Goal: Transaction & Acquisition: Purchase product/service

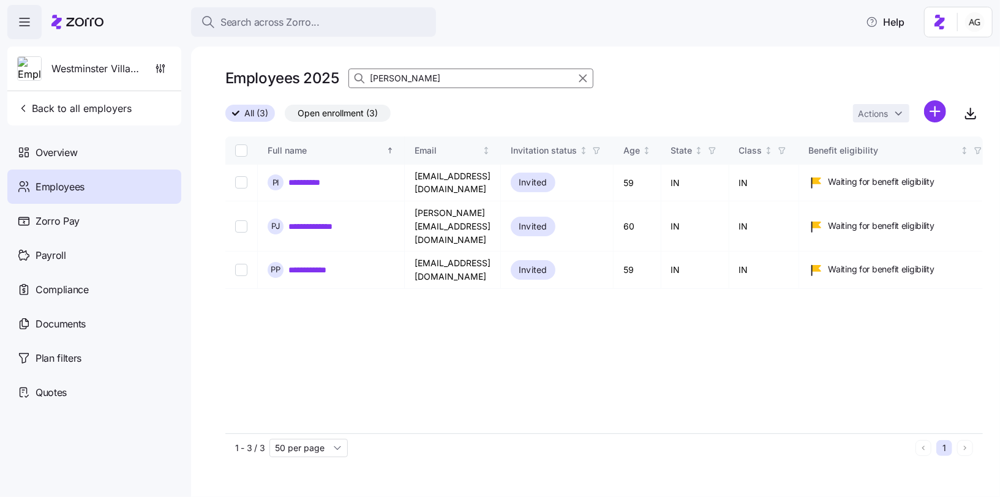
click at [317, 25] on span "Search across Zorro..." at bounding box center [270, 22] width 99 height 15
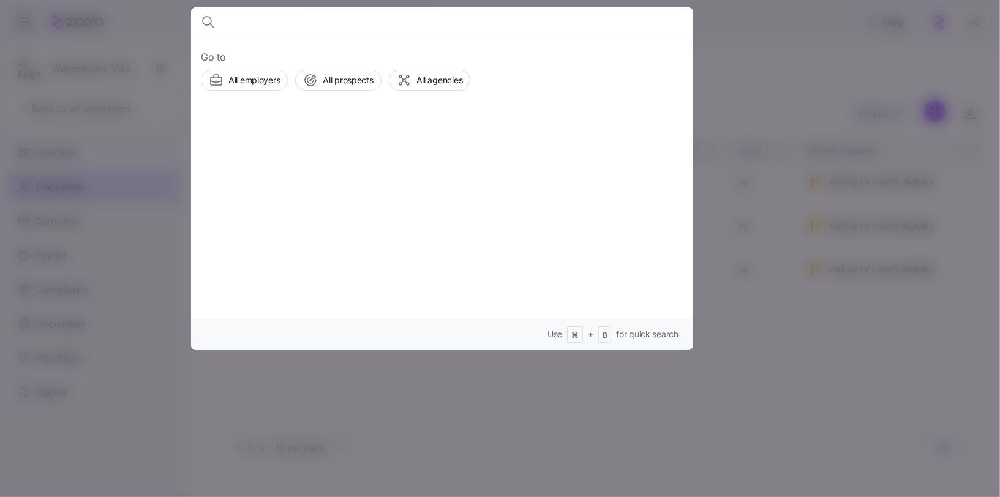
click at [752, 23] on div at bounding box center [500, 248] width 1000 height 497
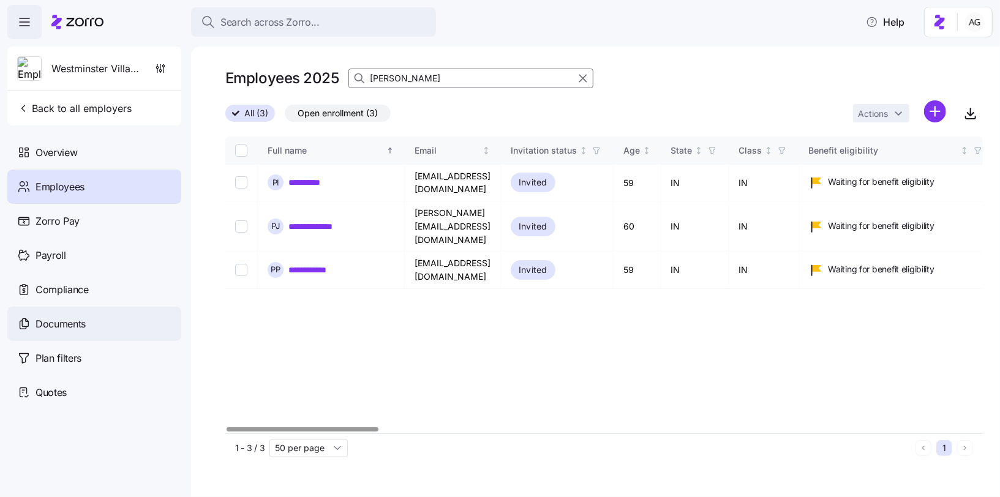
click at [86, 324] on div "Documents" at bounding box center [94, 324] width 174 height 34
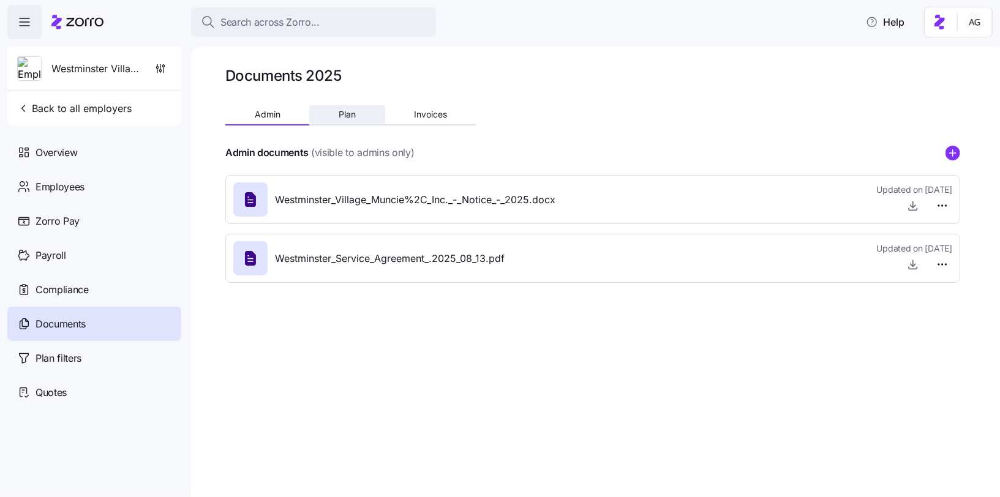
click at [358, 106] on button "Plan" at bounding box center [346, 114] width 75 height 18
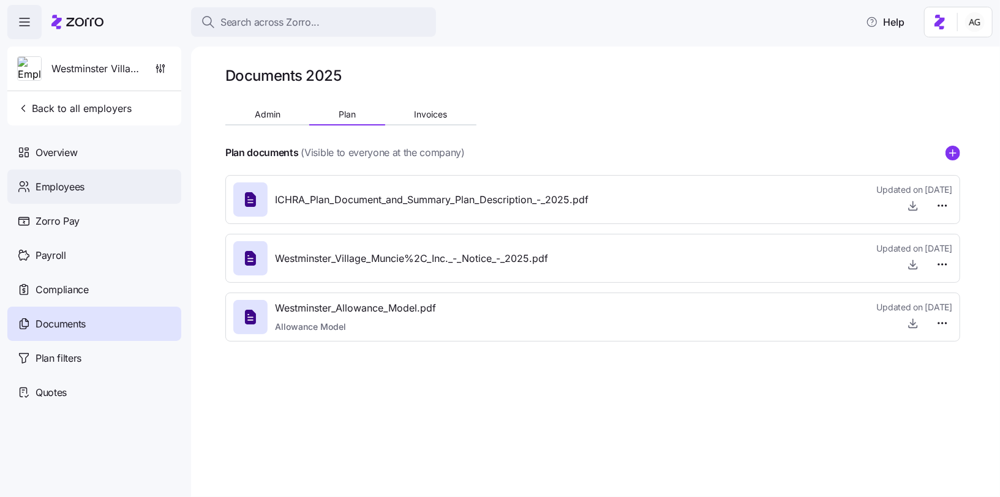
click at [96, 196] on div "Employees" at bounding box center [94, 187] width 174 height 34
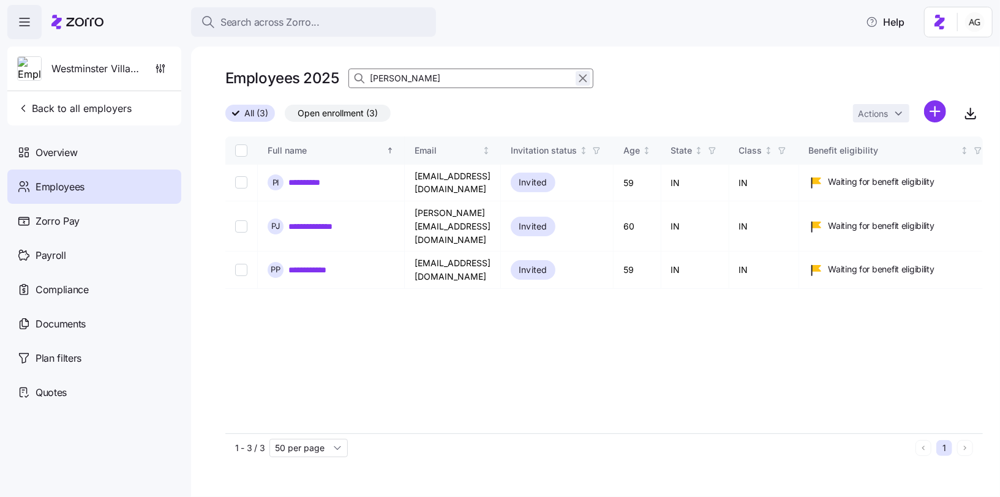
click at [580, 82] on icon "button" at bounding box center [582, 78] width 13 height 15
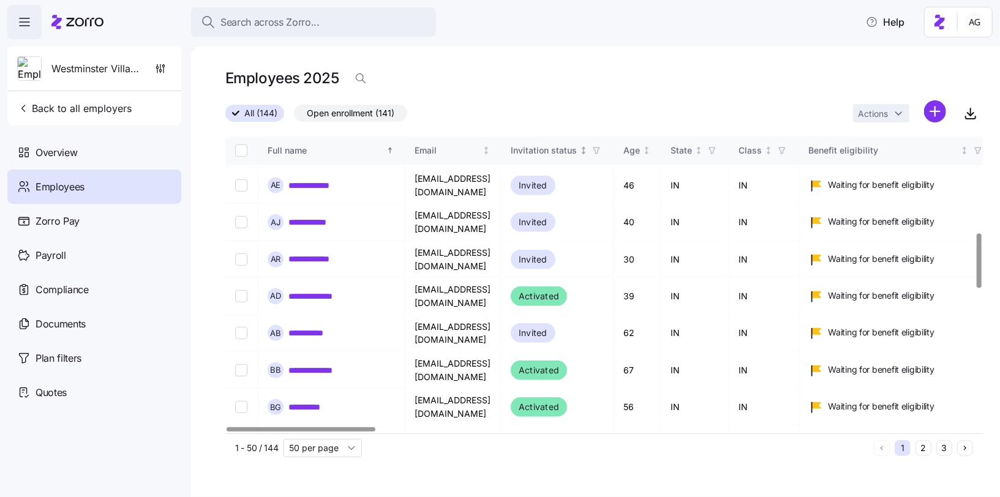
scroll to position [525, 0]
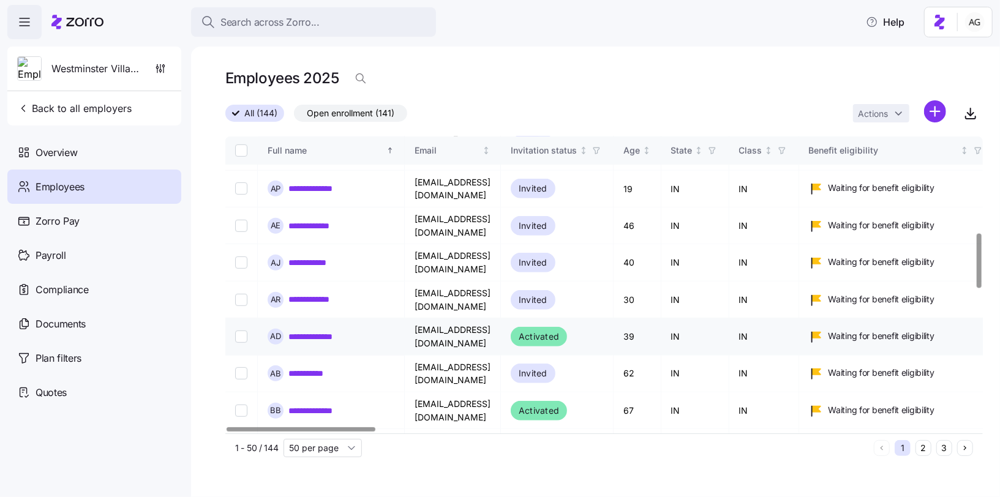
click at [331, 331] on link "**********" at bounding box center [320, 337] width 62 height 12
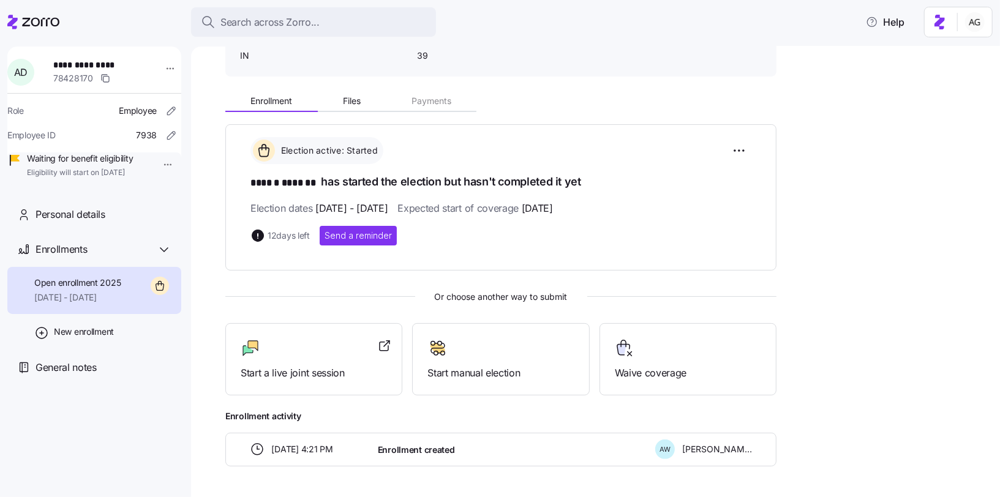
scroll to position [77, 0]
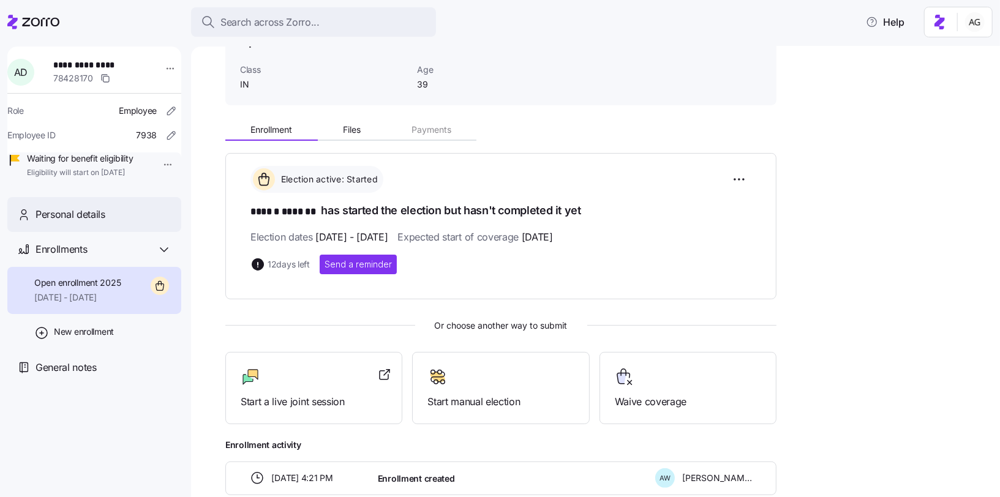
click at [124, 217] on div "Personal details" at bounding box center [94, 214] width 174 height 35
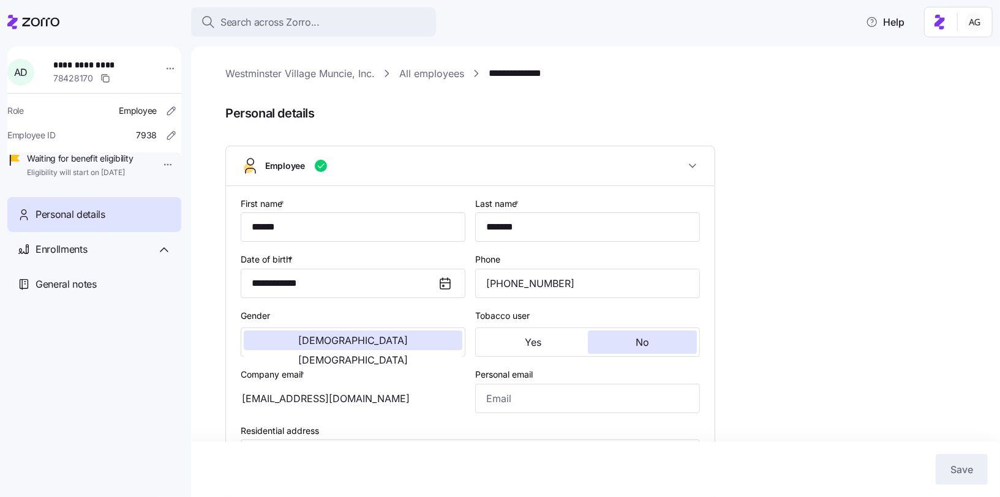
type input "IN"
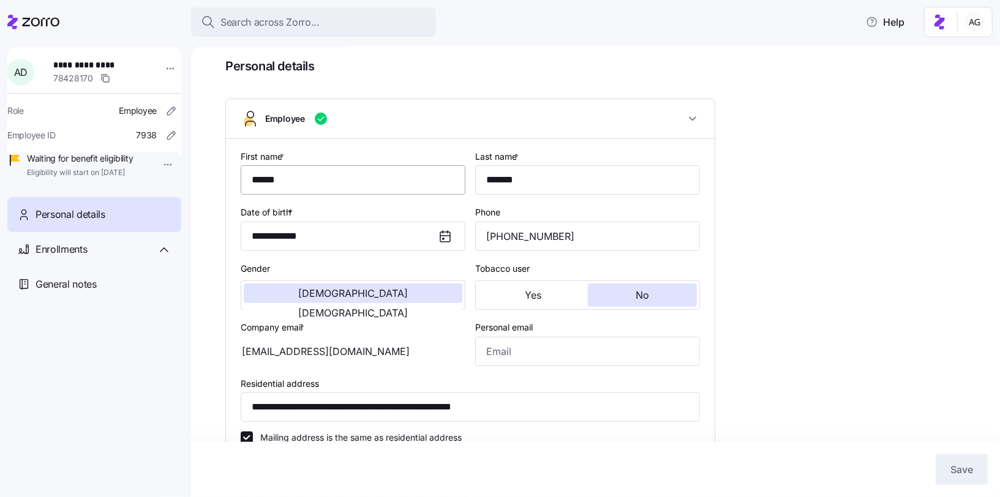
scroll to position [49, 0]
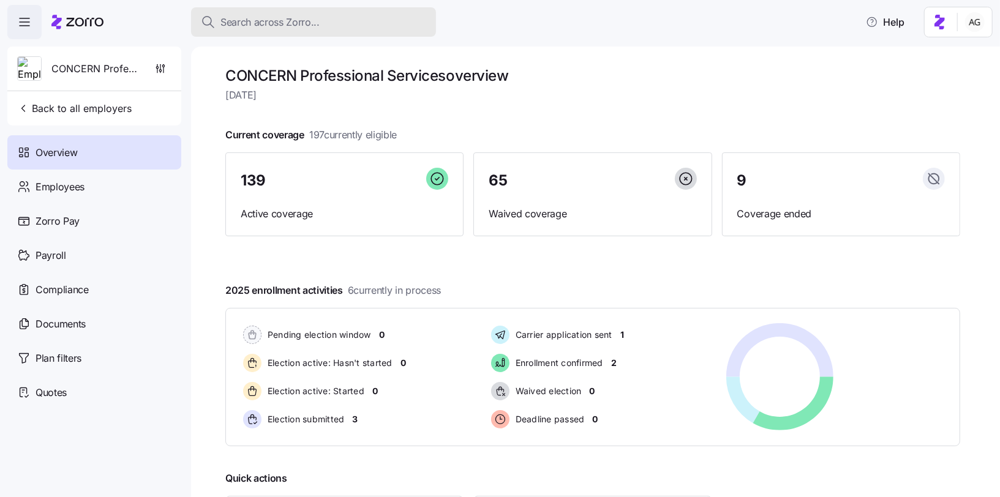
click at [240, 26] on span "Search across Zorro..." at bounding box center [270, 22] width 99 height 15
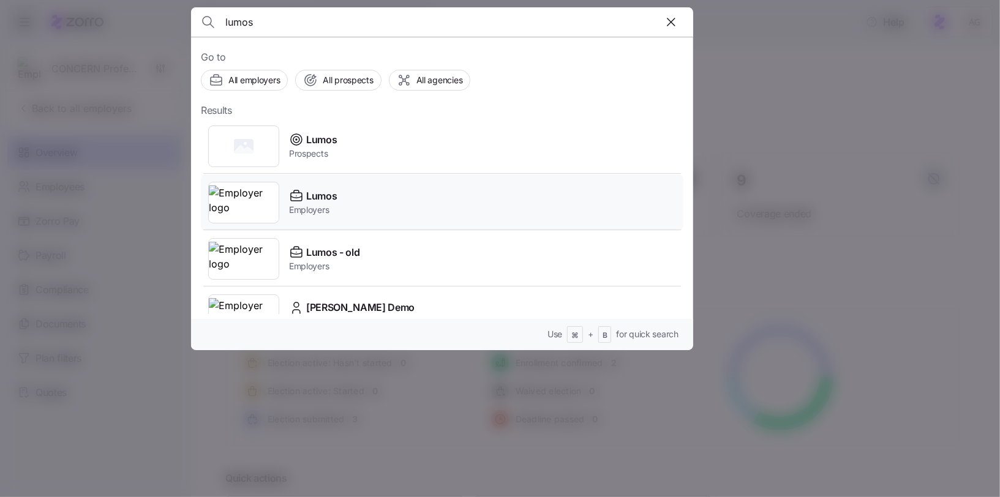
type input "lumos"
click at [303, 210] on span "Employers" at bounding box center [313, 210] width 48 height 12
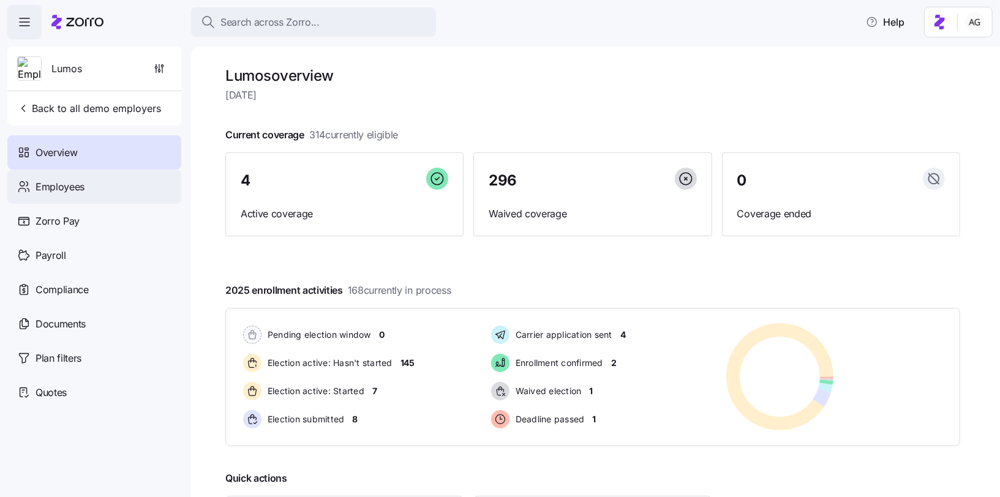
click at [94, 194] on div "Employees" at bounding box center [94, 187] width 174 height 34
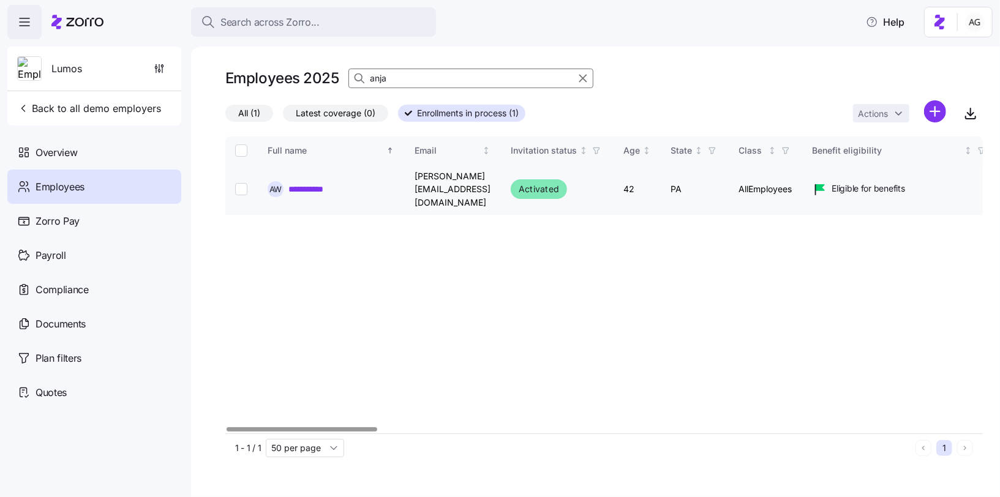
click at [303, 183] on link "**********" at bounding box center [314, 189] width 51 height 12
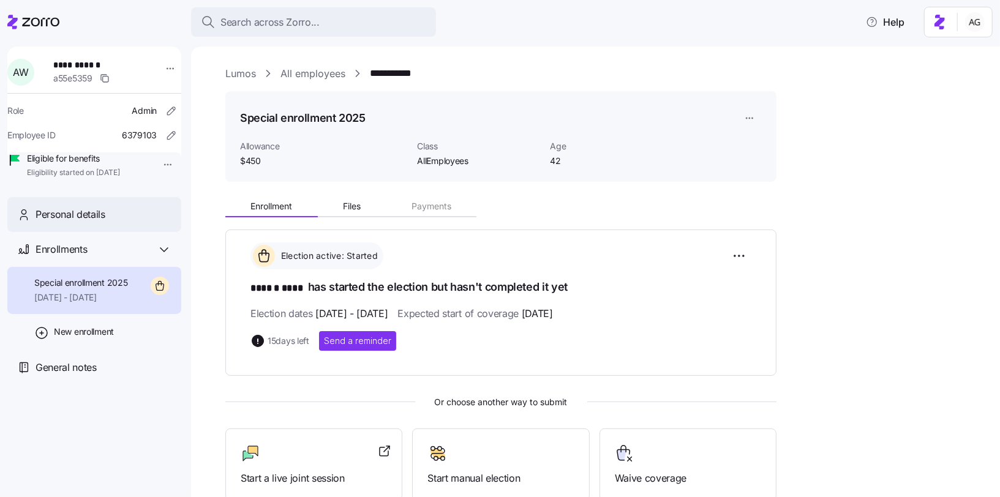
click at [85, 232] on div "Personal details" at bounding box center [94, 214] width 174 height 35
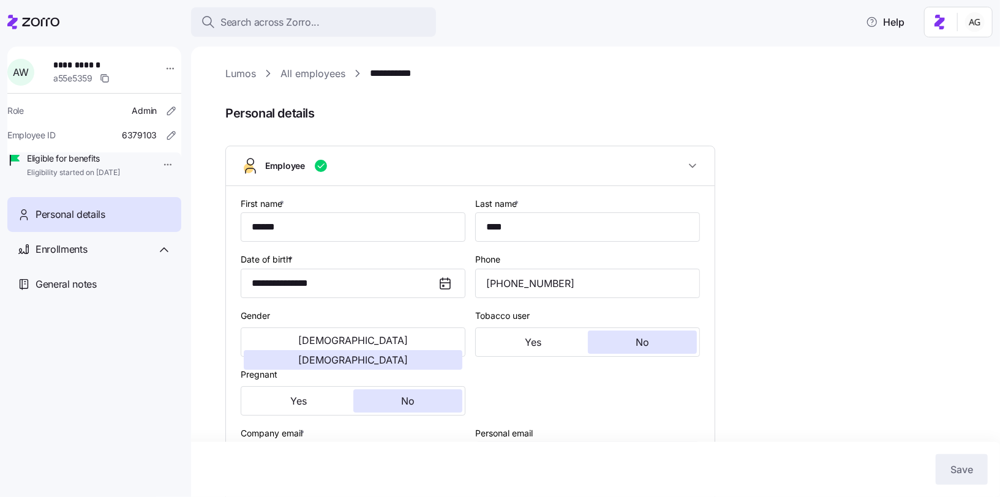
type input "AllEmployees"
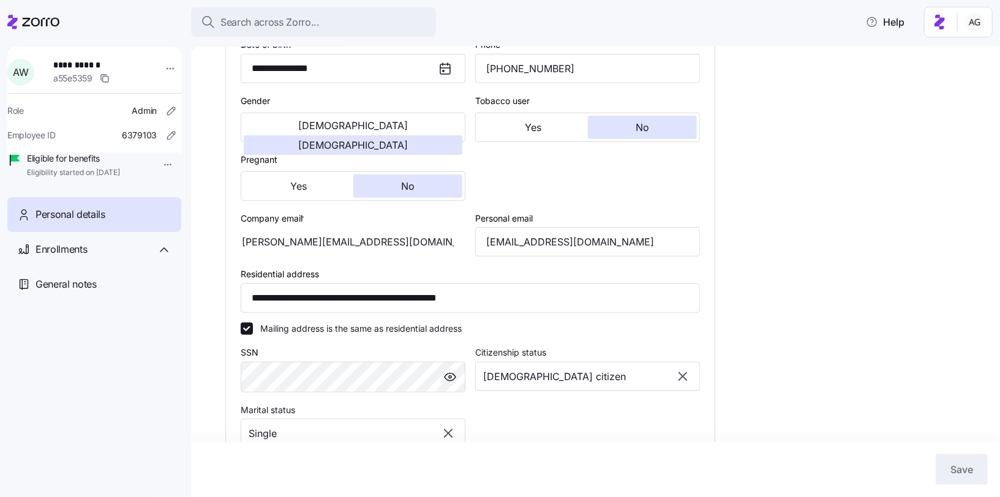
scroll to position [214, 0]
click at [323, 293] on input "**********" at bounding box center [470, 298] width 459 height 29
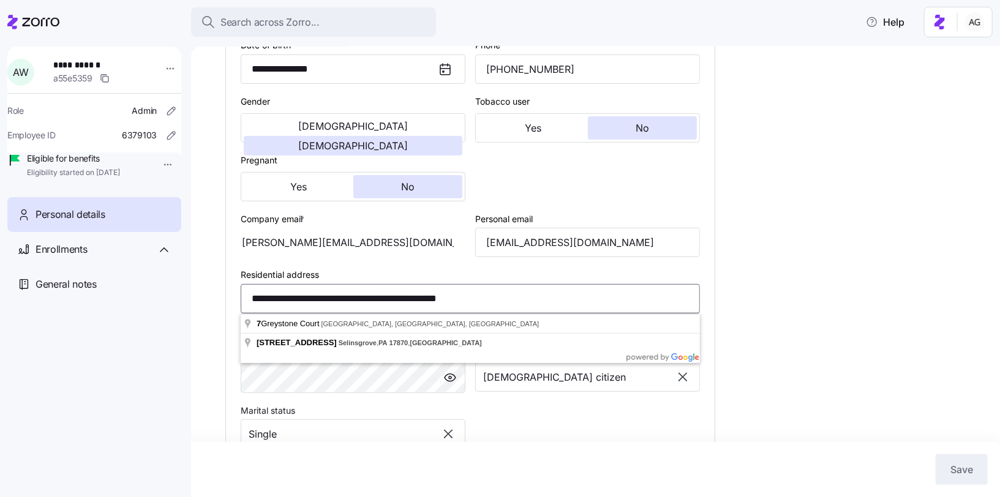
click at [328, 297] on input "**********" at bounding box center [470, 298] width 459 height 29
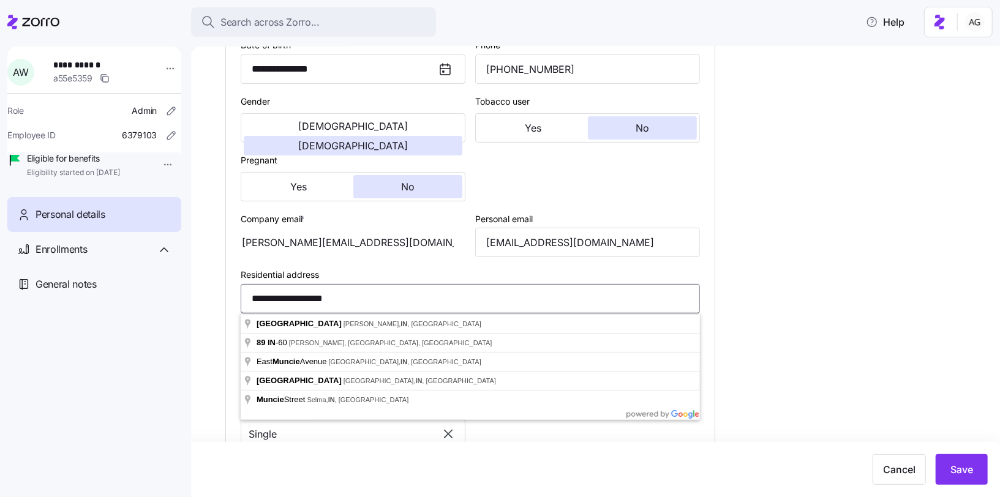
click at [285, 297] on input "**********" at bounding box center [470, 298] width 459 height 29
type input "**********"
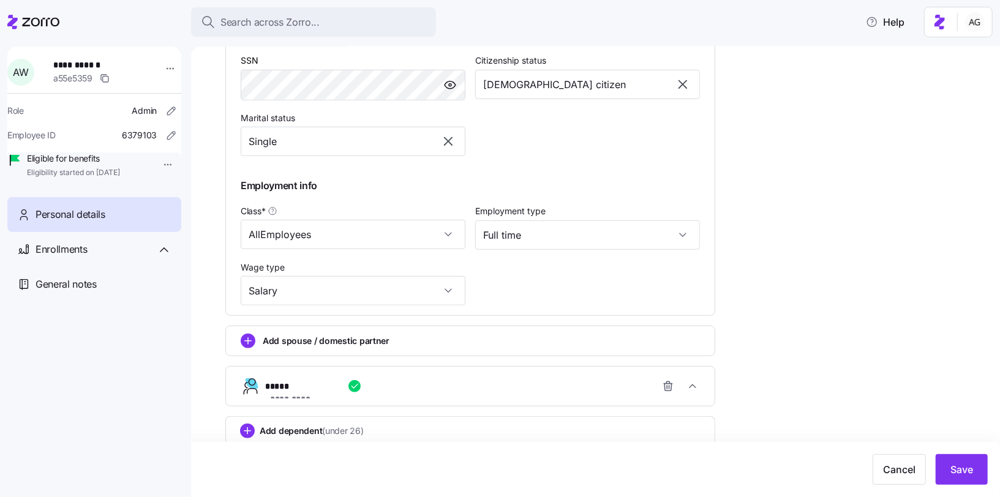
scroll to position [519, 0]
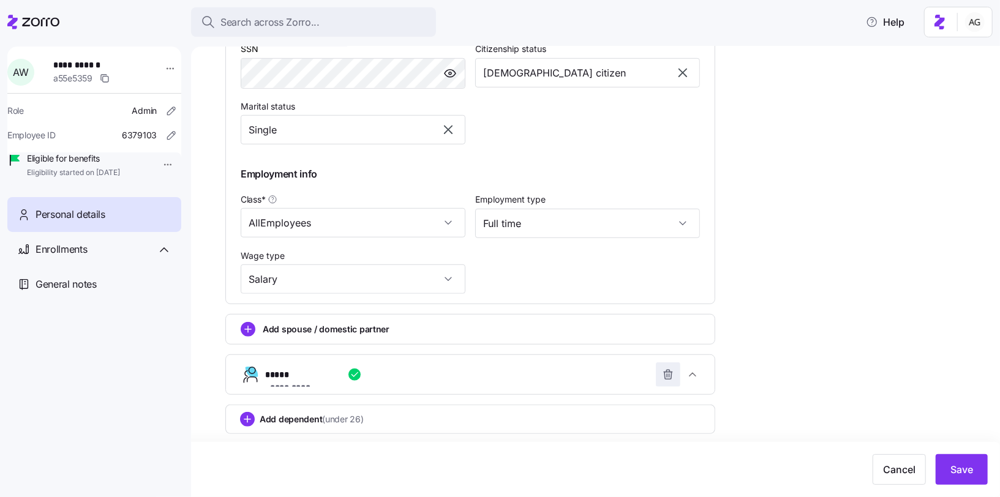
click at [663, 380] on icon "button" at bounding box center [668, 375] width 12 height 12
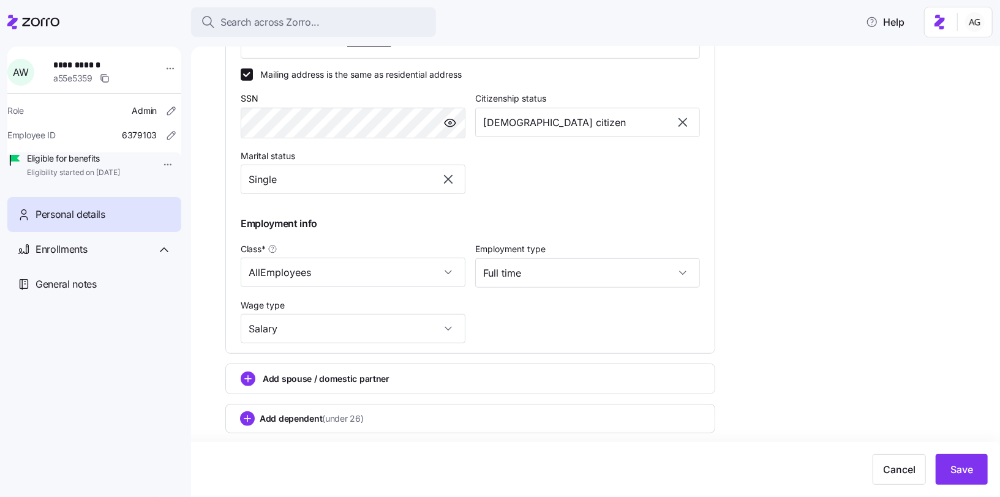
scroll to position [469, 0]
click at [959, 461] on button "Save" at bounding box center [962, 470] width 52 height 31
click at [964, 465] on span "Save" at bounding box center [962, 470] width 23 height 15
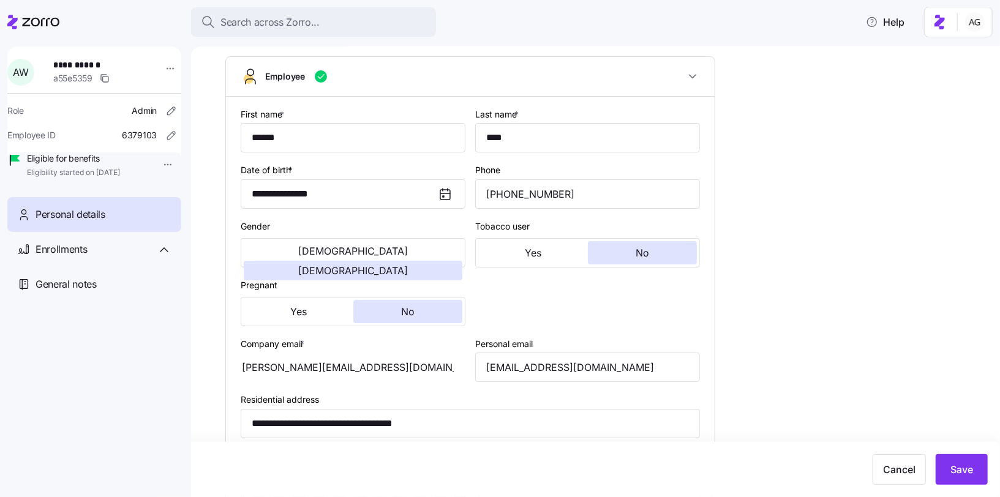
scroll to position [0, 0]
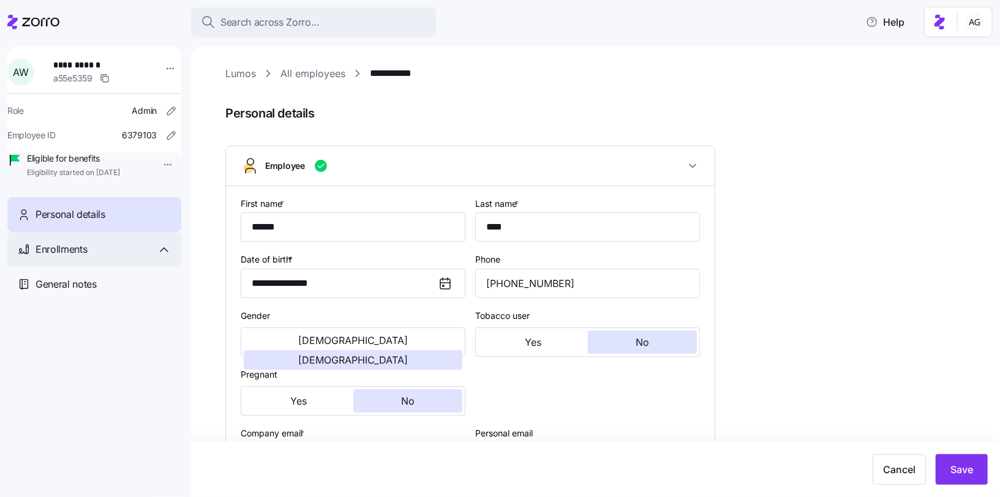
click at [81, 257] on span "Enrollments" at bounding box center [61, 249] width 51 height 15
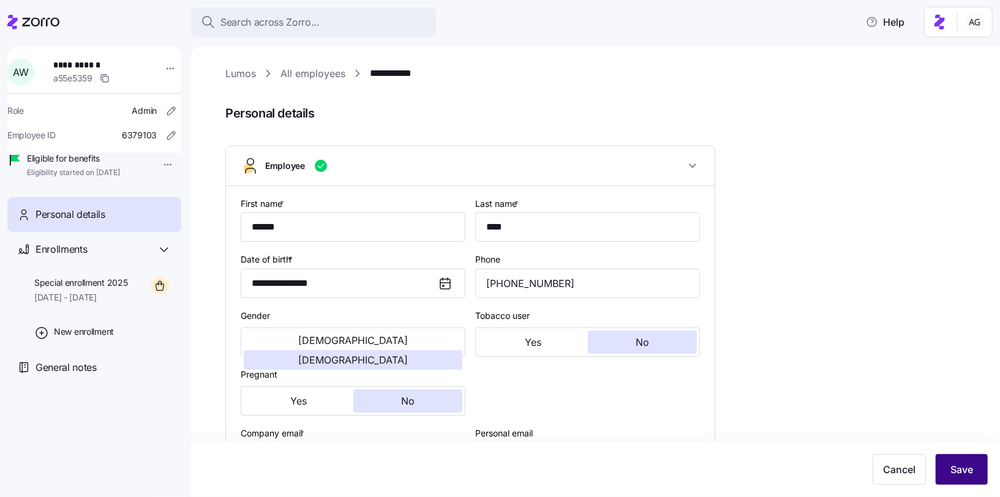
click at [974, 463] on button "Save" at bounding box center [962, 470] width 52 height 31
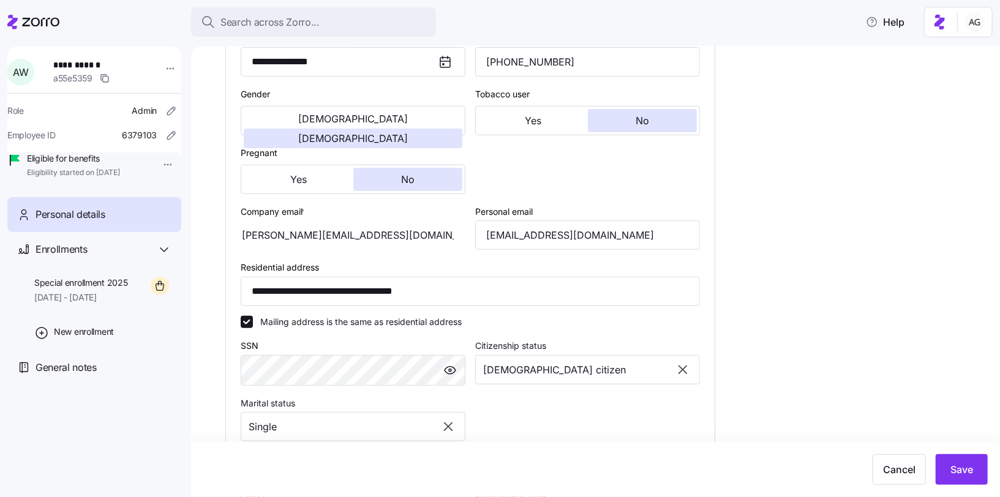
scroll to position [224, 0]
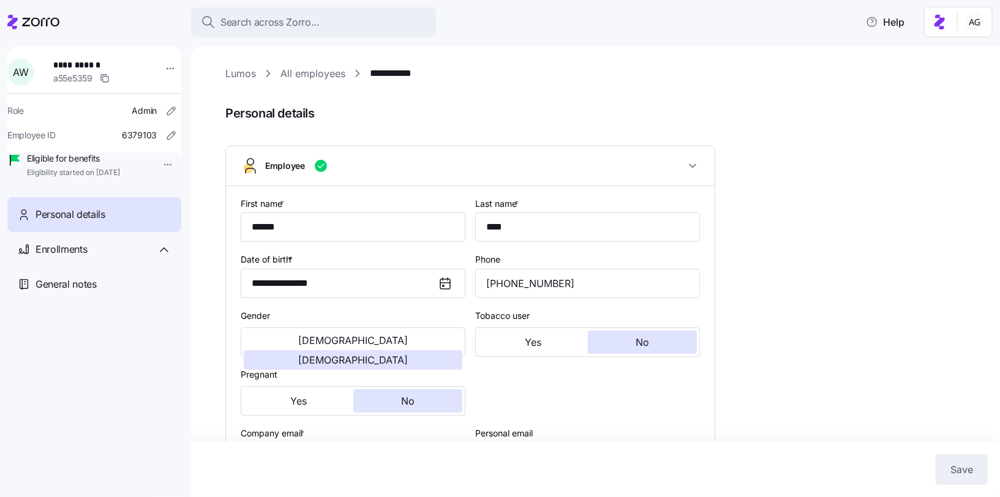
type input "AllEmployees"
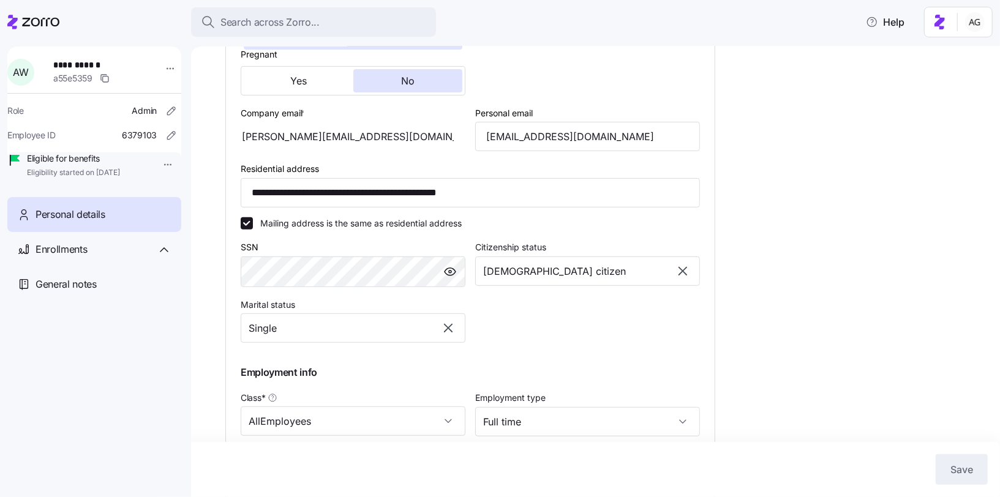
scroll to position [376, 0]
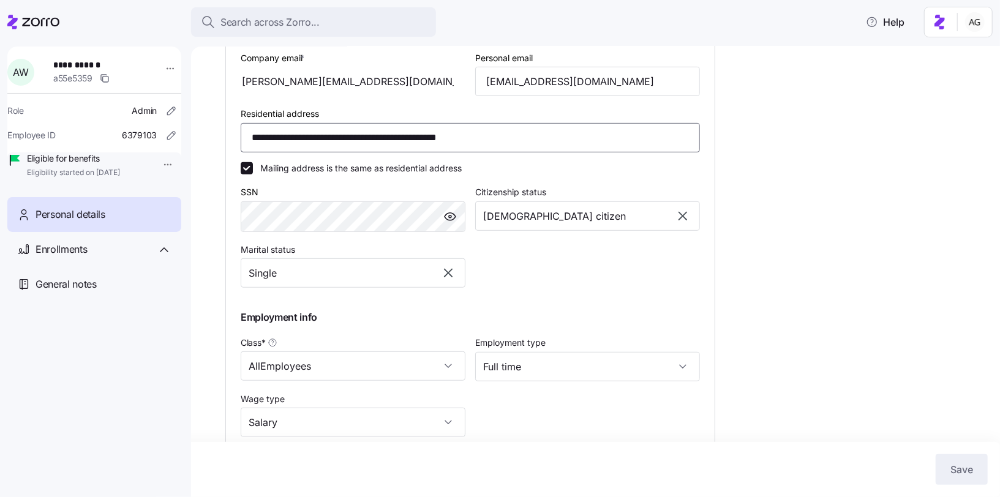
click at [480, 130] on input "**********" at bounding box center [470, 137] width 459 height 29
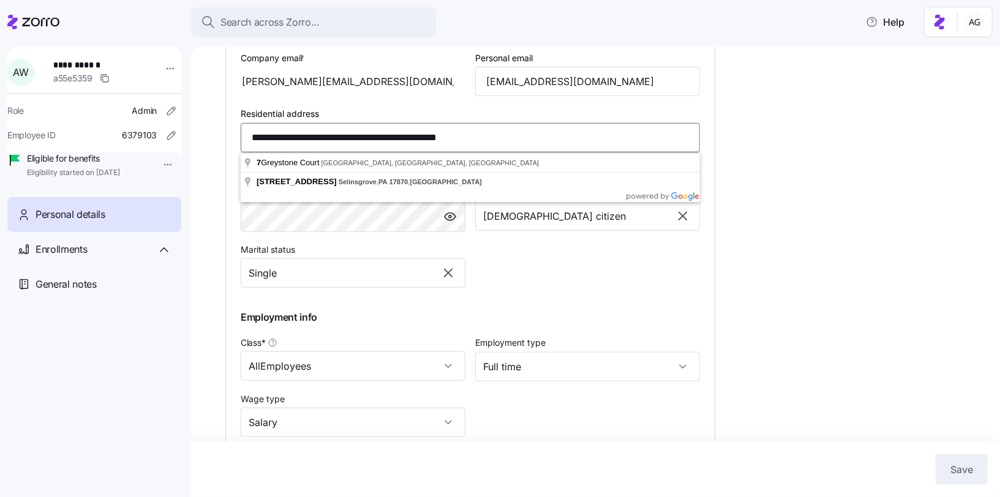
click at [467, 137] on input "**********" at bounding box center [470, 137] width 459 height 29
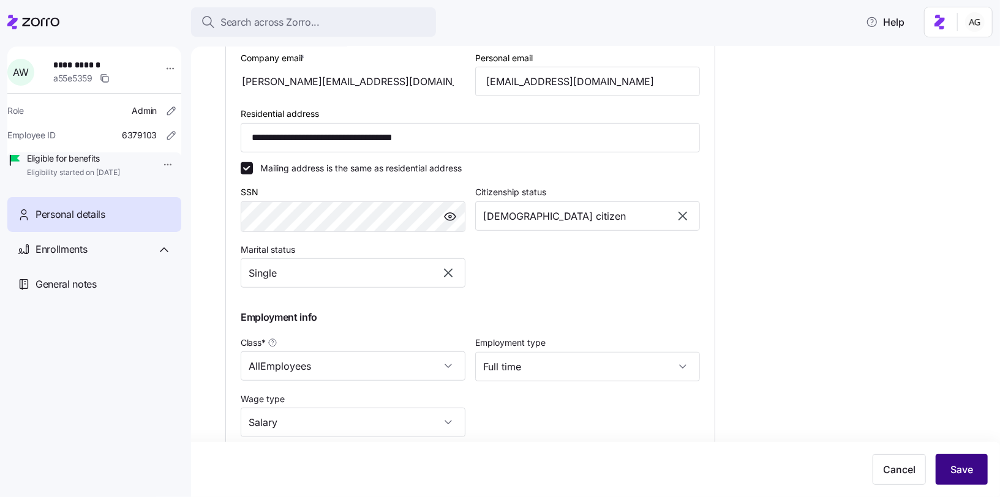
click at [951, 465] on span "Save" at bounding box center [962, 470] width 23 height 15
type input "**********"
click at [157, 72] on html "**********" at bounding box center [500, 245] width 1000 height 490
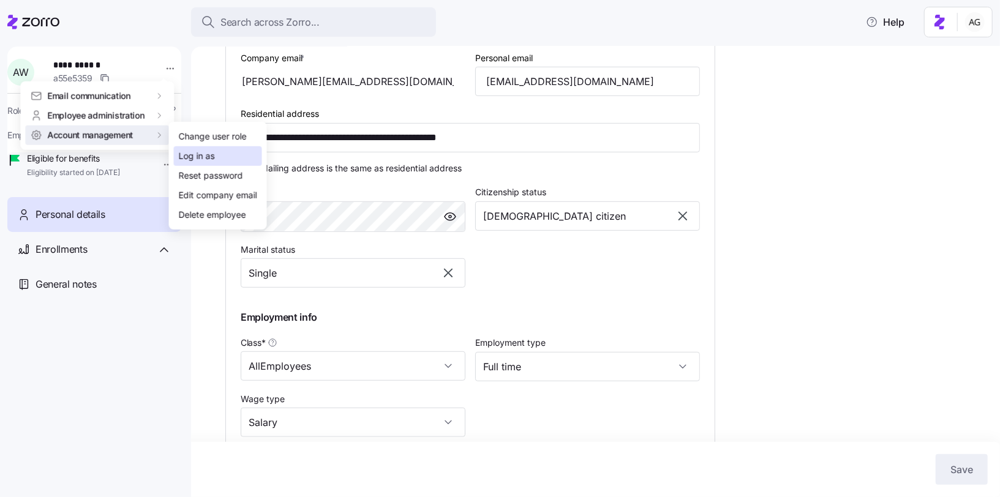
click at [190, 162] on div "Log in as" at bounding box center [197, 155] width 36 height 13
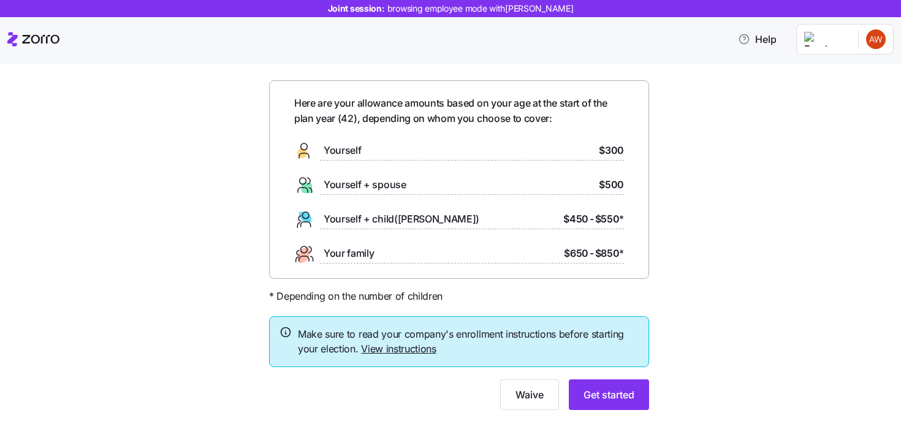
scroll to position [43, 0]
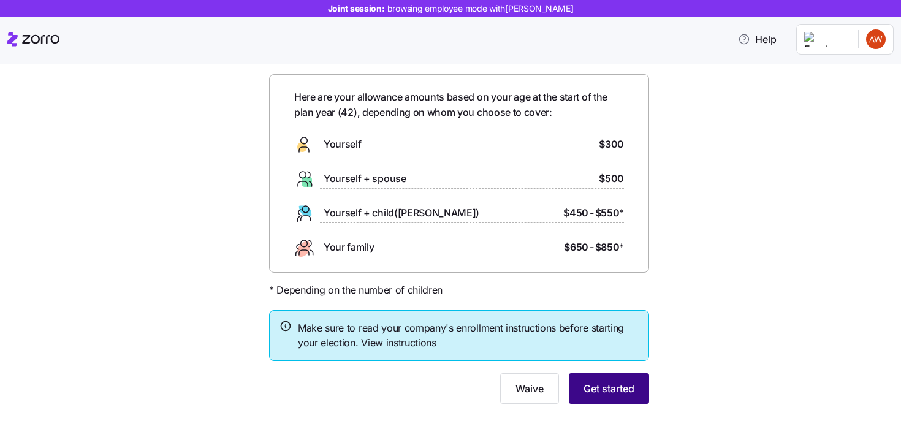
click at [609, 387] on span "Get started" at bounding box center [608, 388] width 51 height 15
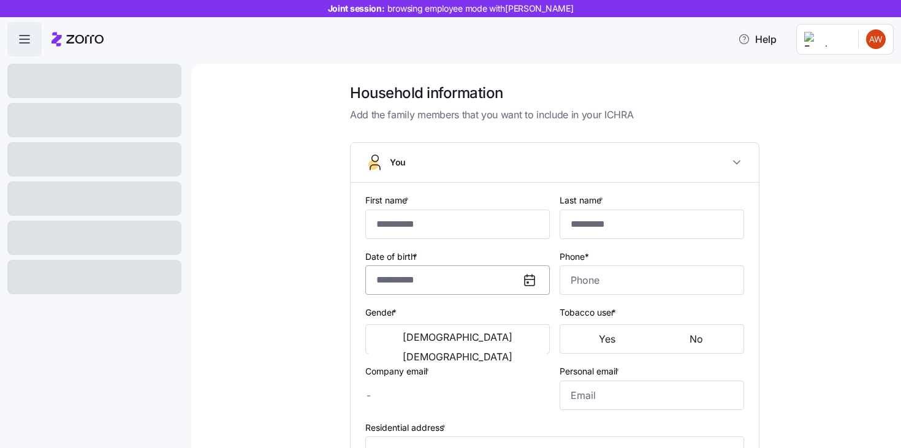
type input "******"
type input "****"
type input "[PERSON_NAME][EMAIL_ADDRESS][DOMAIN_NAME]"
type input "[EMAIL_ADDRESS][DOMAIN_NAME]"
type input "**********"
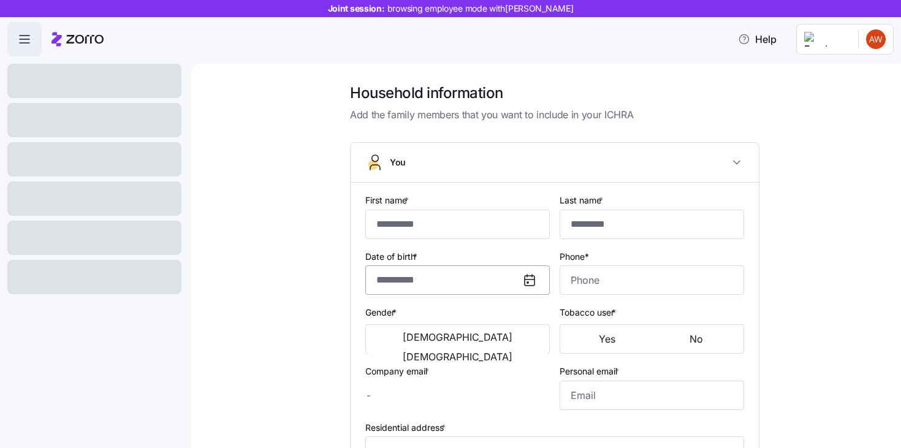
checkbox input "true"
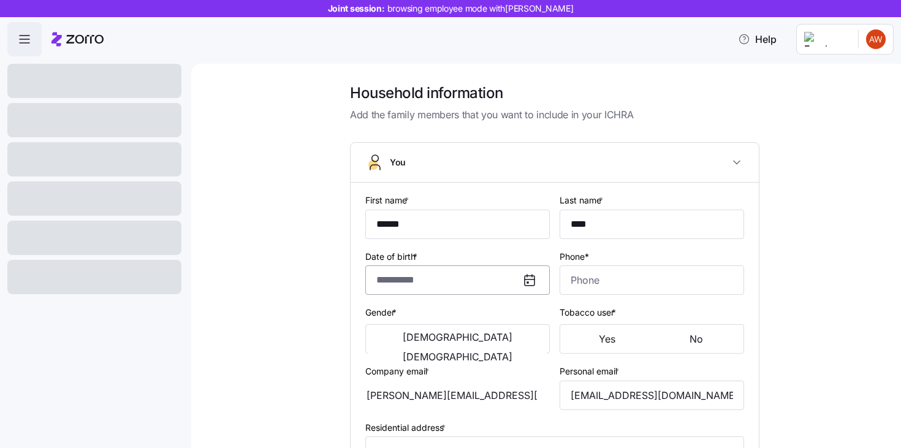
type input "**********"
type input "[PHONE_NUMBER]"
type input "[DEMOGRAPHIC_DATA] citizen"
type input "Single"
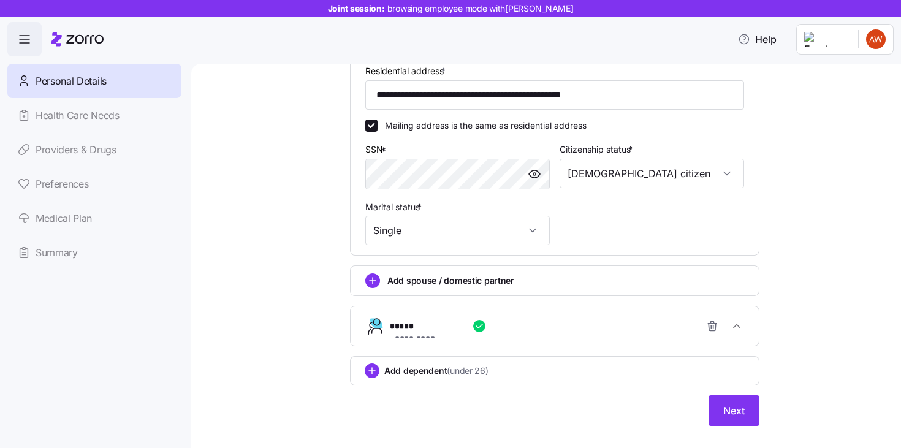
scroll to position [439, 0]
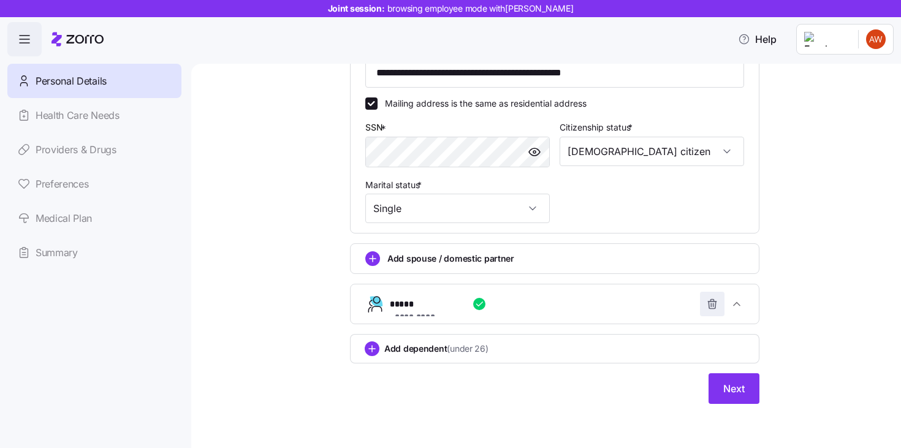
click at [708, 307] on icon "button" at bounding box center [711, 304] width 7 height 7
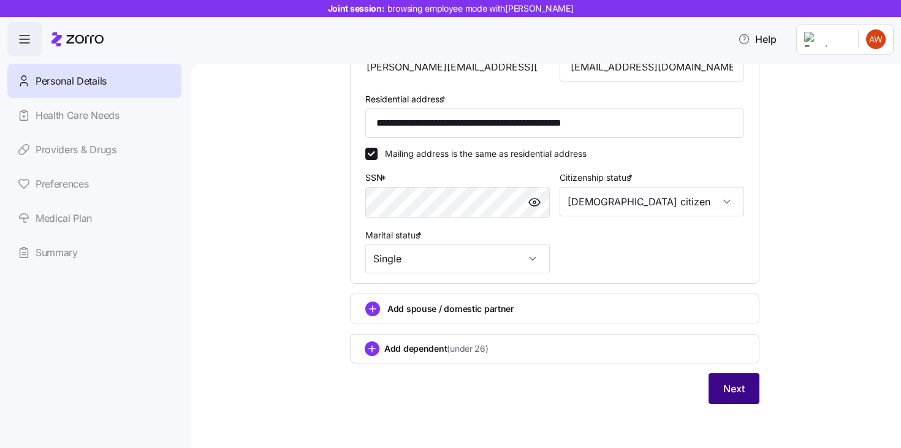
click at [734, 387] on span "Next" at bounding box center [733, 388] width 21 height 15
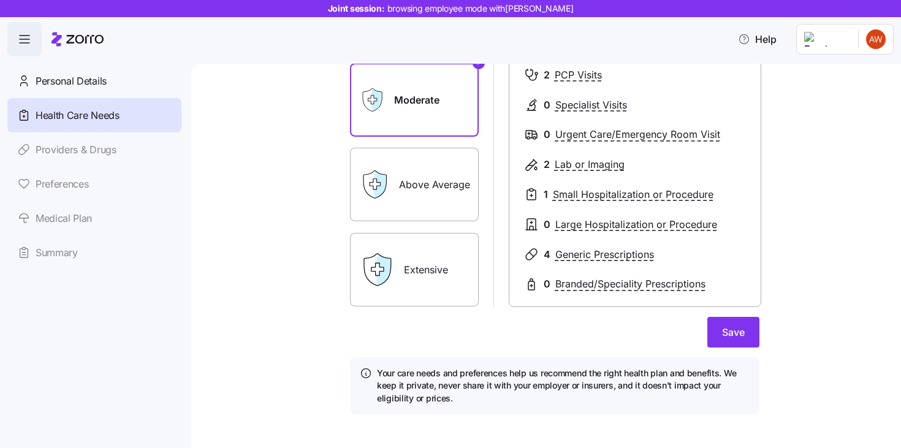
scroll to position [182, 0]
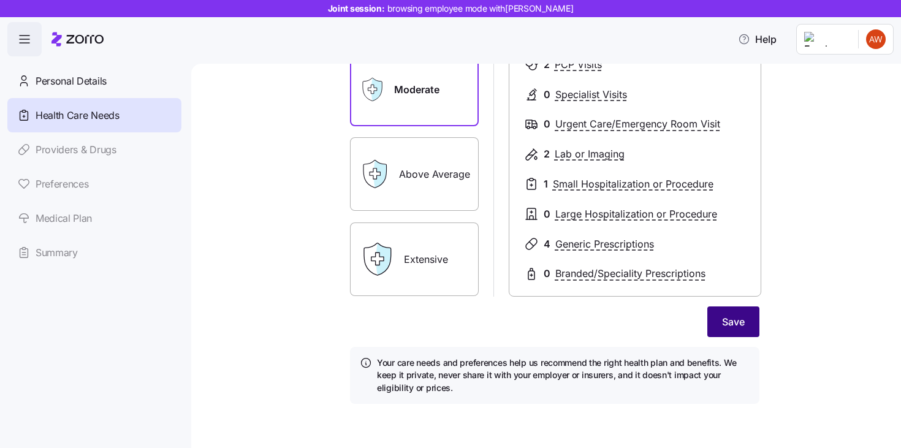
click at [732, 314] on span "Save" at bounding box center [733, 321] width 23 height 15
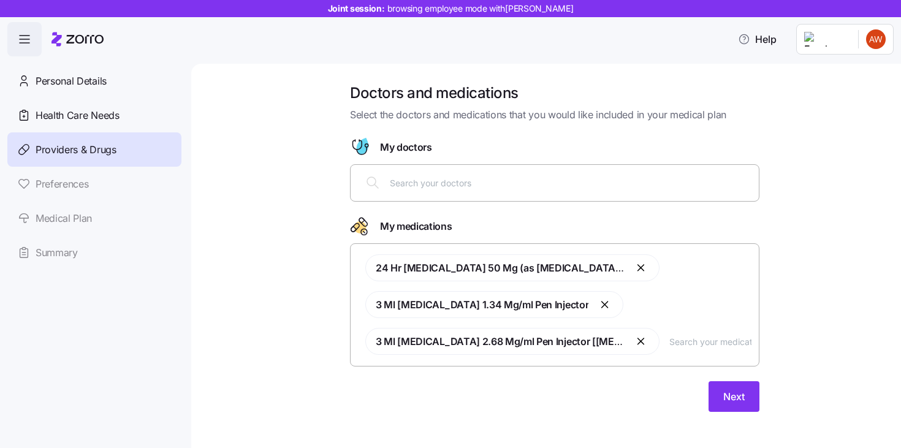
click at [675, 183] on input "text" at bounding box center [570, 182] width 361 height 13
type input "thoma"
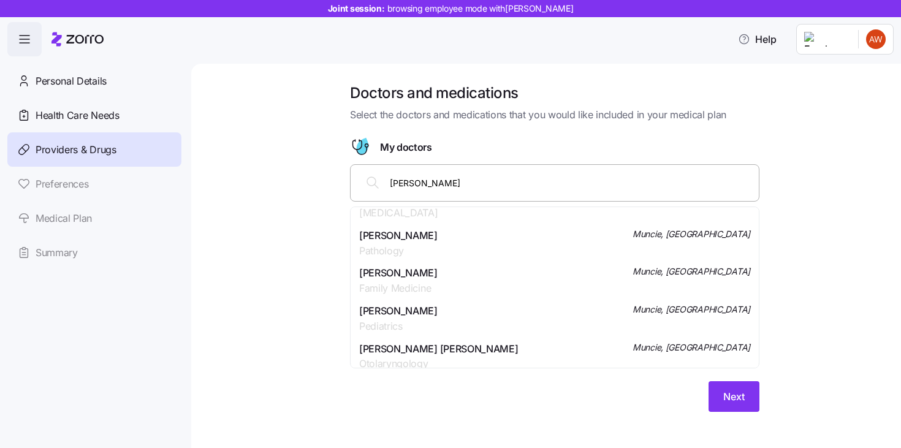
scroll to position [101, 0]
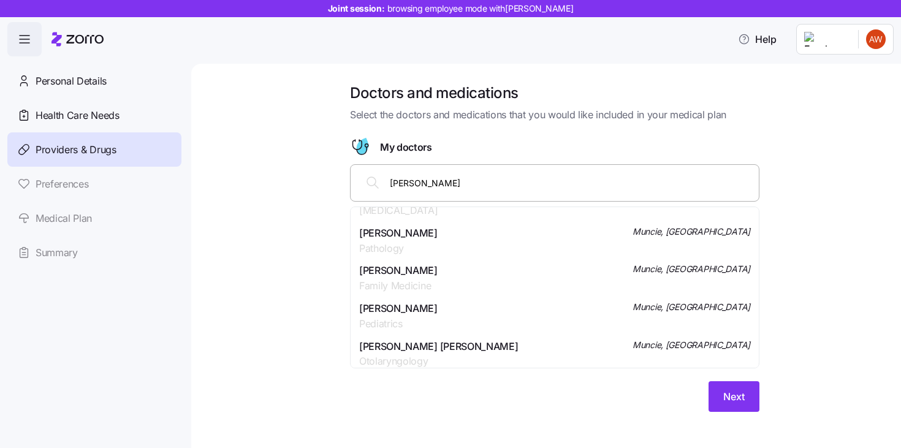
click at [477, 273] on div "Thomas Boone Family Medicine Muncie, IN" at bounding box center [554, 278] width 391 height 31
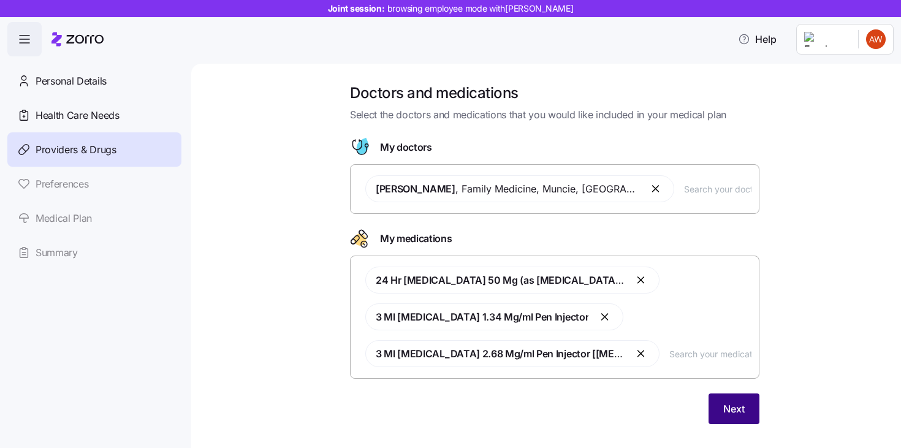
click at [739, 406] on span "Next" at bounding box center [733, 408] width 21 height 15
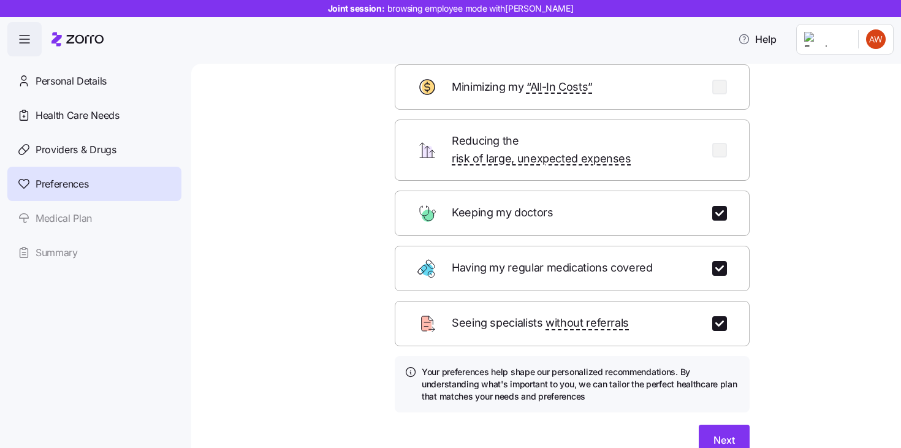
scroll to position [124, 0]
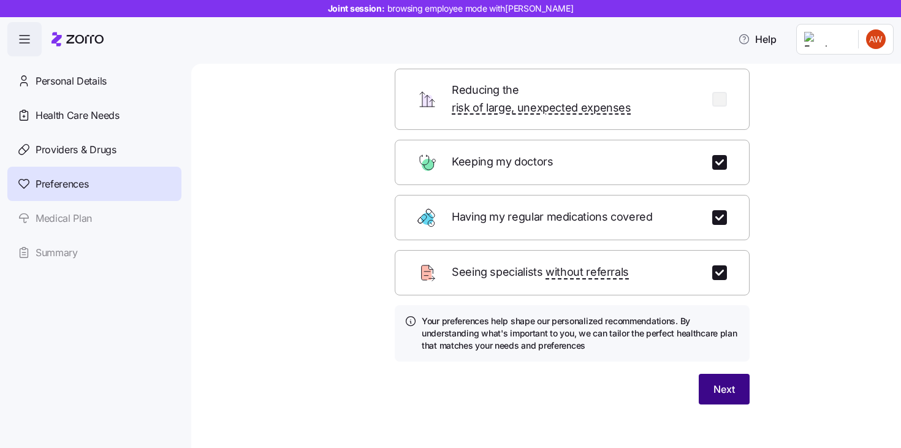
click at [719, 374] on button "Next" at bounding box center [723, 389] width 51 height 31
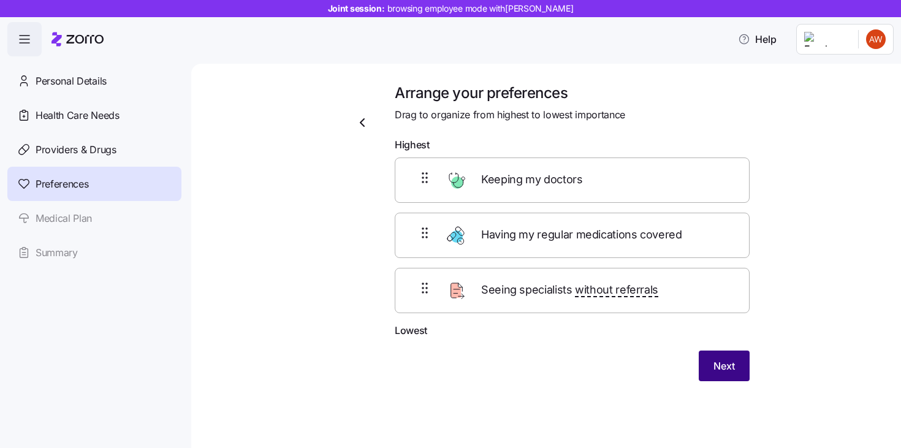
scroll to position [0, 0]
click at [726, 366] on span "Next" at bounding box center [723, 365] width 21 height 15
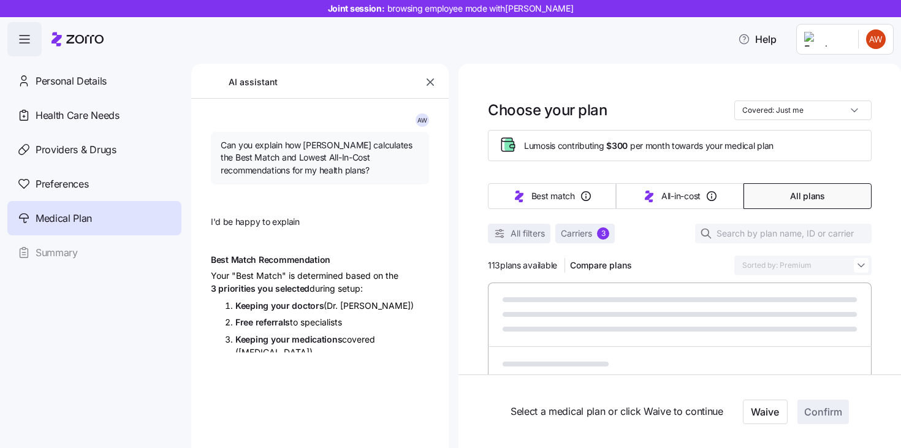
type textarea "x"
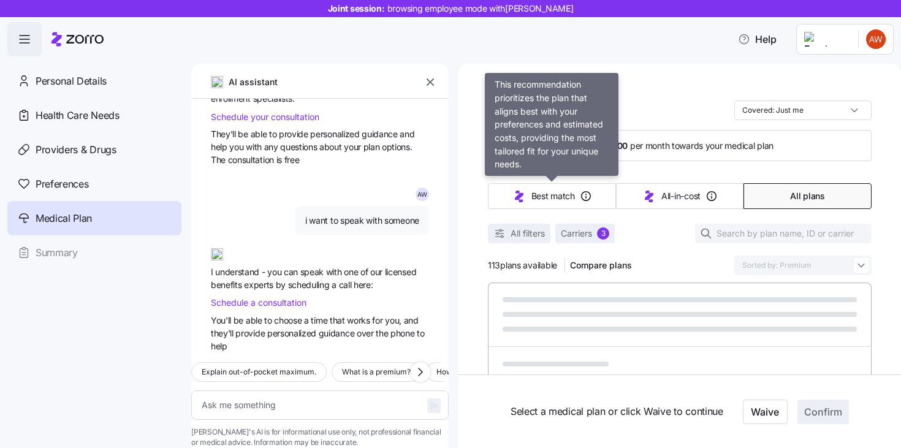
scroll to position [1618, 0]
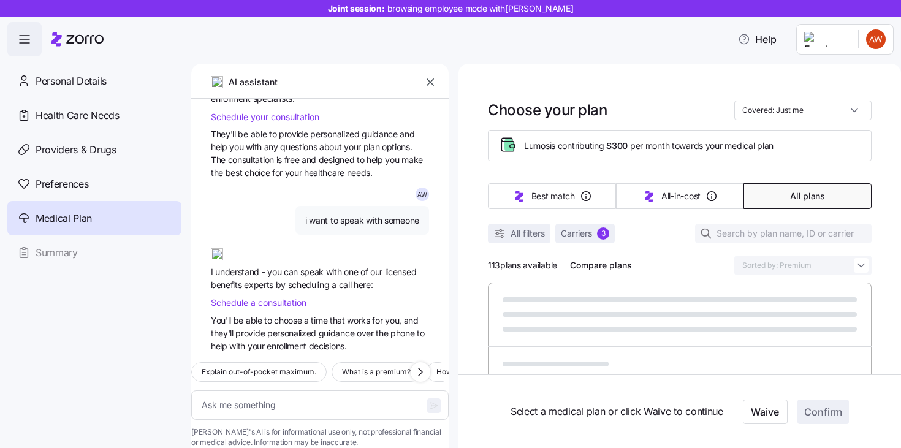
click at [430, 82] on icon "button" at bounding box center [429, 81] width 7 height 7
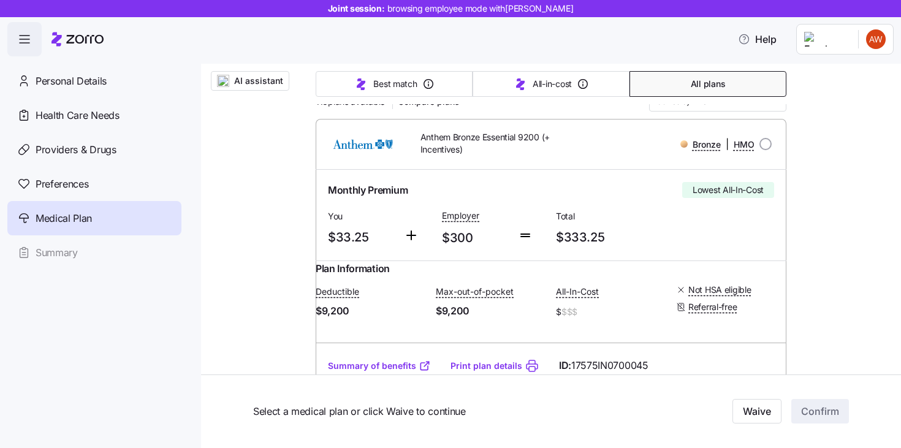
scroll to position [0, 0]
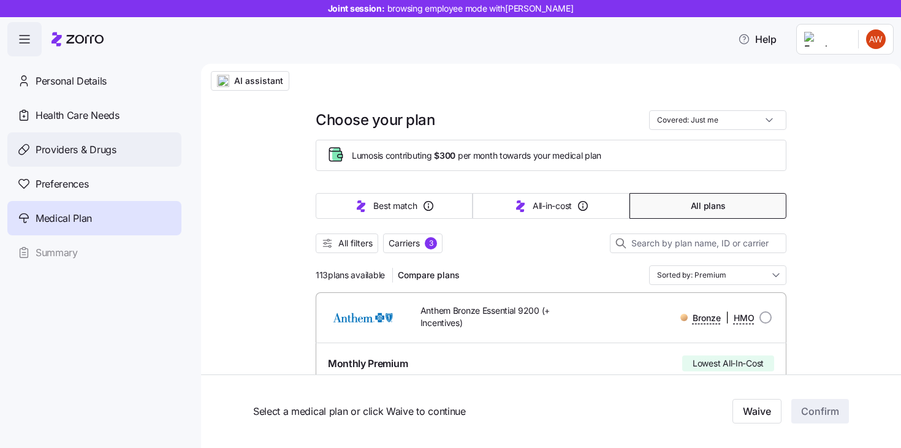
click at [89, 146] on span "Providers & Drugs" at bounding box center [76, 149] width 81 height 15
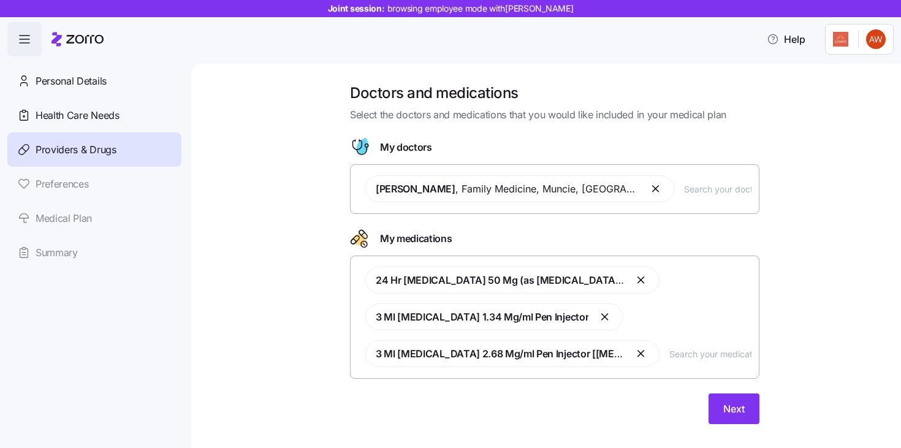
click at [649, 190] on button "button" at bounding box center [656, 188] width 15 height 15
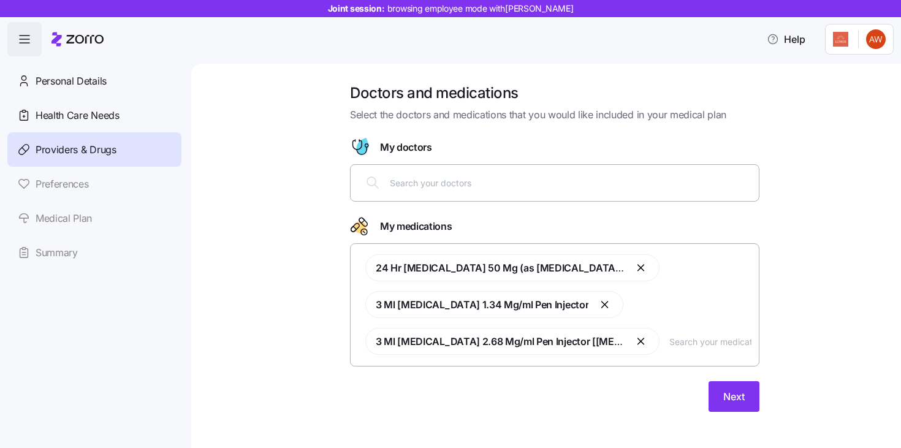
click at [491, 181] on input "text" at bounding box center [570, 182] width 361 height 13
type input "smith"
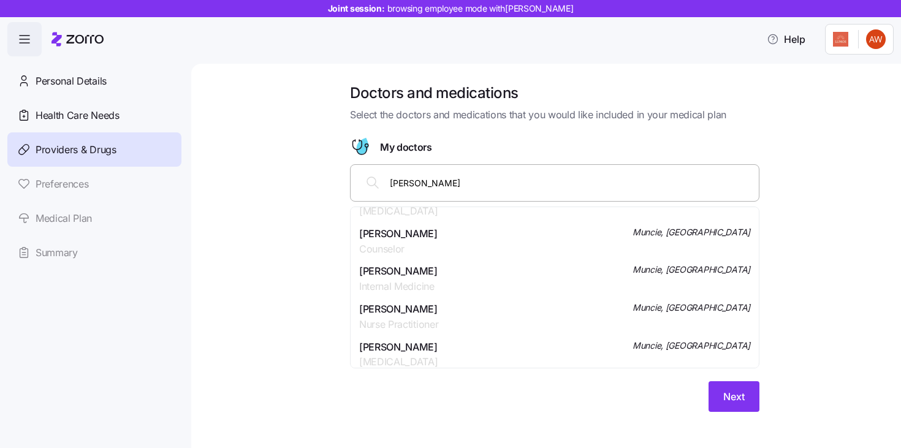
scroll to position [290, 0]
click at [379, 279] on span "Internal Medicine" at bounding box center [398, 285] width 78 height 15
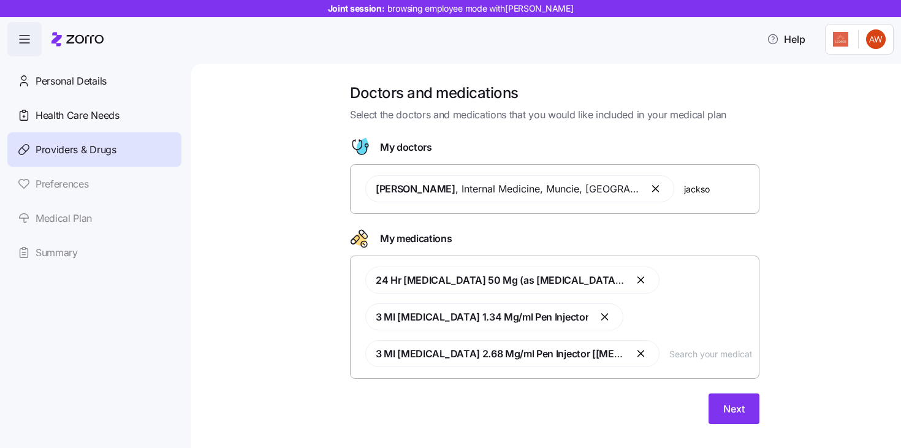
type input "jackson"
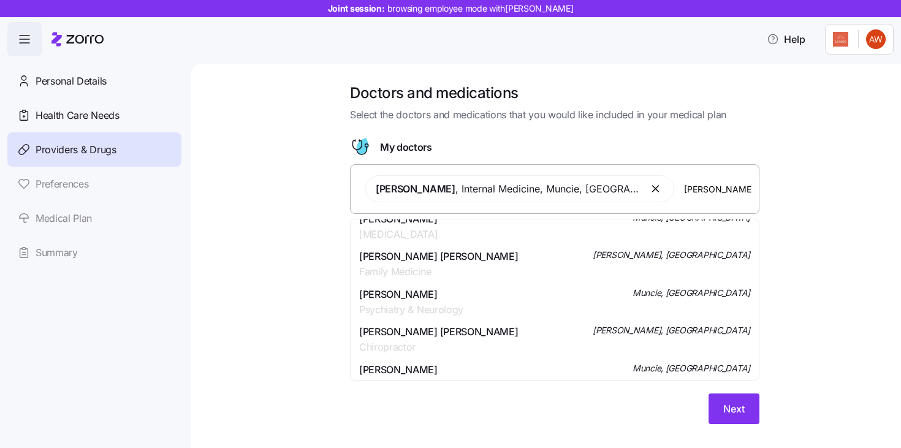
scroll to position [505, 0]
click at [447, 256] on span "Neva M Lynch Jackson" at bounding box center [438, 255] width 159 height 15
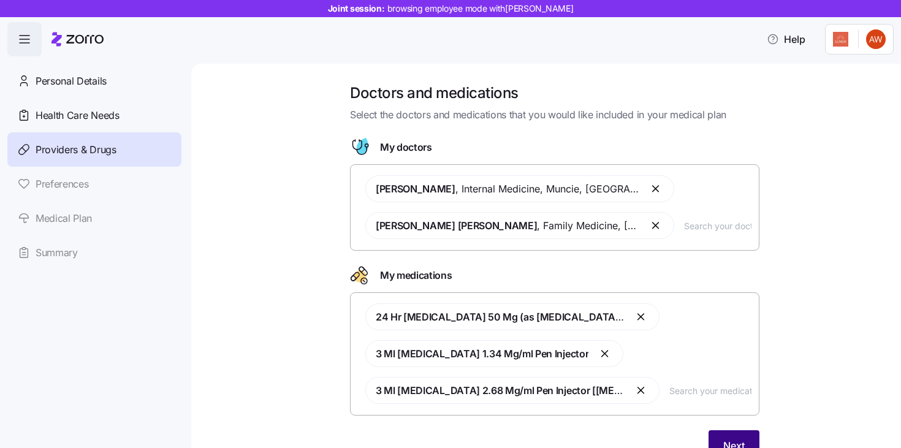
click at [738, 439] on span "Next" at bounding box center [733, 445] width 21 height 15
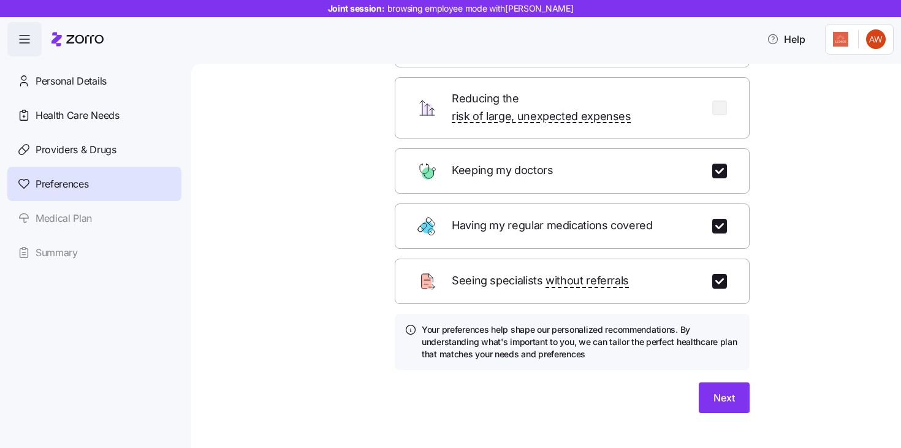
scroll to position [124, 0]
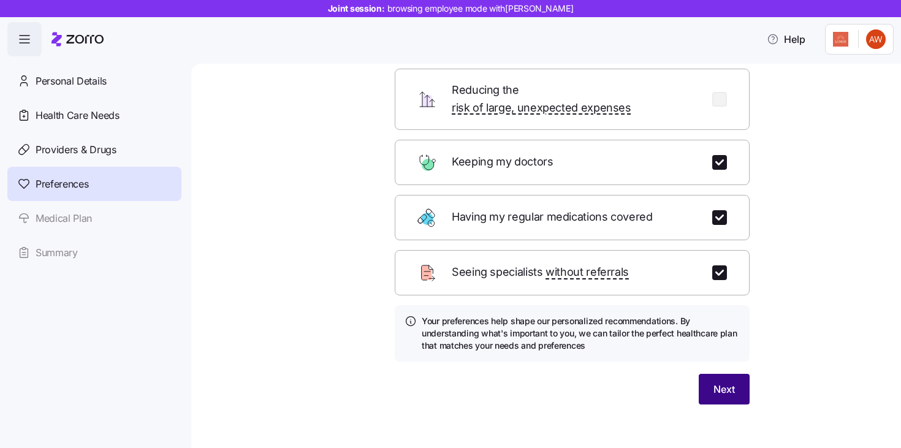
click at [722, 382] on span "Next" at bounding box center [723, 389] width 21 height 15
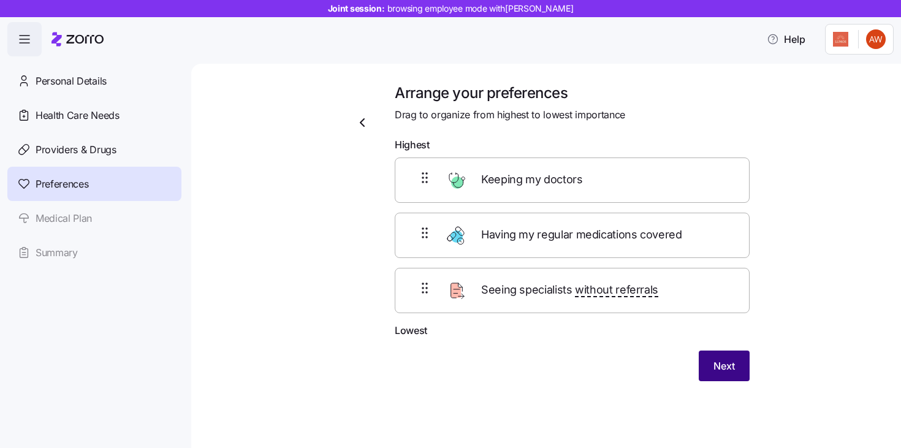
scroll to position [0, 0]
click at [730, 363] on span "Next" at bounding box center [723, 365] width 21 height 15
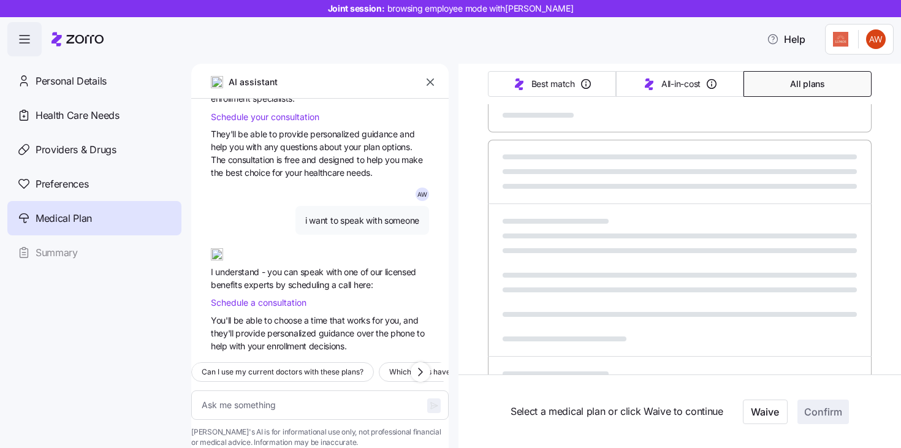
scroll to position [760, 0]
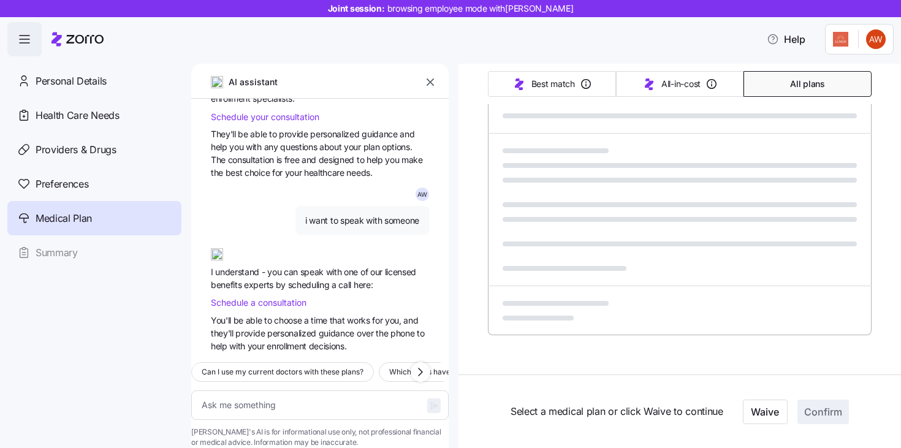
type textarea "x"
click at [424, 85] on icon "button" at bounding box center [430, 82] width 12 height 12
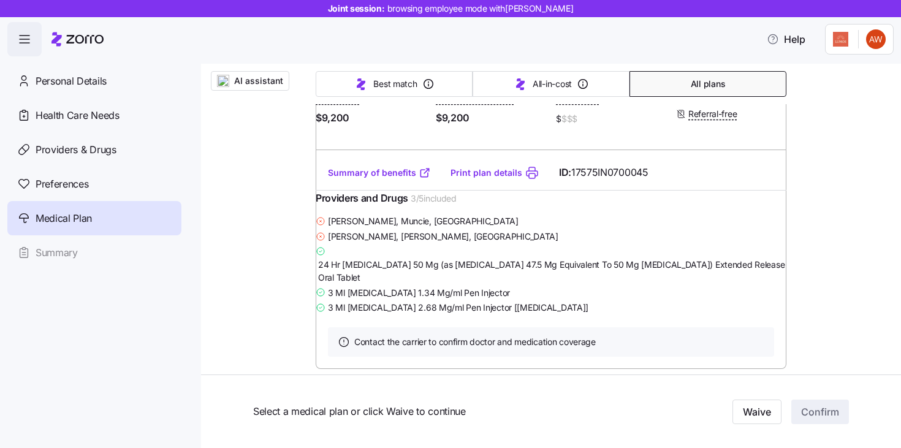
scroll to position [0, 0]
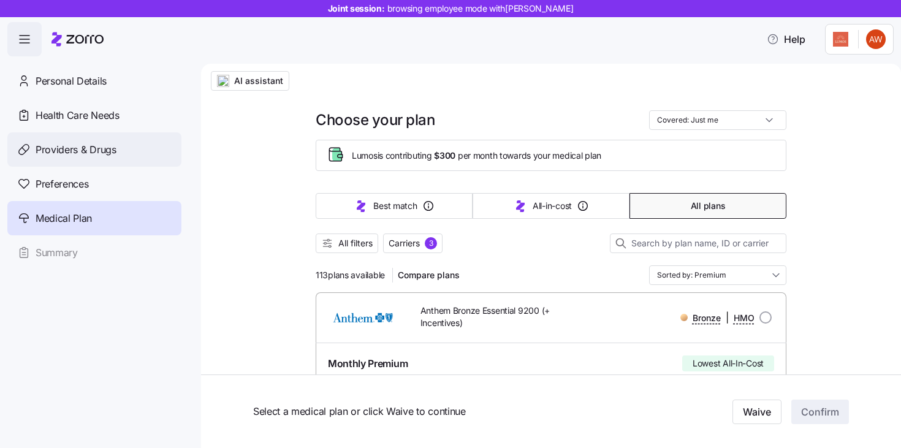
click at [89, 147] on span "Providers & Drugs" at bounding box center [76, 149] width 81 height 15
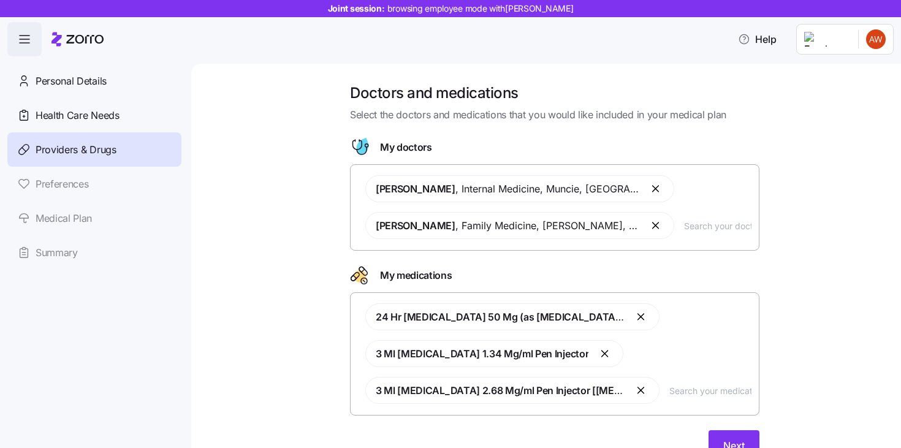
click at [649, 187] on button "button" at bounding box center [656, 188] width 15 height 15
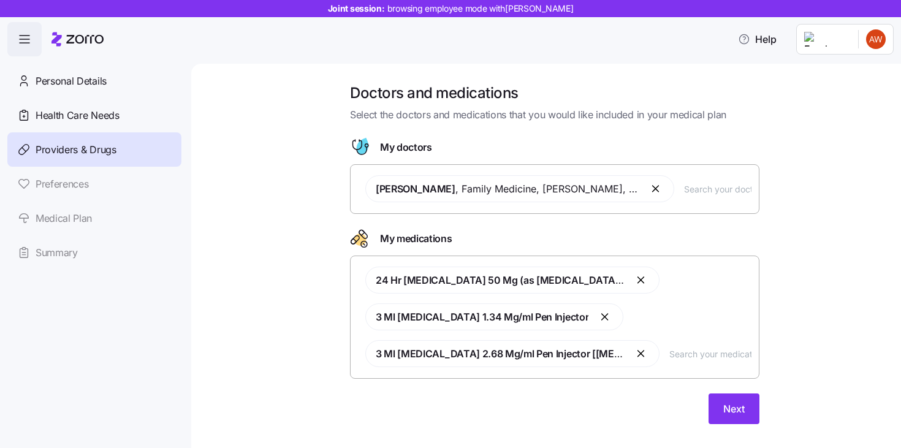
click at [649, 194] on button "button" at bounding box center [656, 188] width 15 height 15
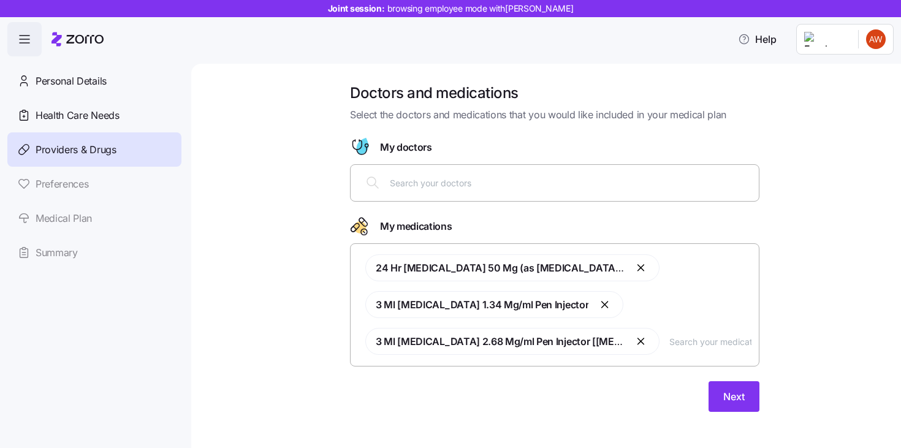
click at [612, 191] on div at bounding box center [554, 182] width 393 height 29
type input "noo"
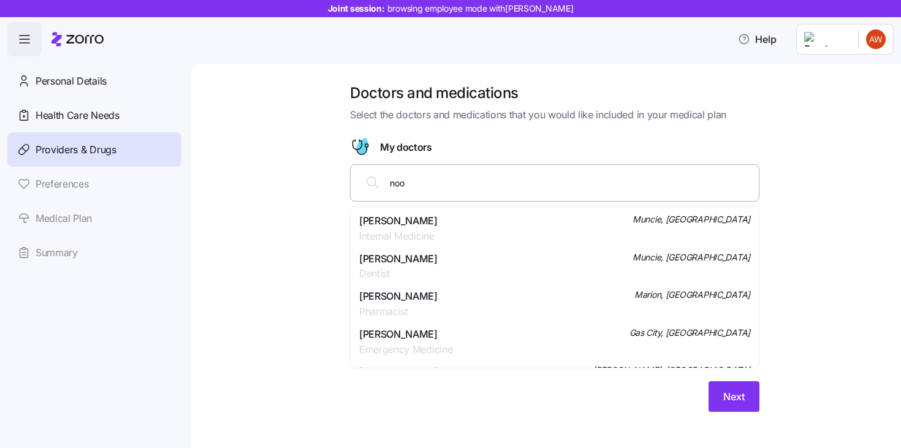
click at [584, 217] on div "Haris Ali Noorani Internal Medicine Muncie, IN" at bounding box center [554, 228] width 391 height 31
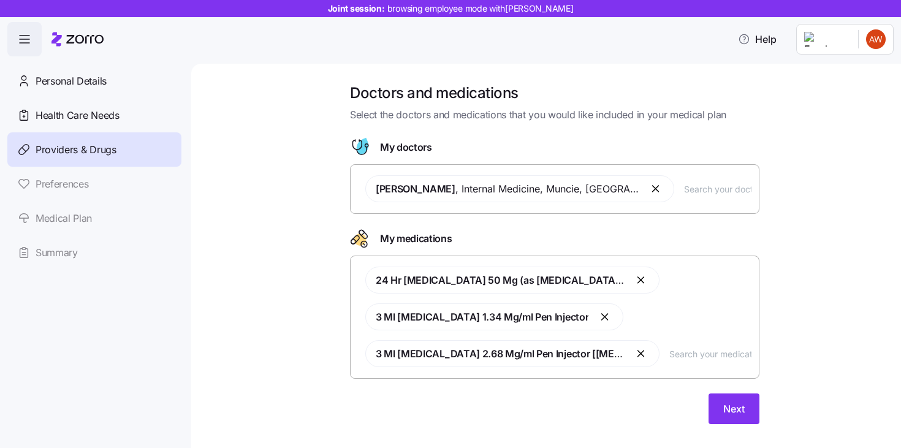
click at [684, 183] on input "text" at bounding box center [717, 188] width 67 height 13
type input "bes"
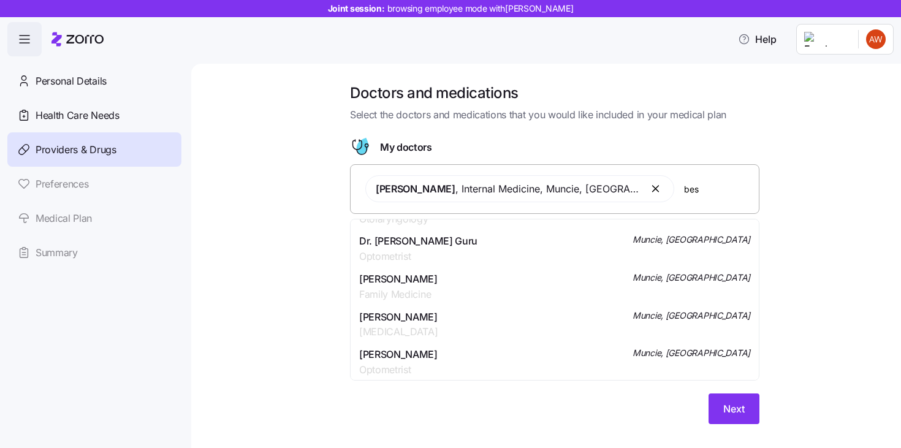
scroll to position [157, 0]
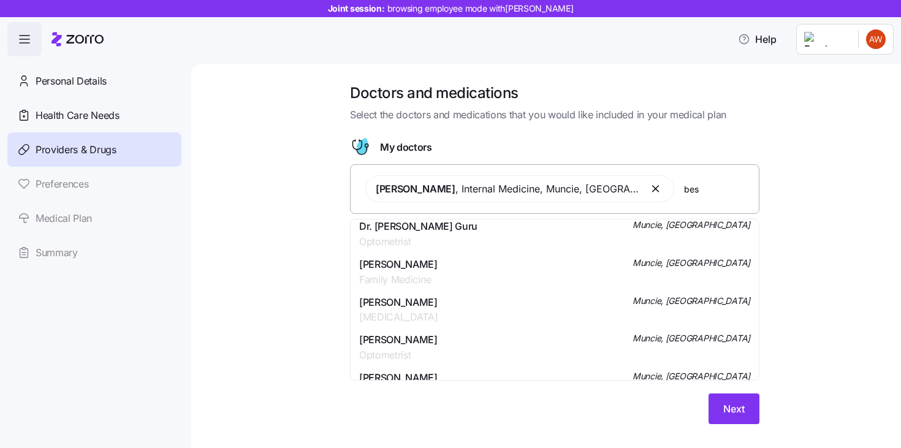
click at [528, 271] on div "Karalee J Bessinger Family Medicine Muncie, IN" at bounding box center [554, 272] width 391 height 31
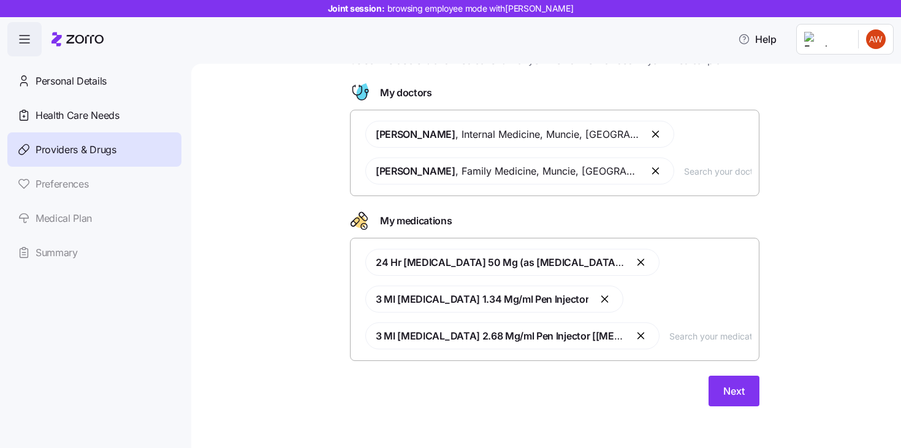
scroll to position [57, 0]
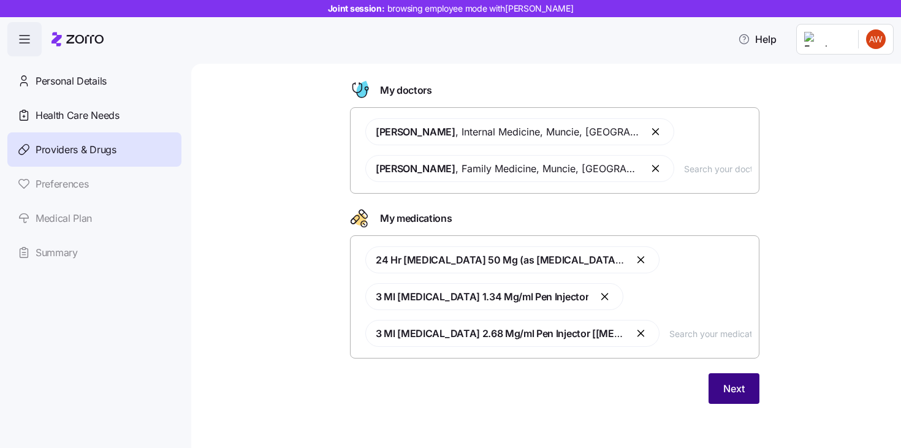
click at [727, 390] on span "Next" at bounding box center [733, 388] width 21 height 15
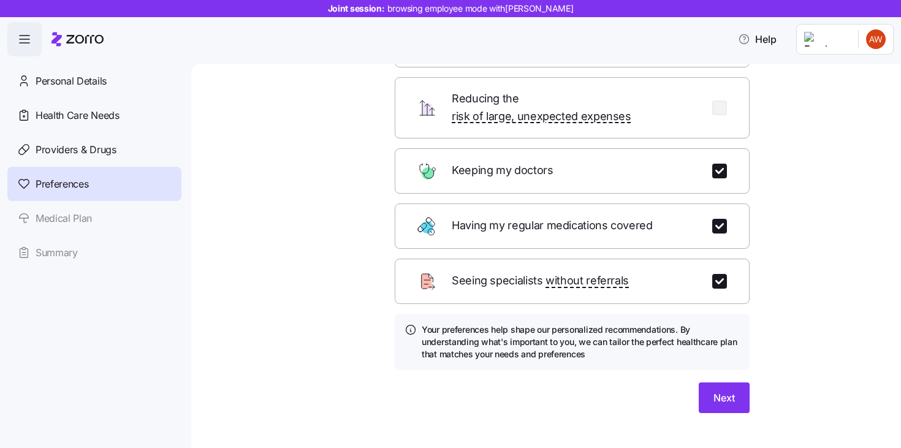
scroll to position [124, 0]
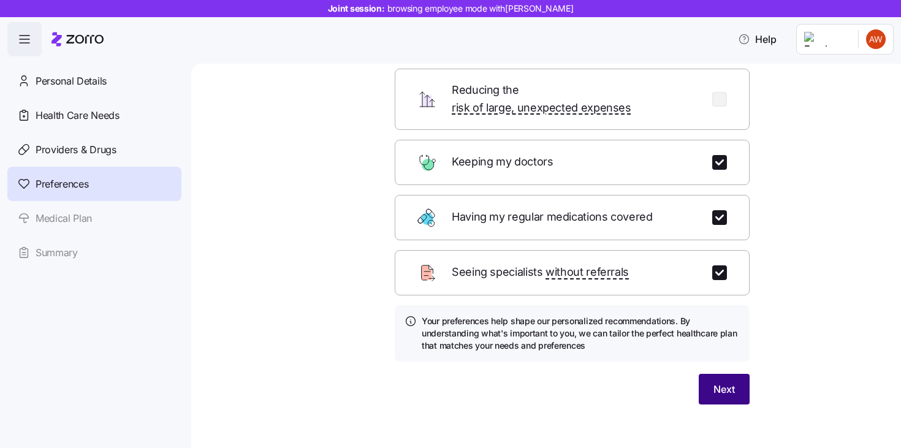
click at [714, 382] on span "Next" at bounding box center [723, 389] width 21 height 15
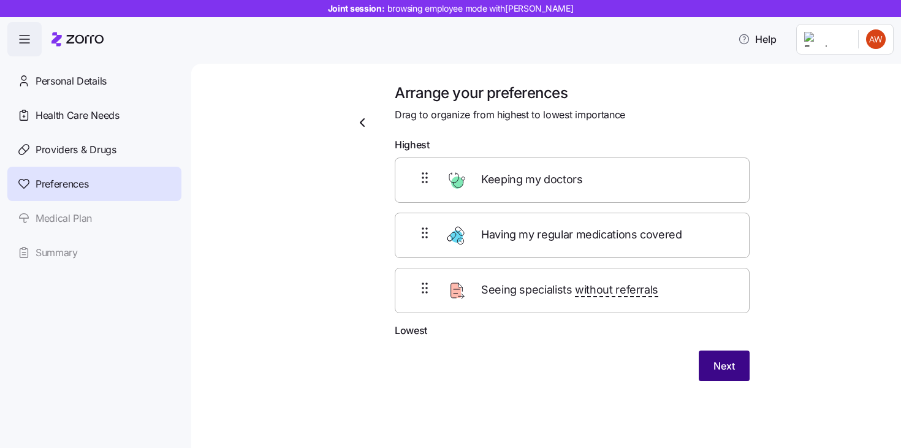
click at [725, 360] on span "Next" at bounding box center [723, 365] width 21 height 15
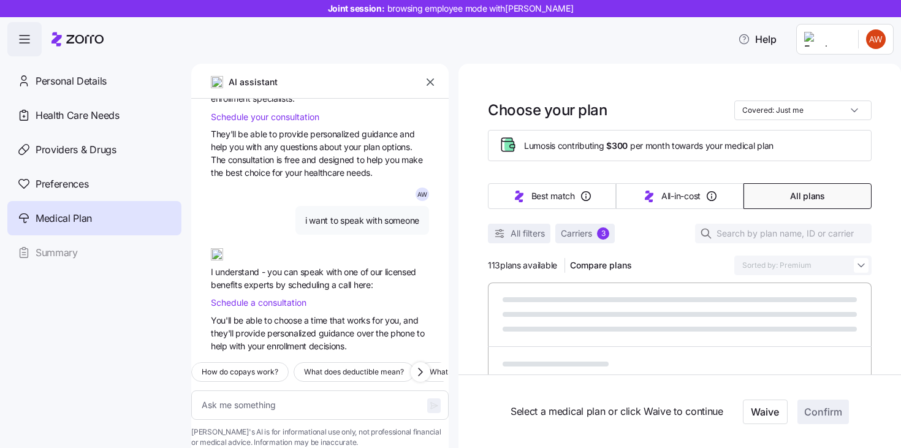
scroll to position [1618, 0]
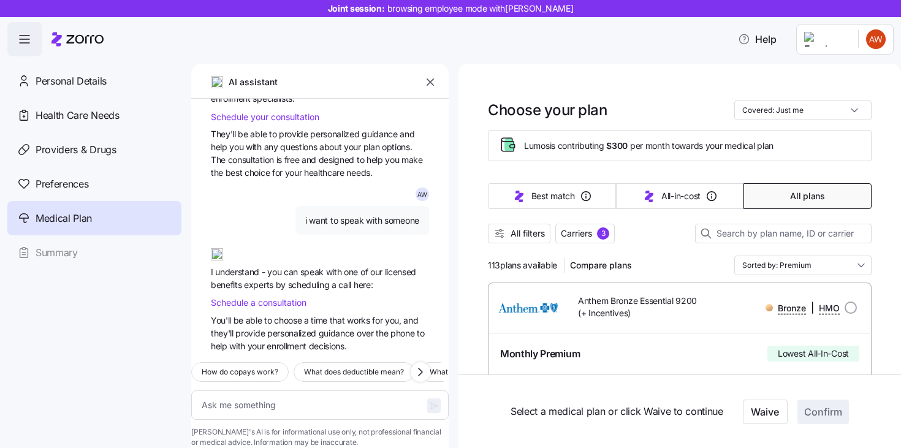
type textarea "x"
click at [426, 88] on button "button" at bounding box center [429, 82] width 17 height 17
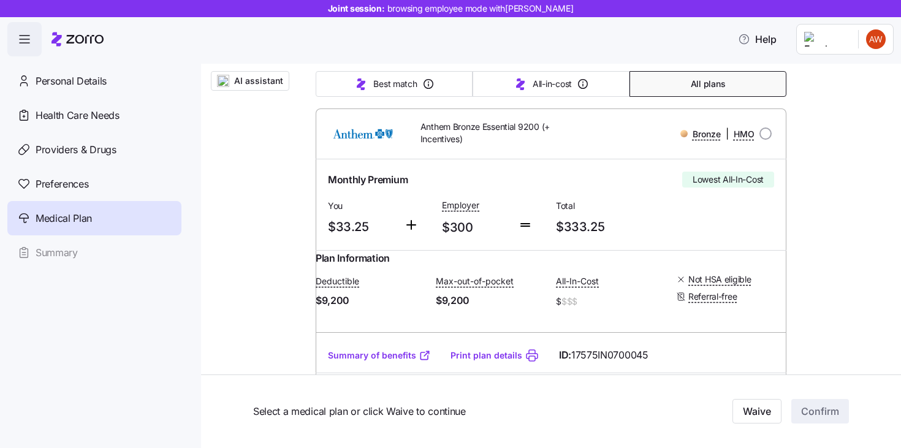
scroll to position [0, 0]
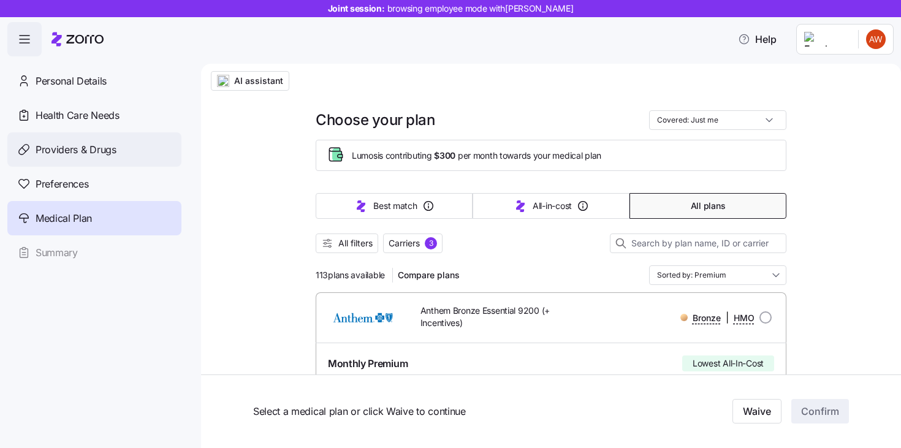
click at [128, 149] on div "Providers & Drugs" at bounding box center [94, 149] width 174 height 34
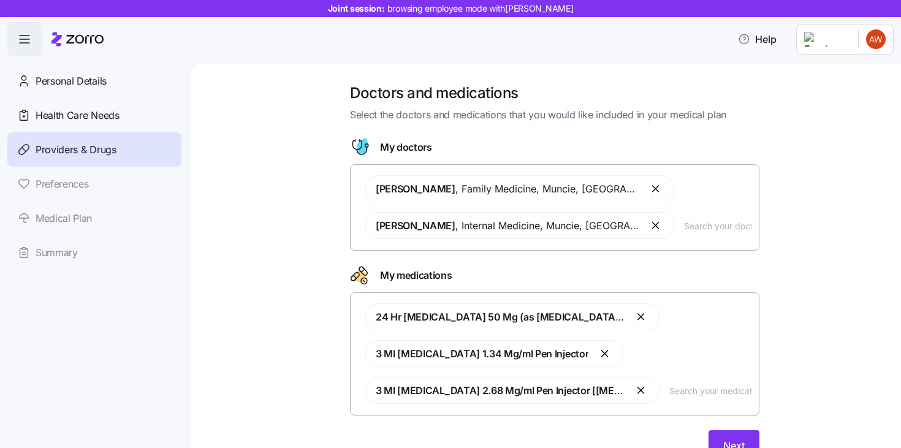
click at [649, 227] on button "button" at bounding box center [656, 225] width 15 height 15
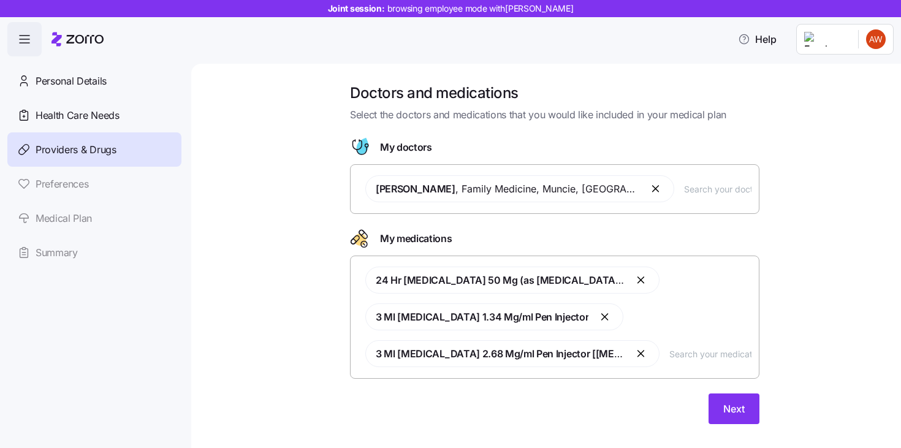
click at [649, 194] on button "button" at bounding box center [656, 188] width 15 height 15
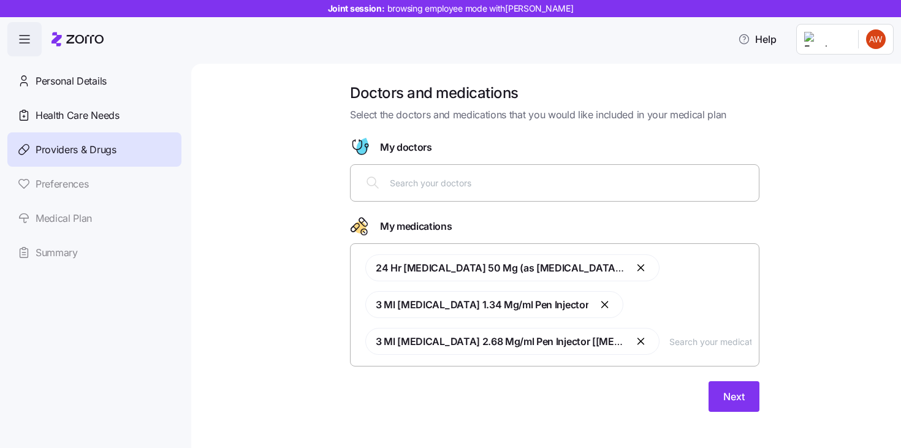
click at [590, 191] on div at bounding box center [554, 182] width 393 height 29
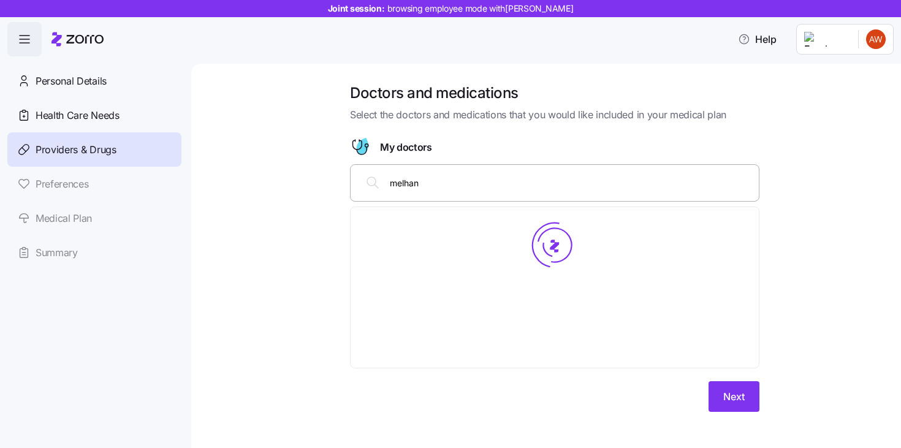
type input "melha"
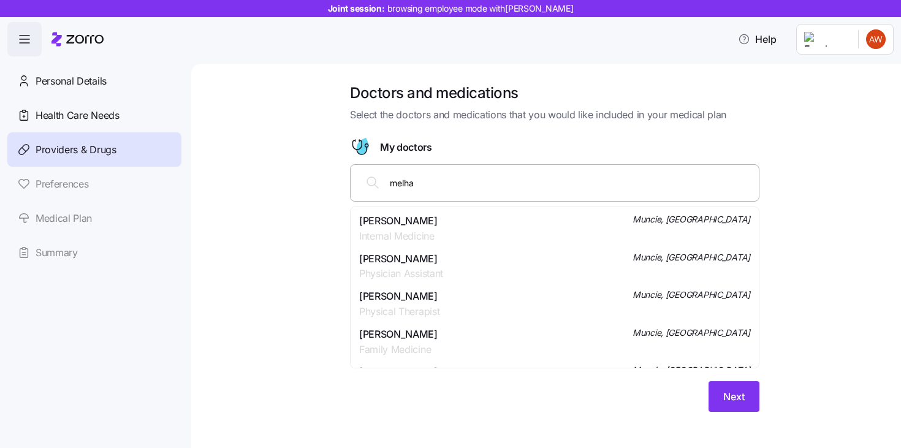
click at [476, 215] on div "Dr. Thomas J Melham Internal Medicine Muncie, IN" at bounding box center [554, 228] width 391 height 31
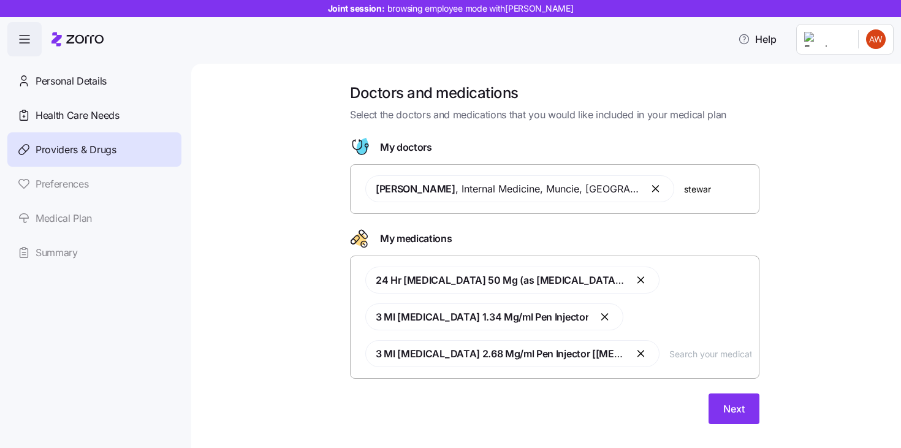
type input "stewart"
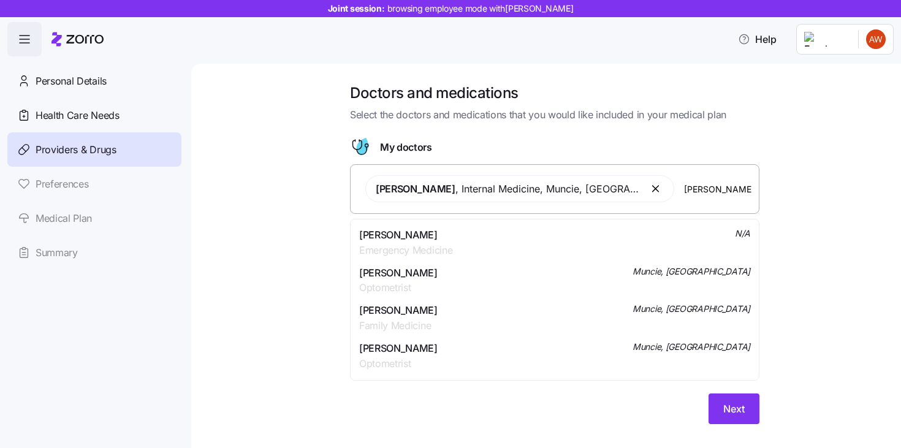
scroll to position [204, 0]
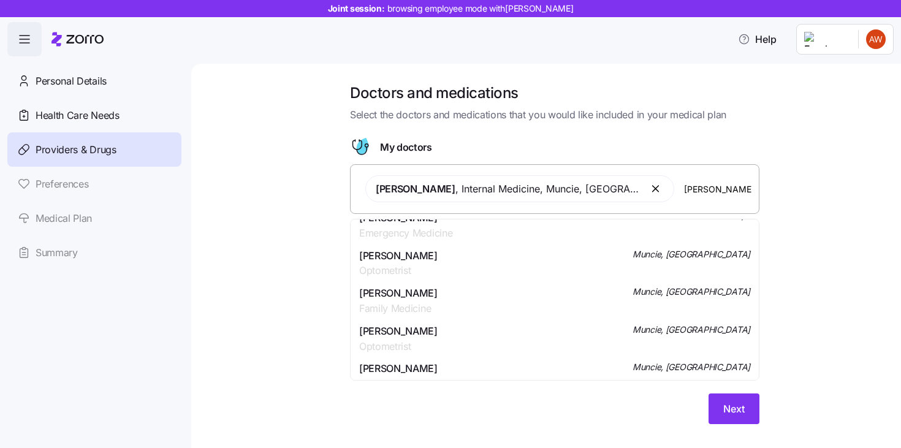
click at [476, 295] on div "Dr. Stewart C Brown Family Medicine Muncie, IN" at bounding box center [554, 300] width 391 height 31
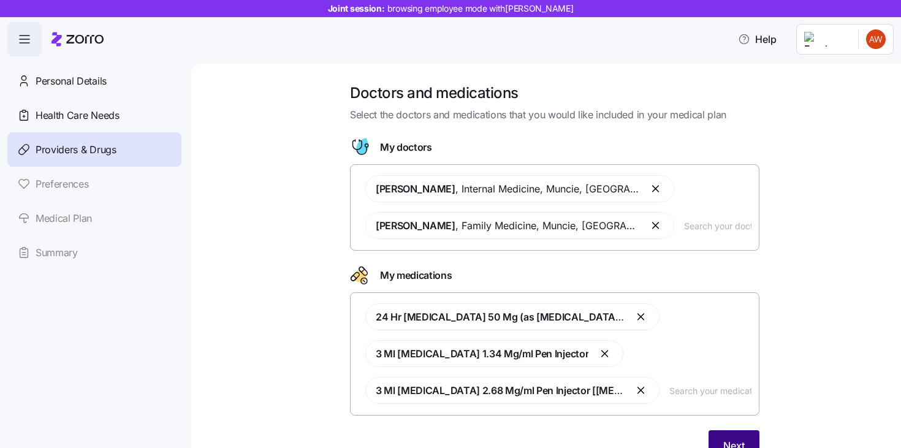
click at [730, 436] on button "Next" at bounding box center [733, 445] width 51 height 31
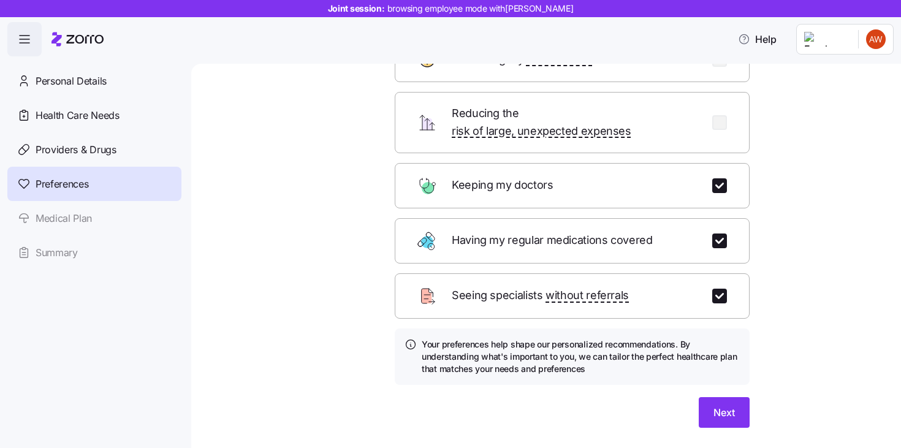
scroll to position [124, 0]
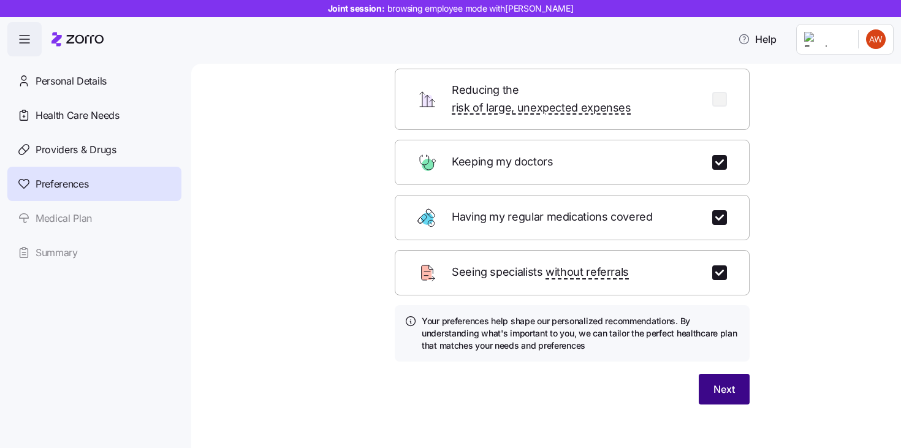
click at [720, 382] on button "Next" at bounding box center [723, 389] width 51 height 31
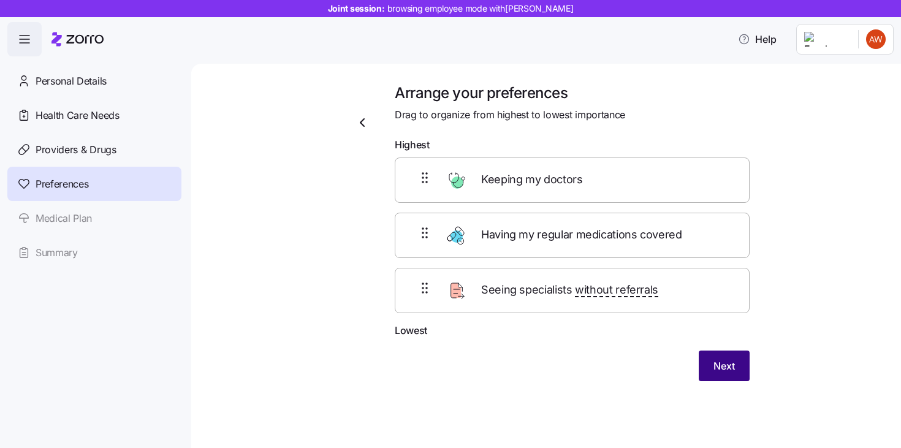
scroll to position [0, 0]
click at [719, 369] on span "Next" at bounding box center [723, 365] width 21 height 15
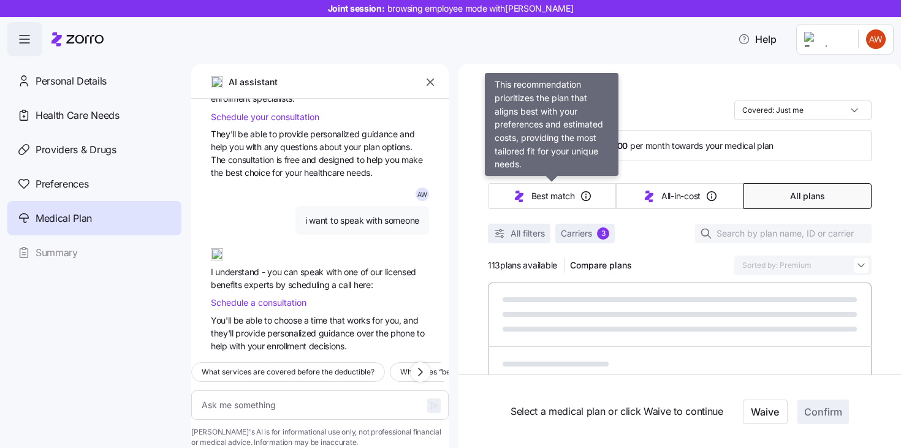
scroll to position [1618, 0]
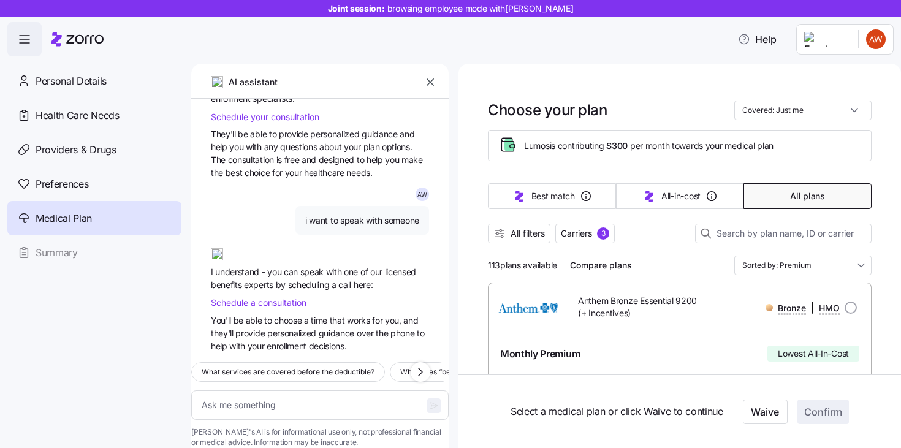
click at [428, 85] on icon "button" at bounding box center [430, 82] width 12 height 12
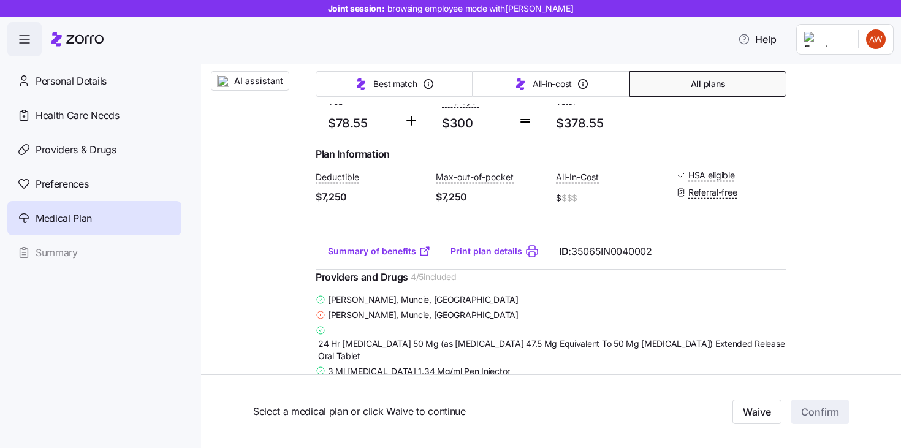
scroll to position [5042, 0]
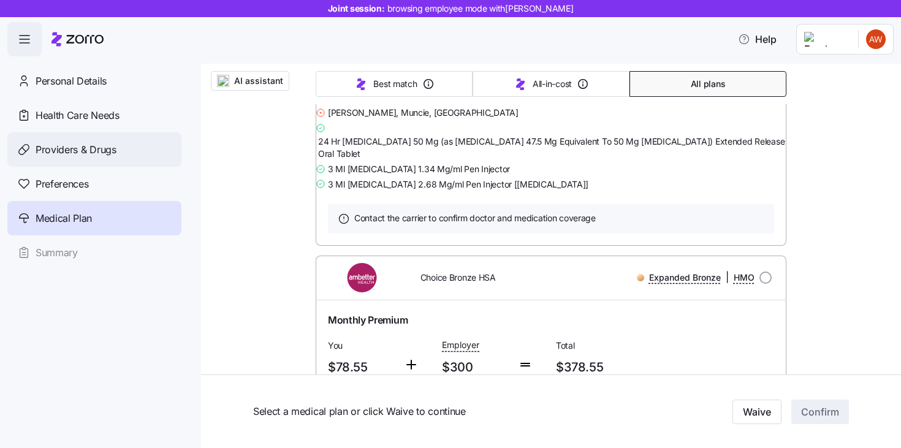
click at [104, 156] on span "Providers & Drugs" at bounding box center [76, 149] width 81 height 15
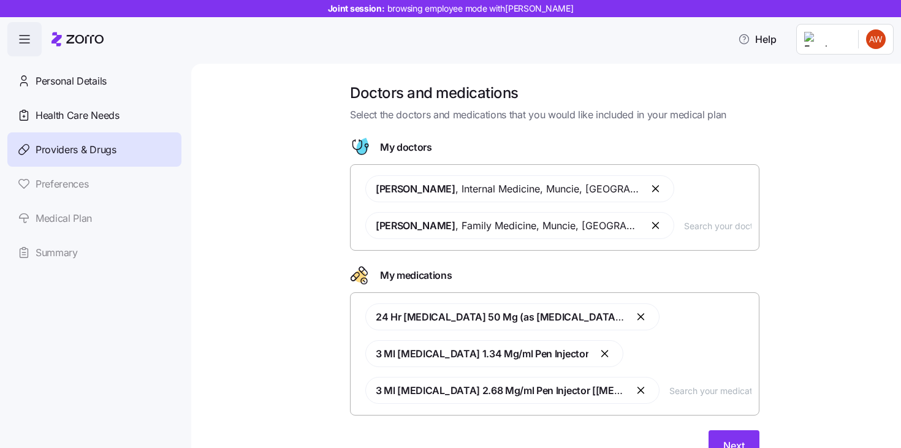
click at [86, 185] on div "Personal Details Health Care Needs Providers & Drugs Preferences Medical Plan S…" at bounding box center [94, 167] width 174 height 206
click at [730, 437] on button "Next" at bounding box center [733, 445] width 51 height 31
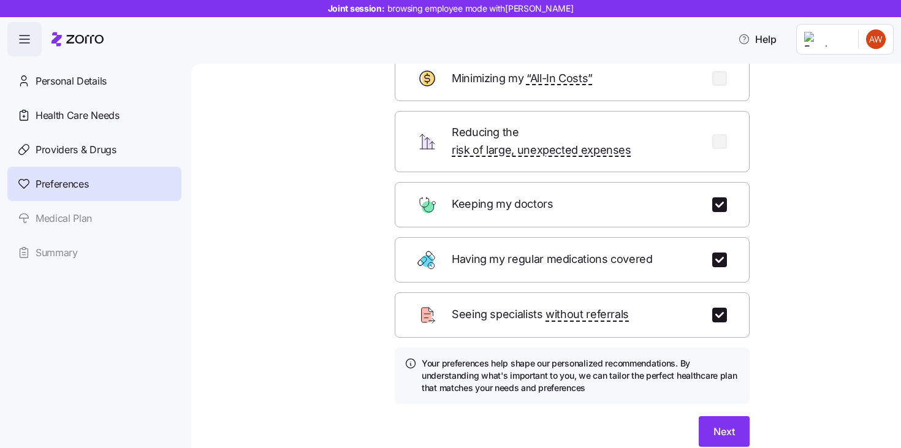
scroll to position [102, 0]
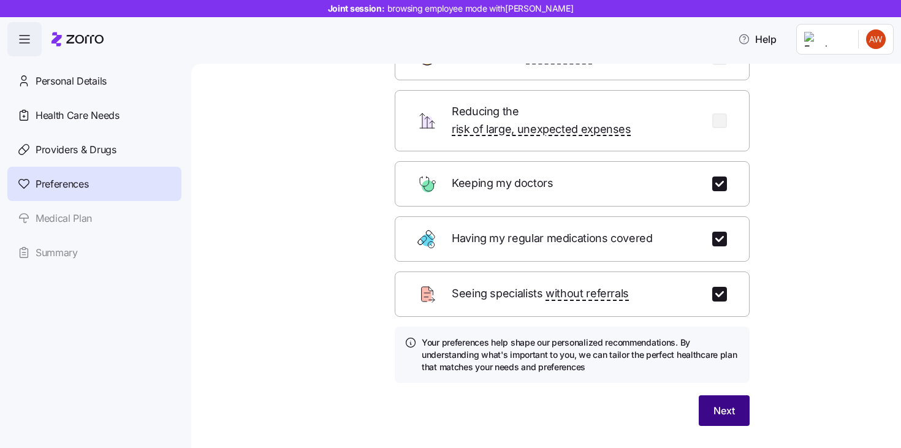
click at [730, 403] on span "Next" at bounding box center [723, 410] width 21 height 15
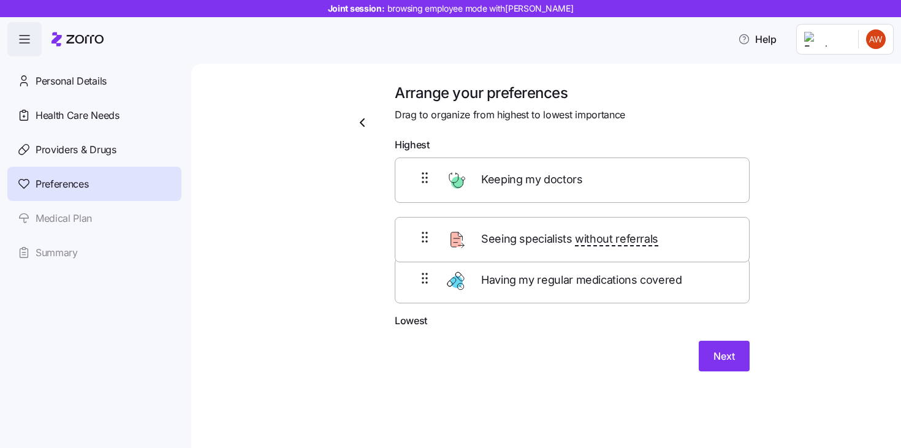
drag, startPoint x: 576, startPoint y: 295, endPoint x: 576, endPoint y: 232, distance: 63.1
click at [576, 232] on div "Keeping my doctors Having my regular medications covered Seeing specialists wit…" at bounding box center [572, 235] width 355 height 156
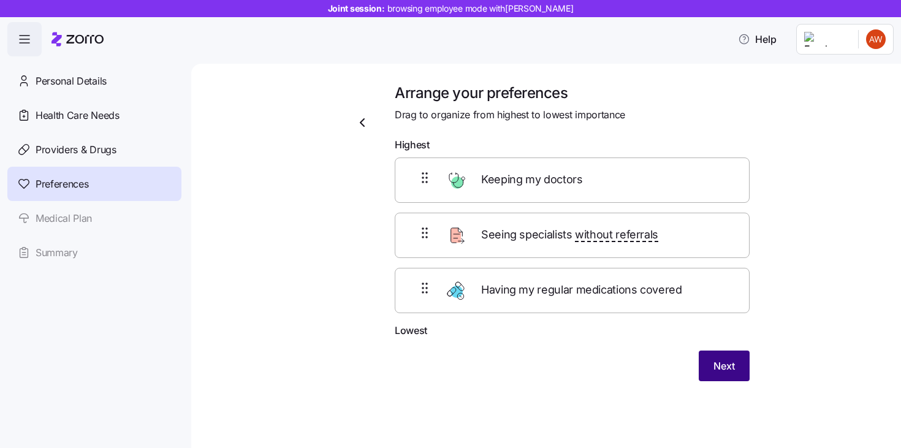
click at [717, 358] on span "Next" at bounding box center [723, 365] width 21 height 15
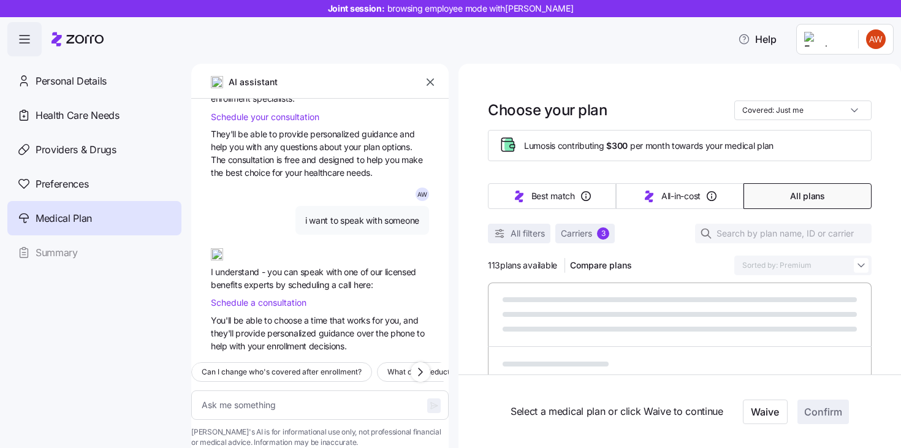
type textarea "x"
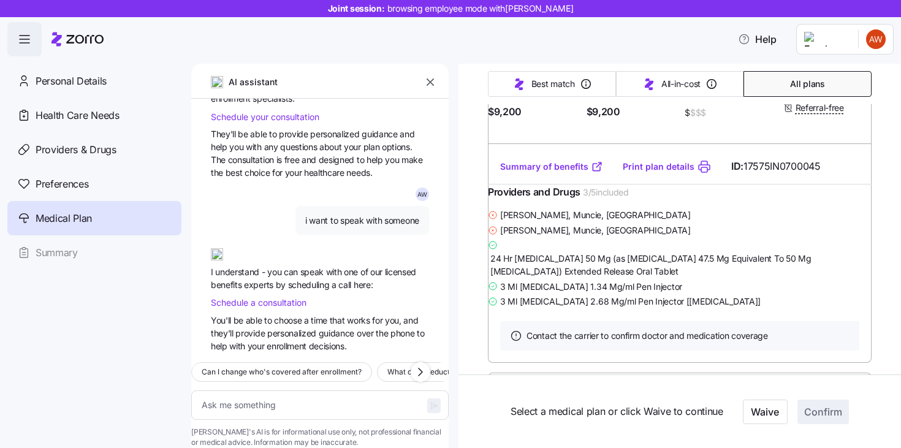
scroll to position [369, 0]
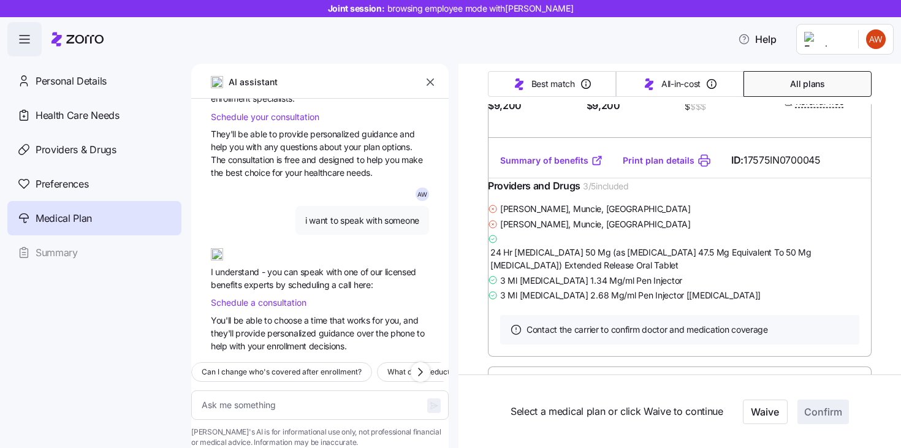
click at [428, 82] on icon "button" at bounding box center [430, 82] width 12 height 12
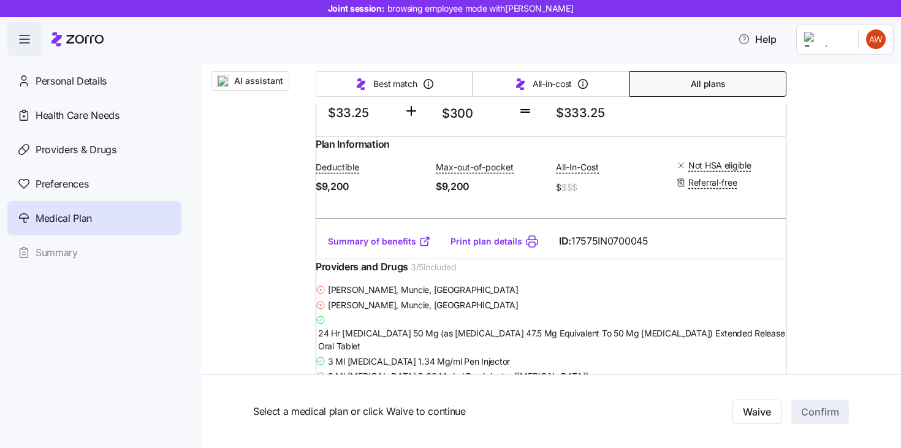
scroll to position [0, 0]
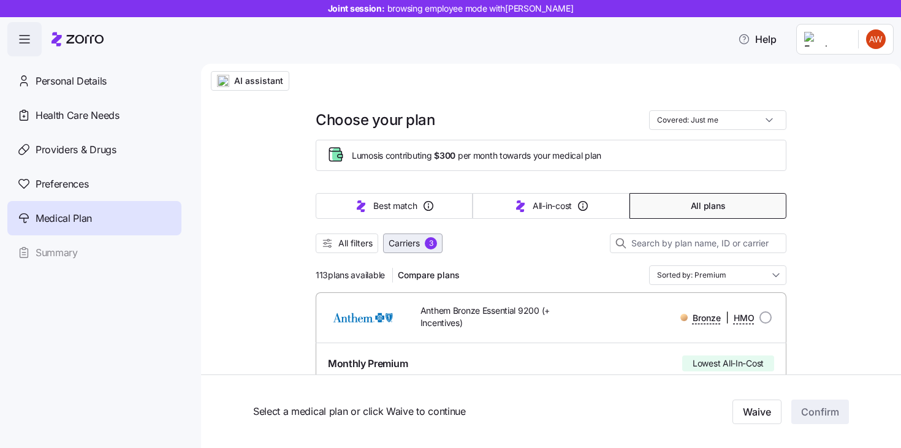
click at [410, 244] on span "Carriers" at bounding box center [403, 243] width 31 height 12
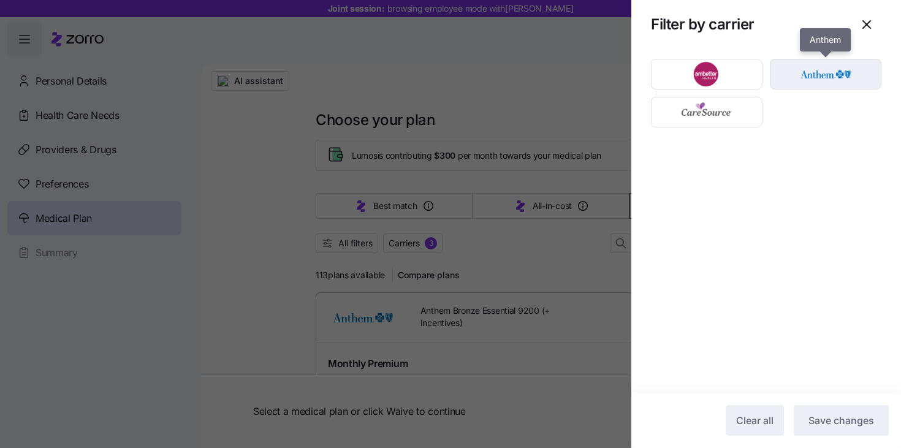
click at [799, 80] on img "button" at bounding box center [826, 74] width 90 height 25
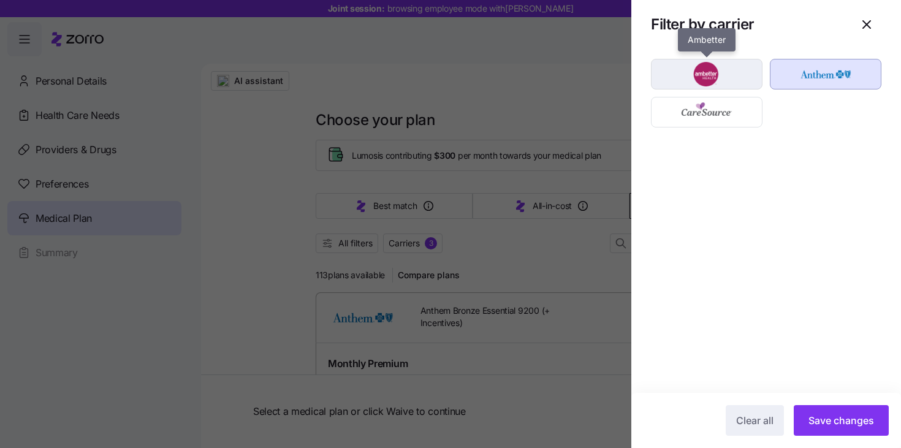
click at [733, 88] on div "button" at bounding box center [706, 73] width 110 height 29
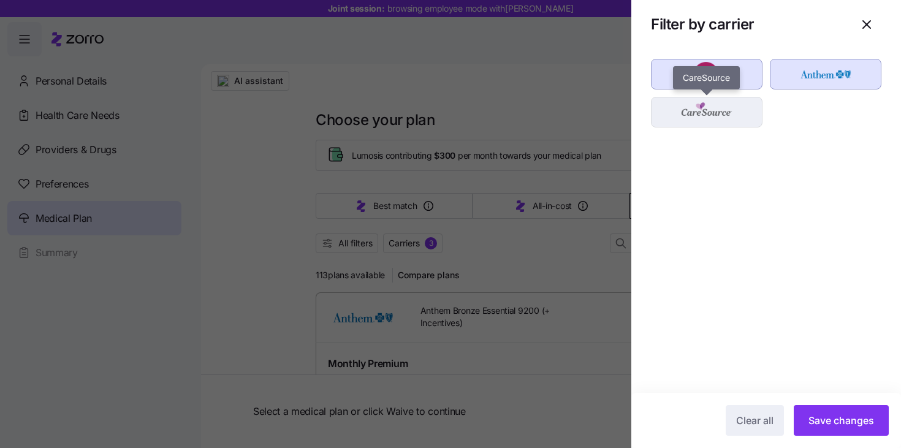
click at [728, 113] on img "button" at bounding box center [707, 112] width 90 height 25
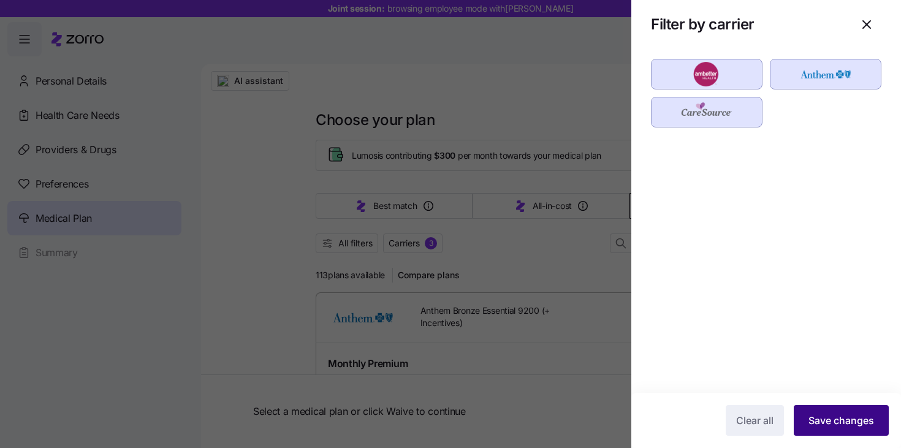
click at [825, 425] on span "Save changes" at bounding box center [841, 420] width 66 height 15
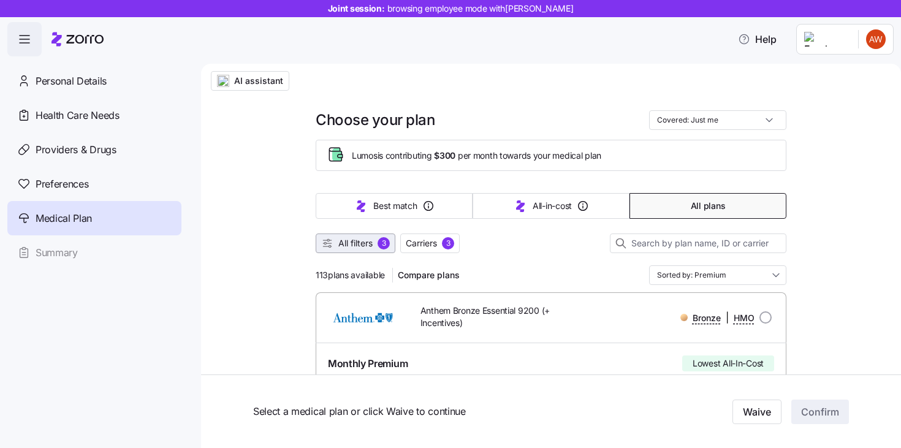
click at [364, 245] on span "All filters" at bounding box center [355, 243] width 34 height 12
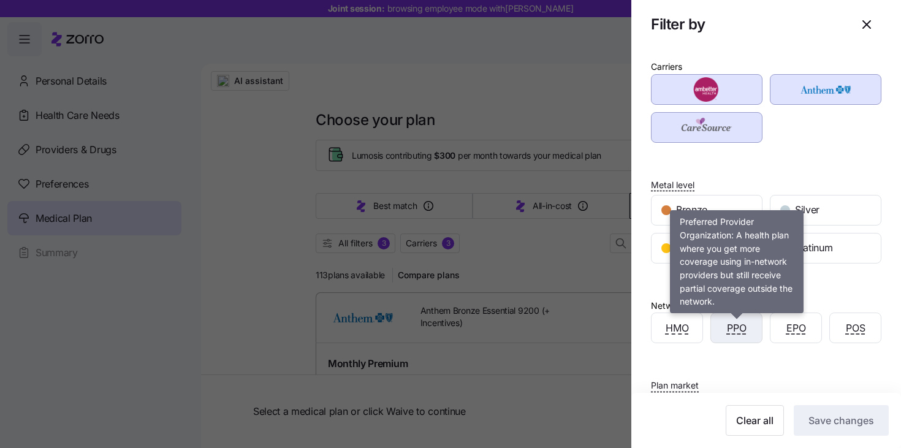
click at [729, 328] on span "PPO" at bounding box center [737, 327] width 20 height 15
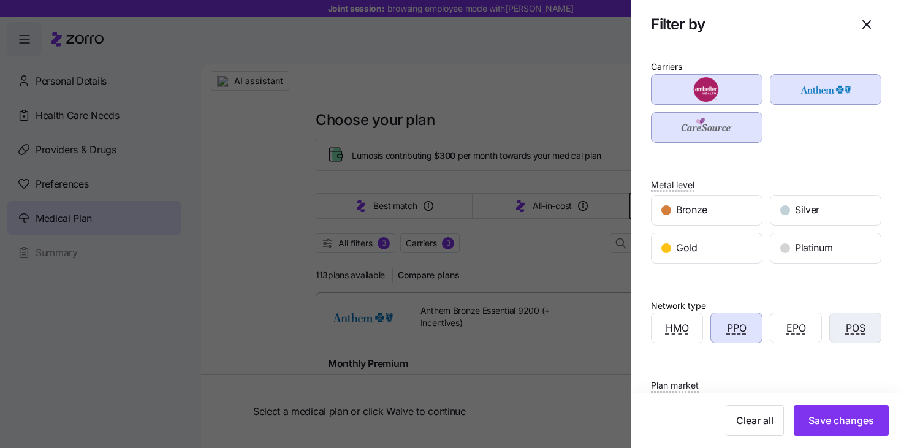
click at [841, 333] on div "POS" at bounding box center [855, 327] width 51 height 29
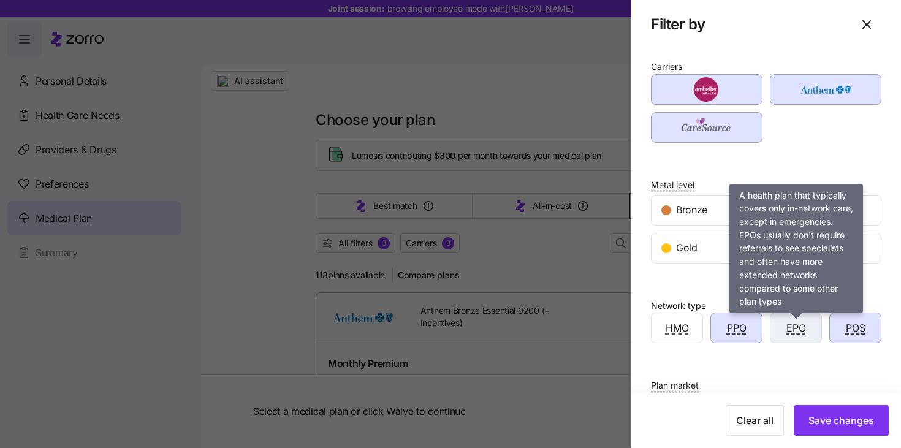
click at [805, 333] on span "EPO" at bounding box center [796, 327] width 20 height 15
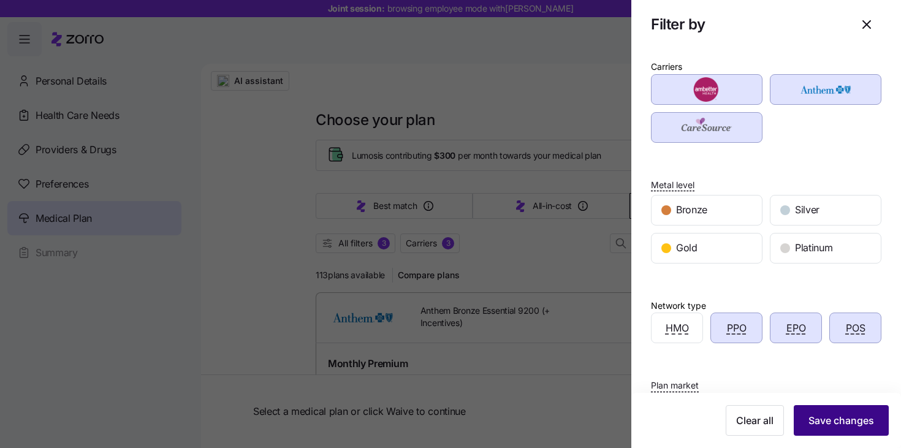
click at [823, 418] on span "Save changes" at bounding box center [841, 420] width 66 height 15
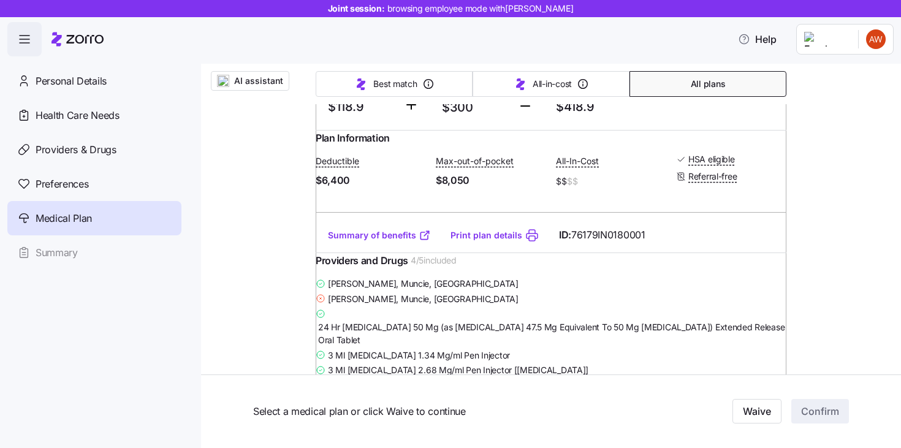
scroll to position [9143, 0]
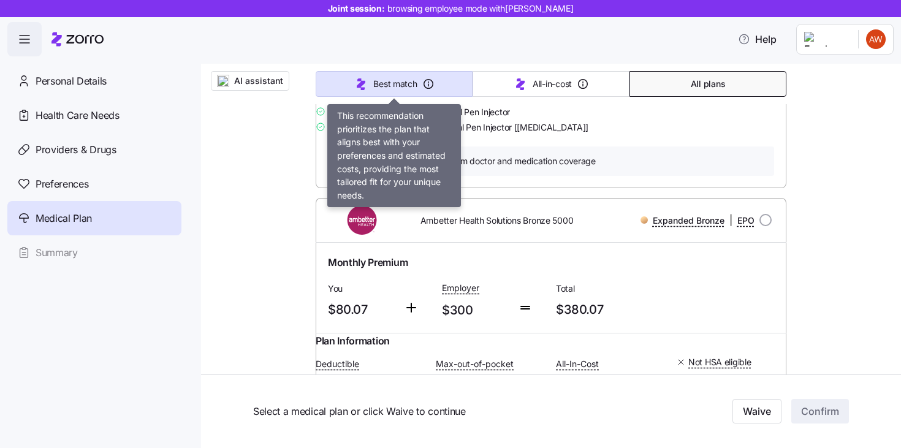
click at [387, 78] on span "Best match" at bounding box center [394, 84] width 43 height 12
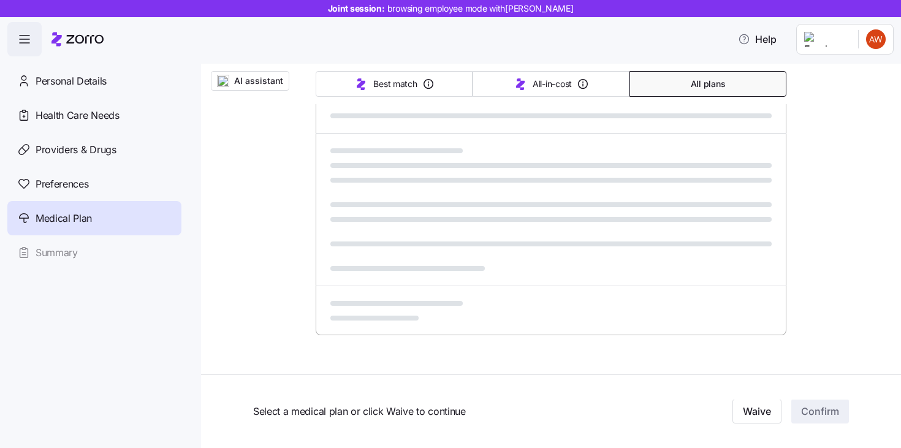
type input "Sorted by: Best match"
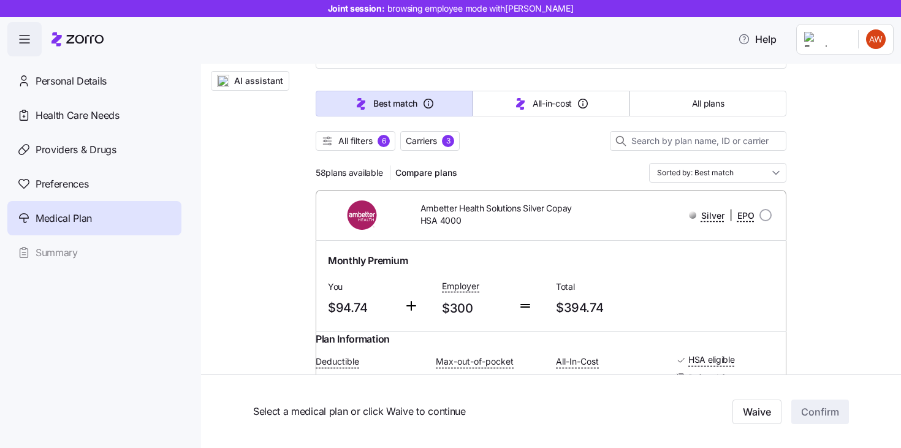
scroll to position [0, 0]
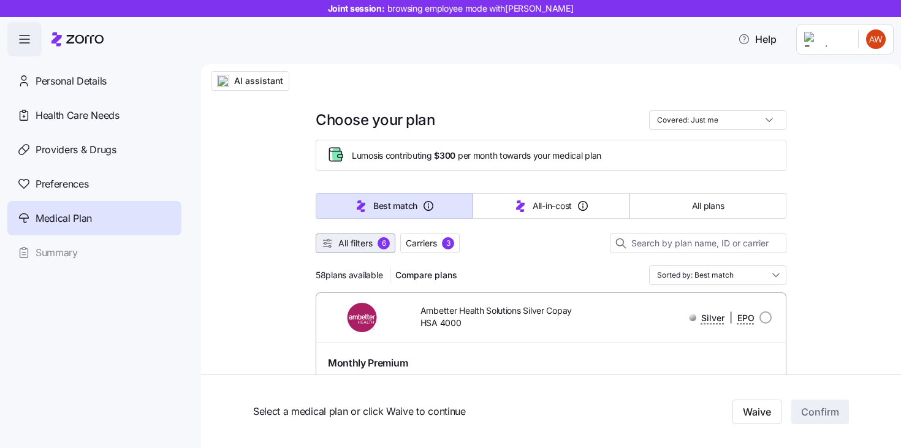
click at [369, 244] on span "All filters" at bounding box center [355, 243] width 34 height 12
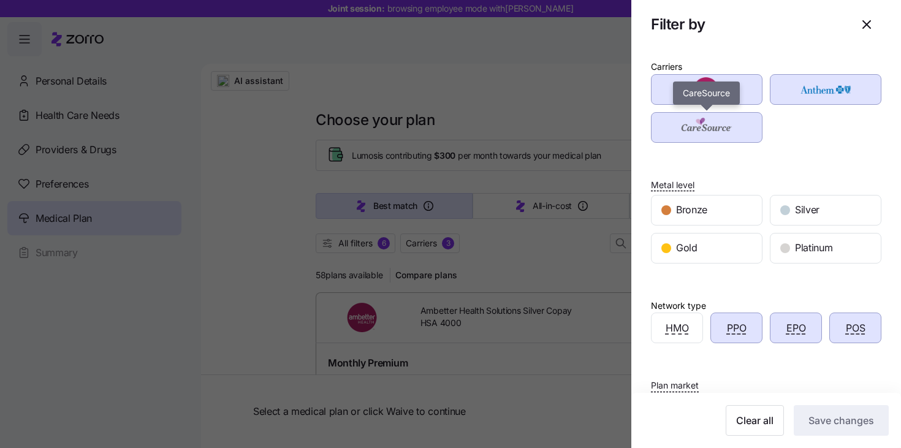
click at [697, 113] on div "button" at bounding box center [706, 127] width 110 height 29
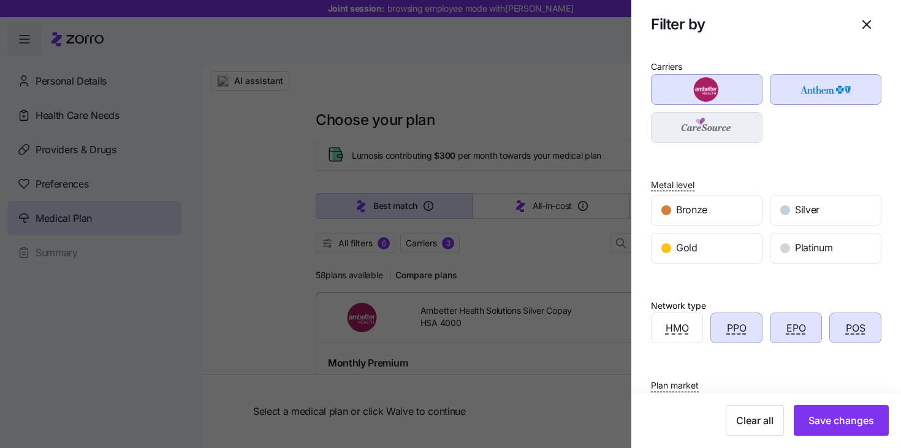
click at [694, 132] on img "button" at bounding box center [707, 127] width 90 height 25
click at [711, 93] on img "button" at bounding box center [707, 89] width 90 height 25
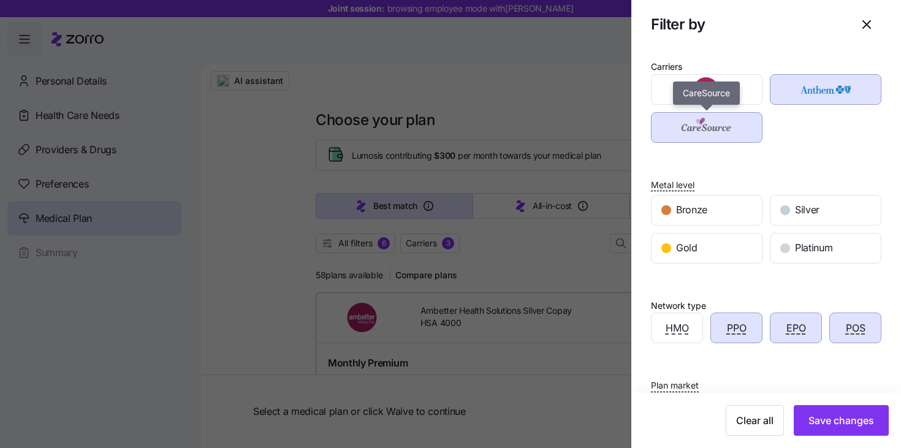
click at [714, 116] on img "button" at bounding box center [707, 127] width 90 height 25
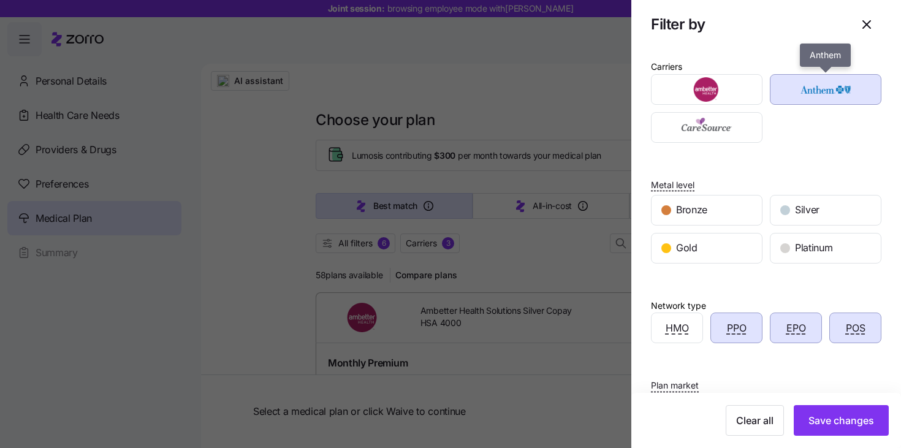
click at [803, 93] on img "button" at bounding box center [826, 89] width 90 height 25
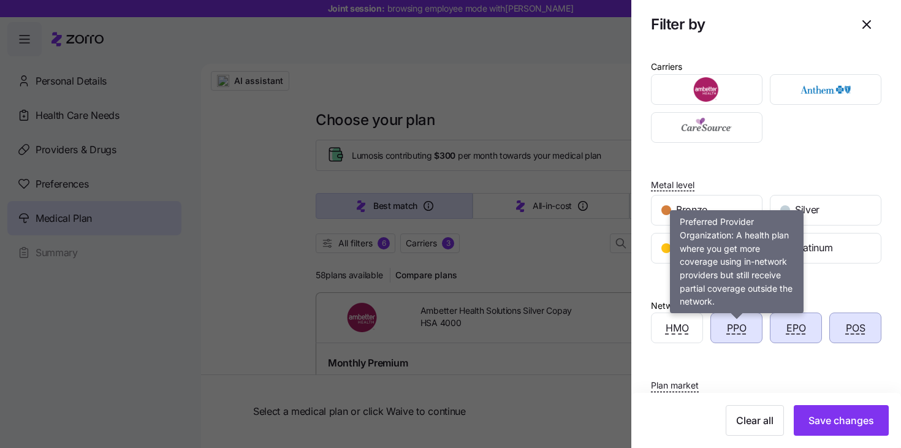
click at [735, 333] on span "PPO" at bounding box center [737, 327] width 20 height 15
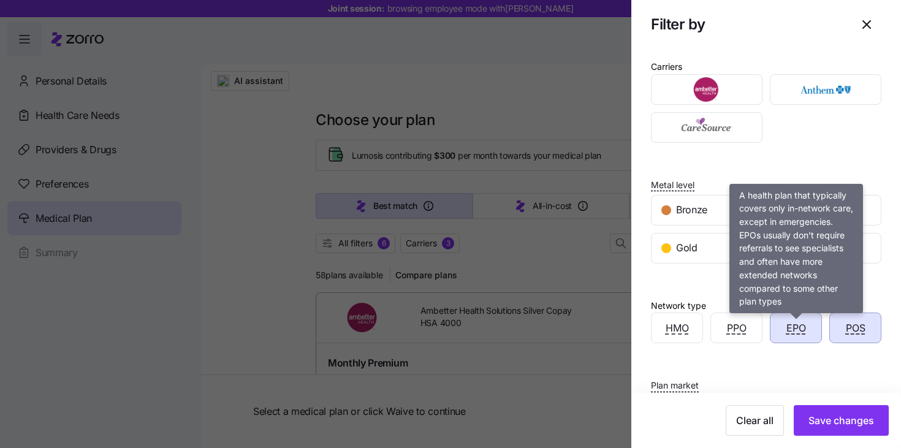
click at [798, 330] on span "EPO" at bounding box center [796, 327] width 20 height 15
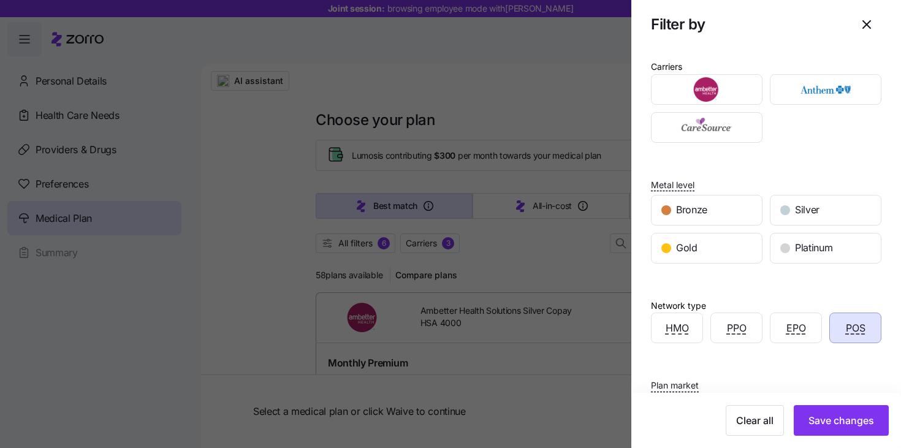
click at [824, 333] on div "EPO" at bounding box center [795, 328] width 59 height 38
click at [840, 332] on div "POS" at bounding box center [855, 327] width 51 height 29
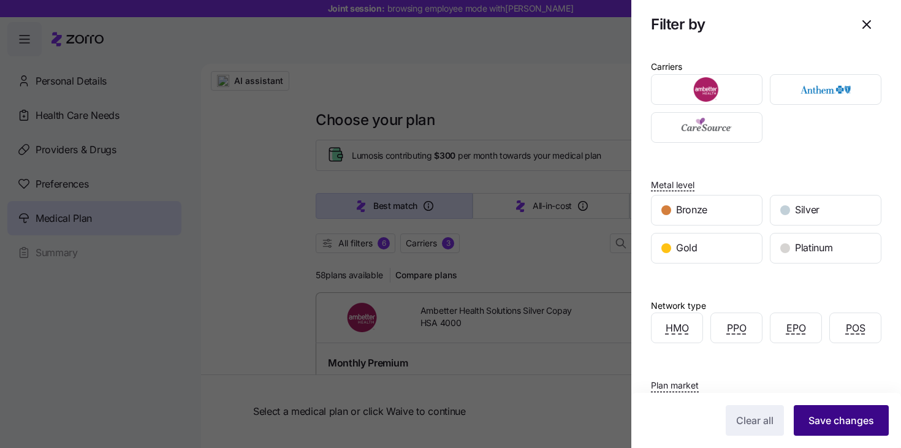
click at [820, 417] on span "Save changes" at bounding box center [841, 420] width 66 height 15
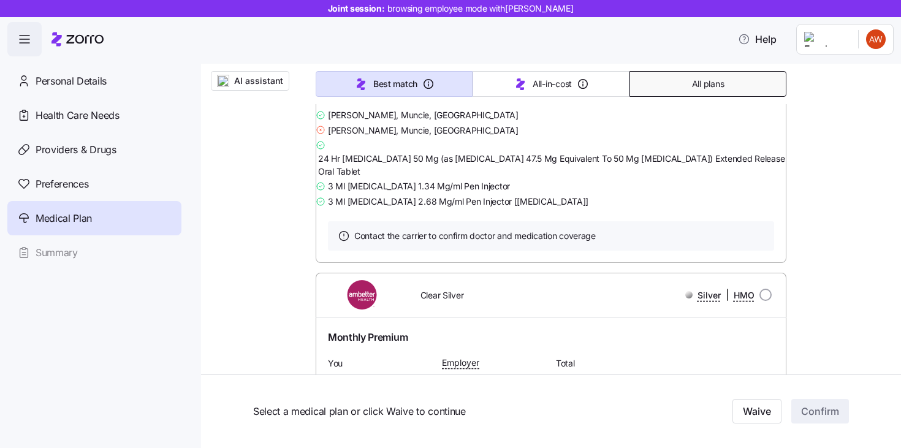
scroll to position [465, 0]
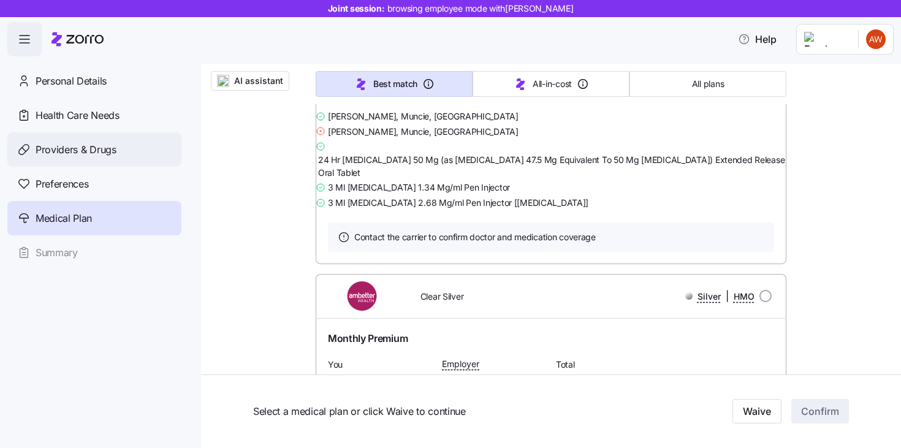
click at [90, 155] on span "Providers & Drugs" at bounding box center [76, 149] width 81 height 15
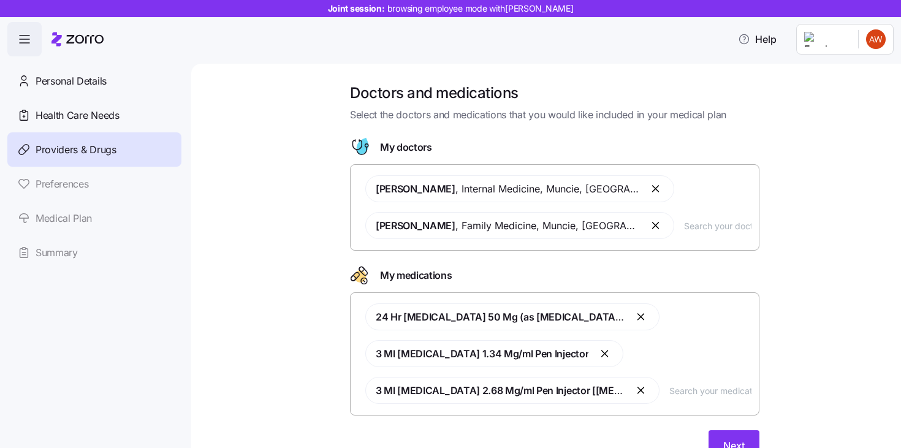
click at [649, 230] on button "button" at bounding box center [656, 225] width 15 height 15
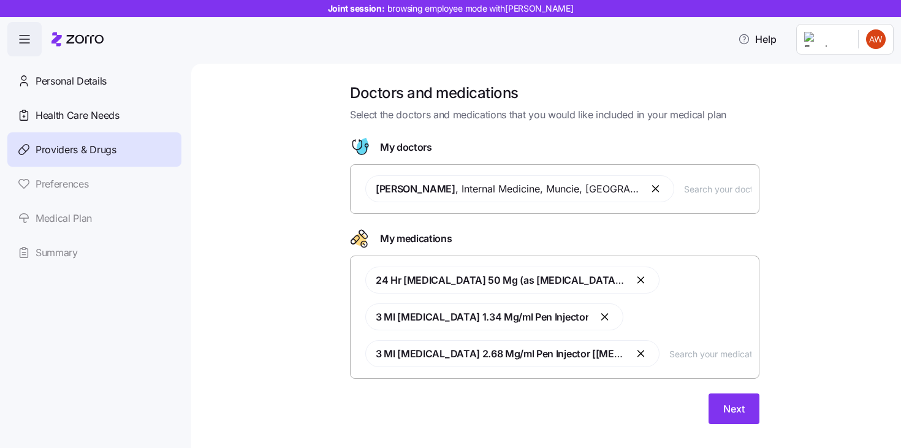
click at [684, 193] on input "text" at bounding box center [717, 188] width 67 height 13
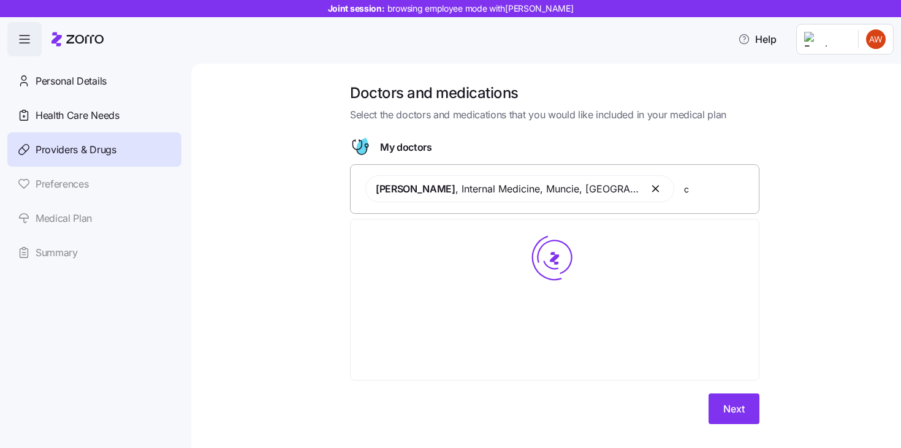
type input "ch"
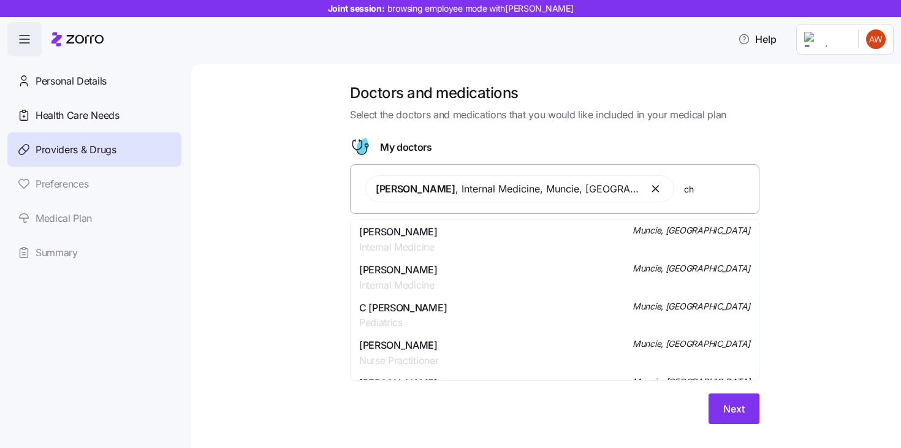
scroll to position [156, 0]
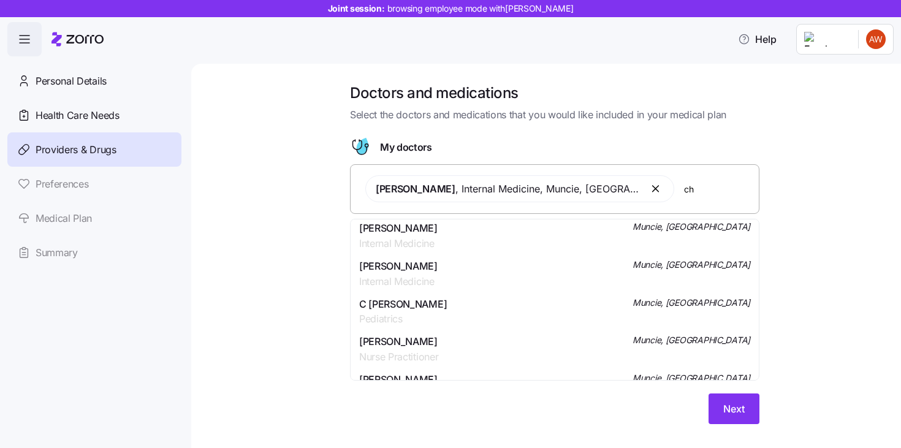
click at [480, 278] on div "Dr. Joseph Charles Dickey Internal Medicine Muncie, IN" at bounding box center [554, 274] width 391 height 31
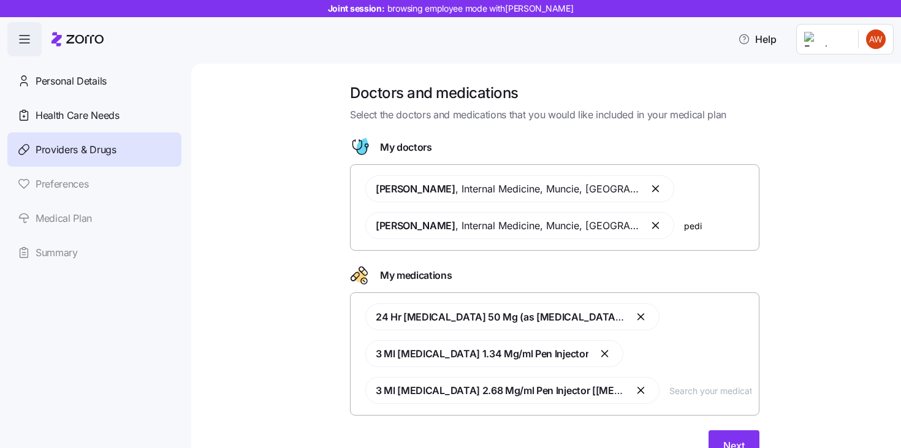
type input "pedia"
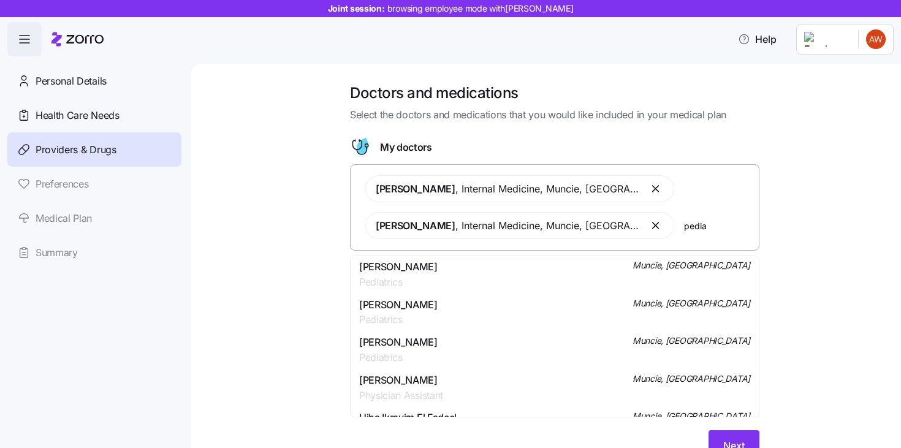
scroll to position [384, 0]
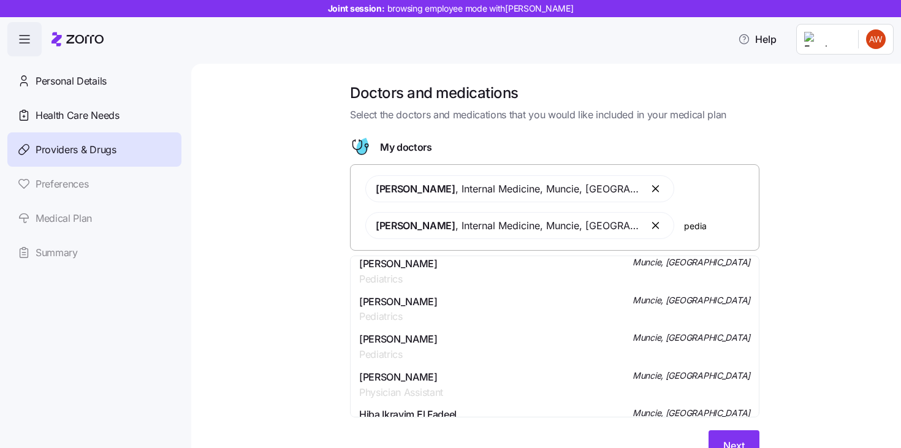
click at [573, 303] on div "Mr. Thomas E Kundenreich Pediatrics Muncie, IN" at bounding box center [554, 309] width 391 height 31
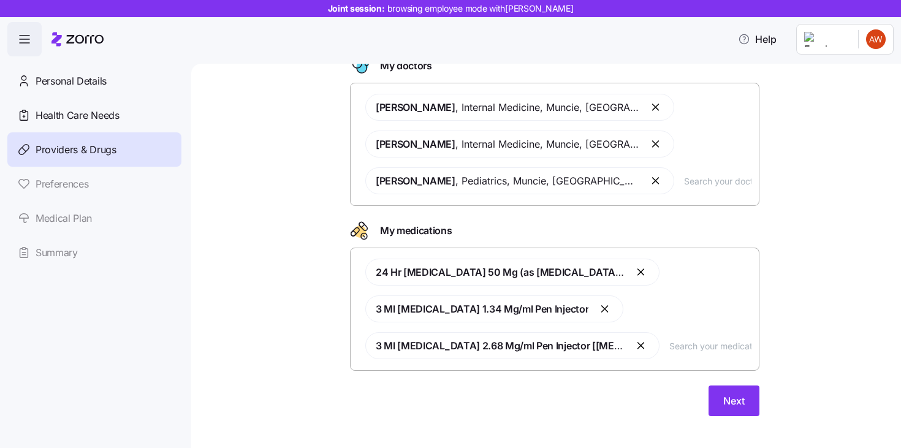
scroll to position [94, 0]
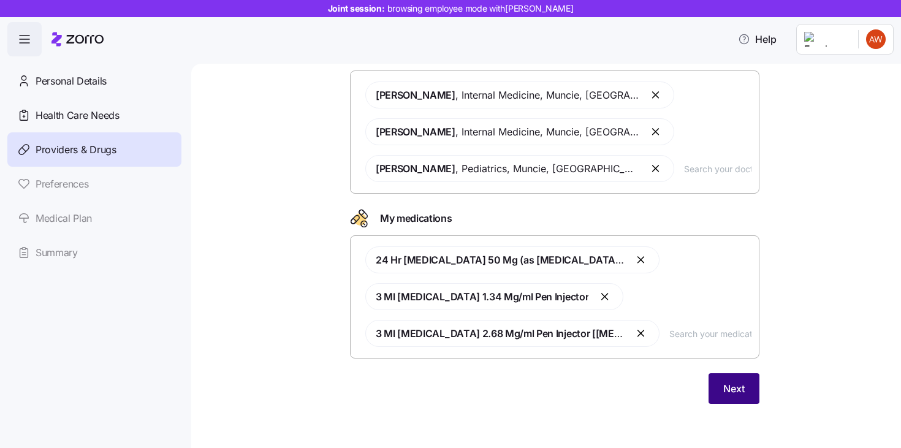
click at [730, 397] on button "Next" at bounding box center [733, 388] width 51 height 31
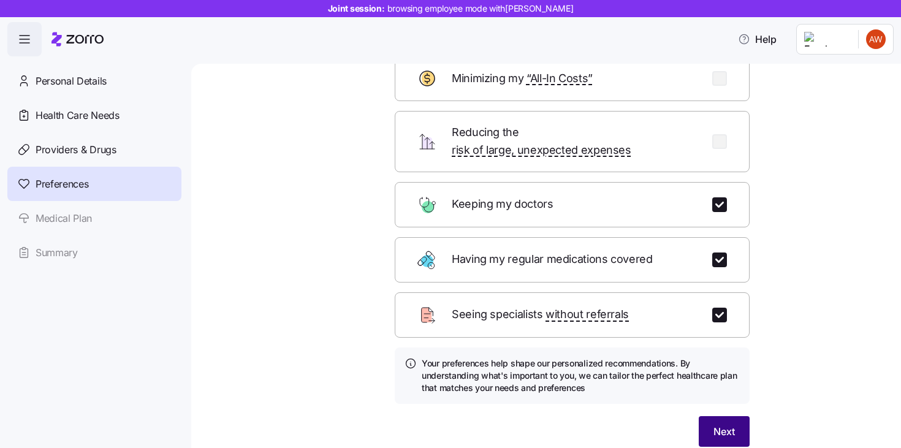
scroll to position [83, 0]
click at [727, 423] on span "Next" at bounding box center [723, 430] width 21 height 15
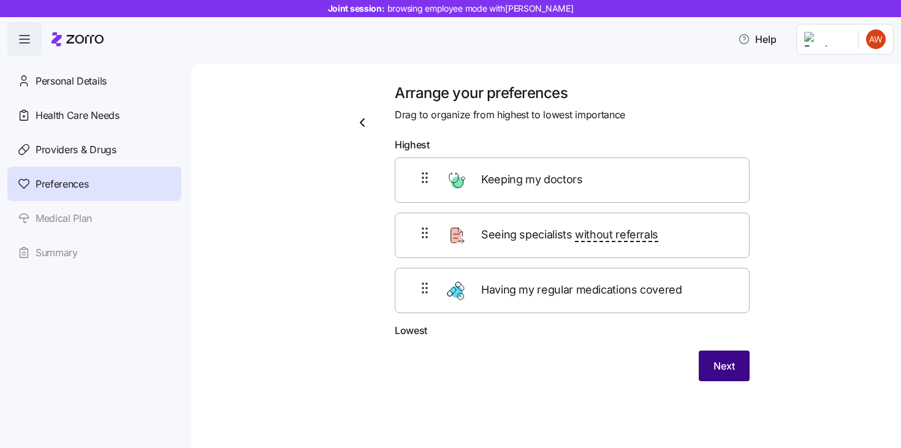
click at [734, 368] on span "Next" at bounding box center [723, 365] width 21 height 15
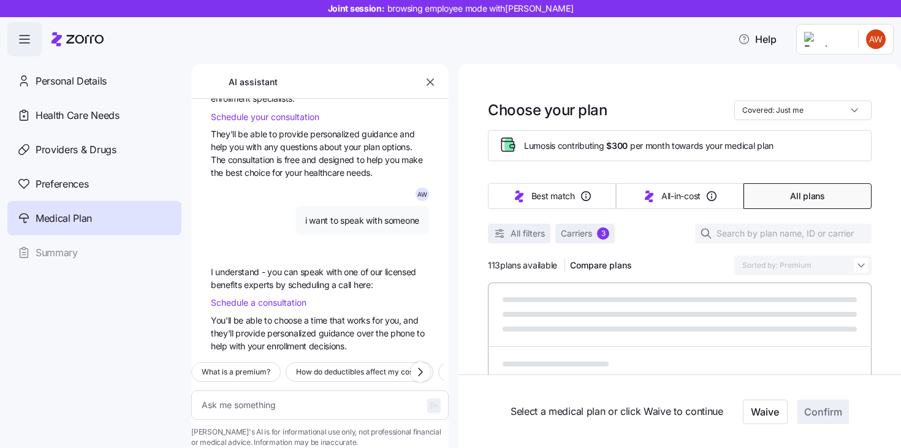
scroll to position [1618, 0]
type textarea "x"
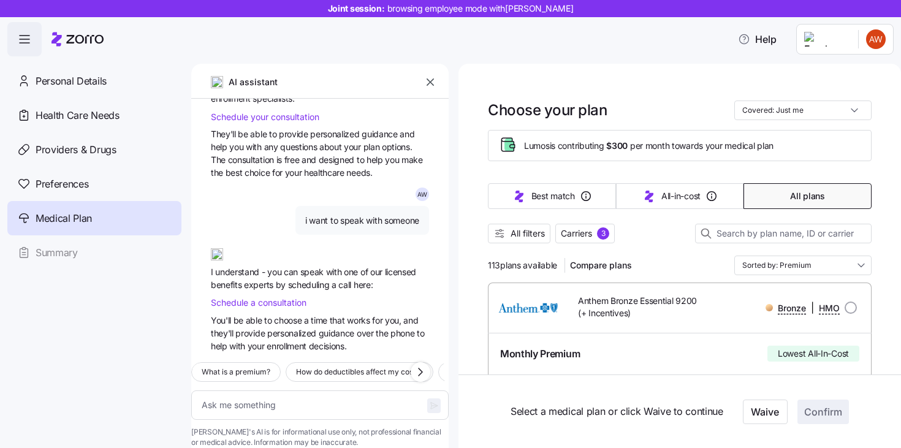
click at [426, 84] on icon "button" at bounding box center [430, 82] width 12 height 12
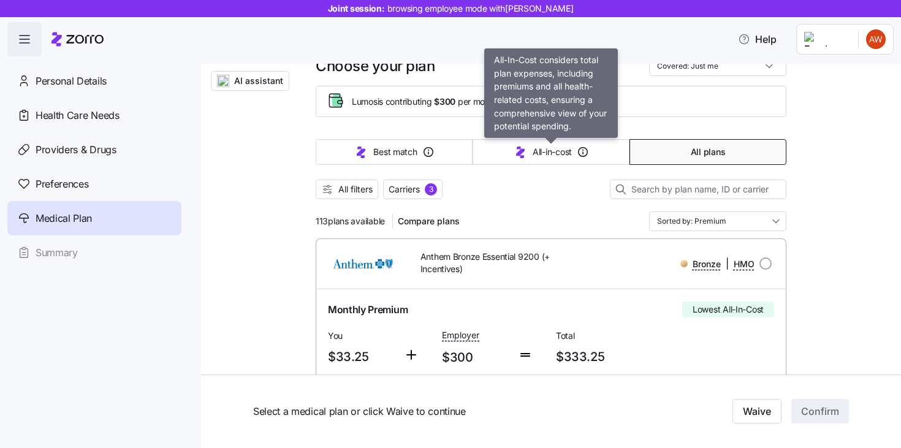
scroll to position [44, 0]
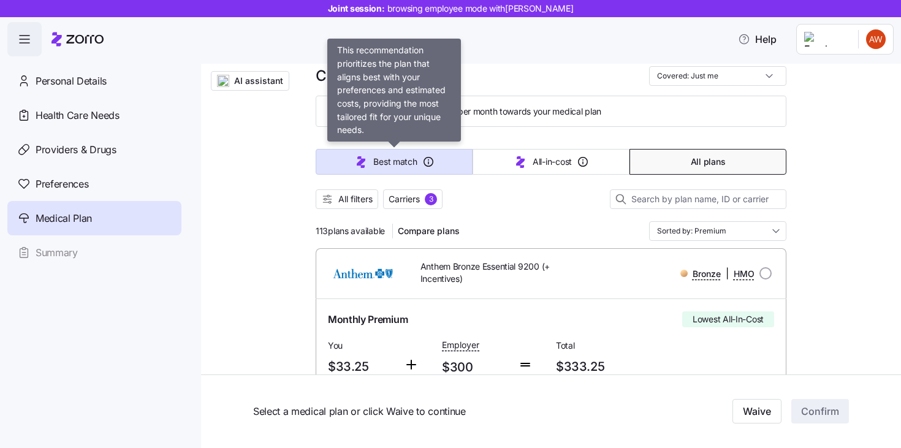
click at [406, 164] on span "Best match" at bounding box center [394, 162] width 43 height 12
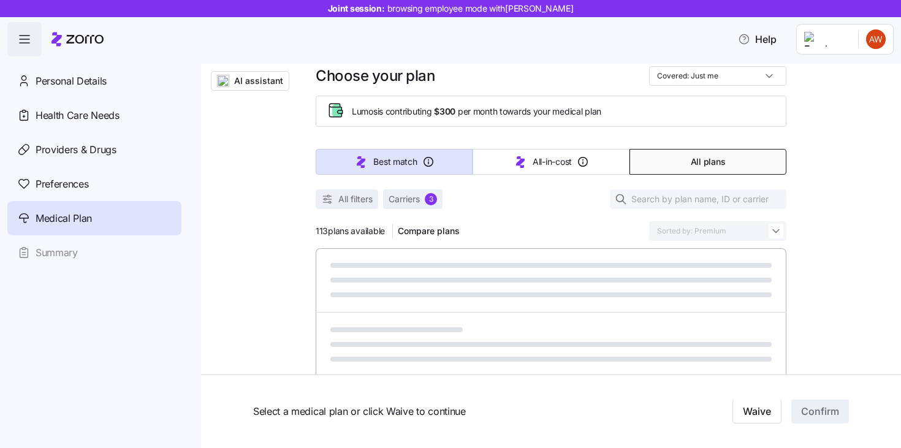
type input "Sorted by: Best match"
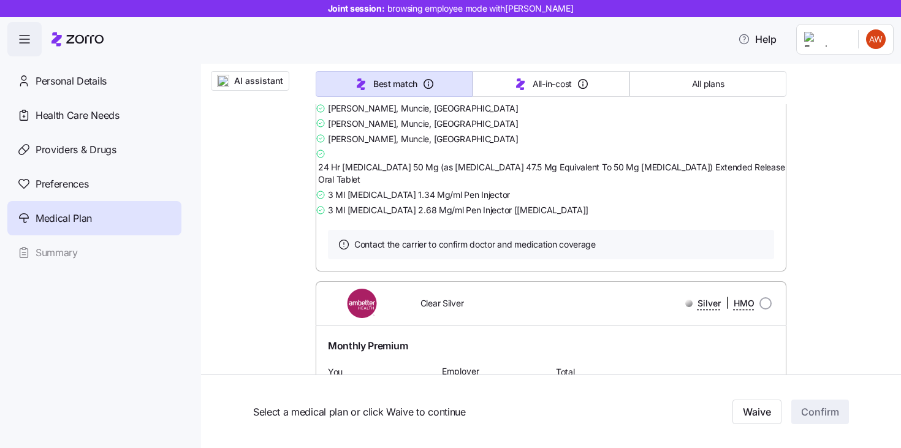
scroll to position [0, 0]
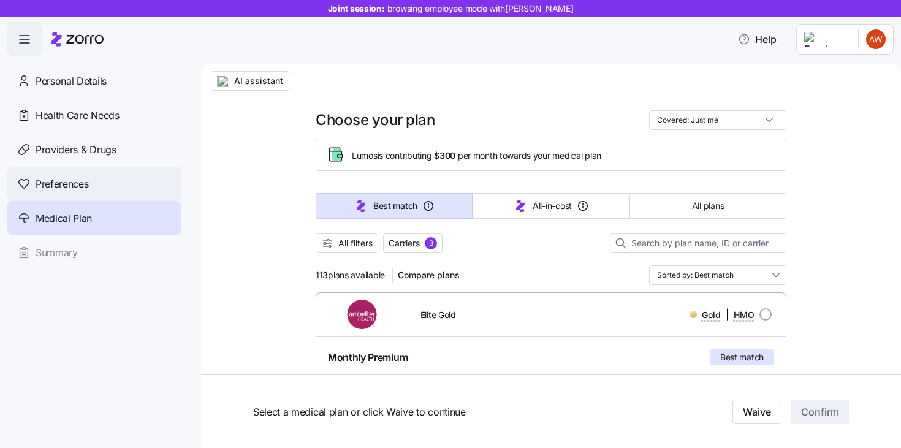
click at [80, 187] on span "Preferences" at bounding box center [62, 183] width 53 height 15
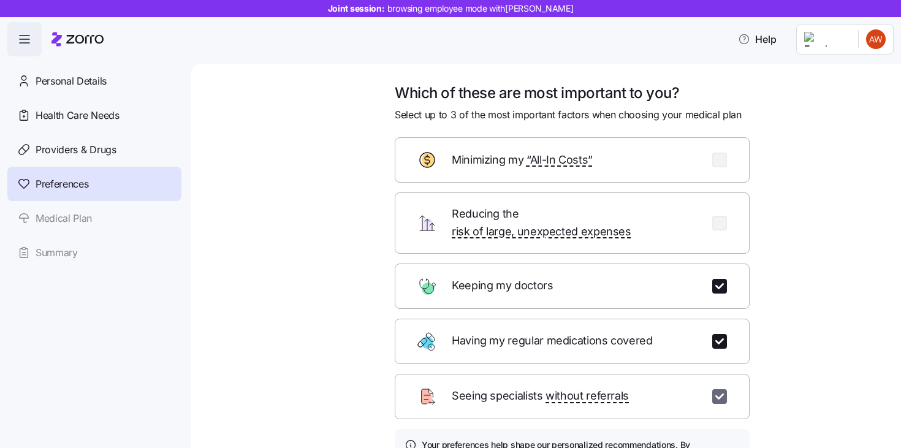
click at [719, 389] on input "checkbox" at bounding box center [719, 396] width 15 height 15
checkbox input "false"
click at [724, 165] on input "checkbox" at bounding box center [719, 160] width 15 height 15
checkbox input "true"
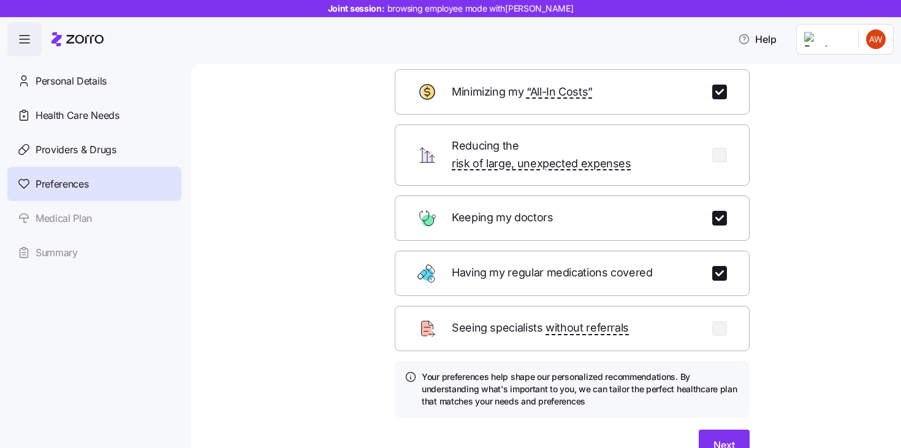
scroll to position [71, 0]
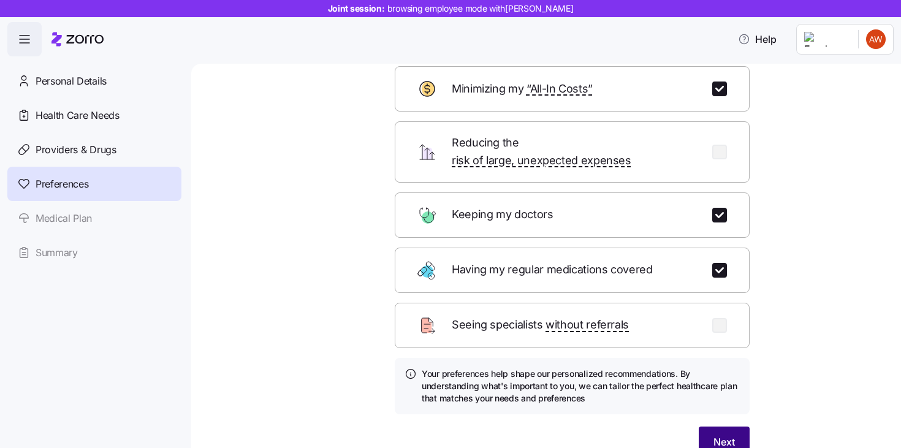
click at [716, 434] on span "Next" at bounding box center [723, 441] width 21 height 15
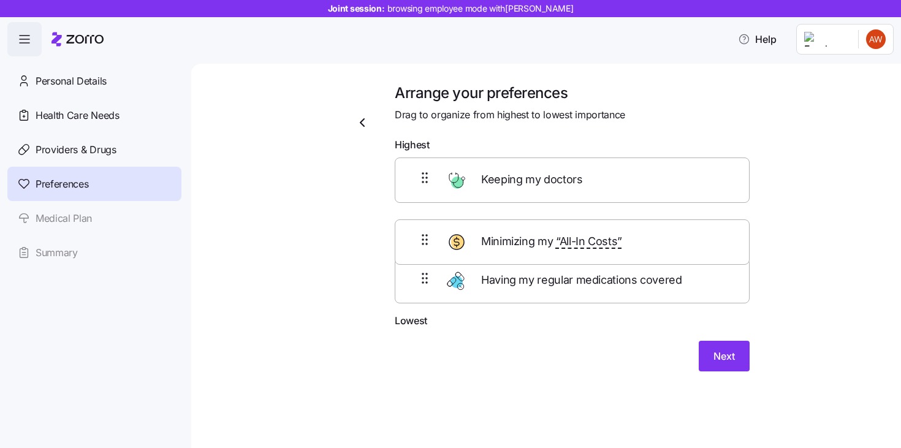
drag, startPoint x: 586, startPoint y: 287, endPoint x: 586, endPoint y: 235, distance: 52.1
click at [586, 235] on div "Keeping my doctors Having my regular medications covered Minimizing my “All-In …" at bounding box center [572, 235] width 355 height 156
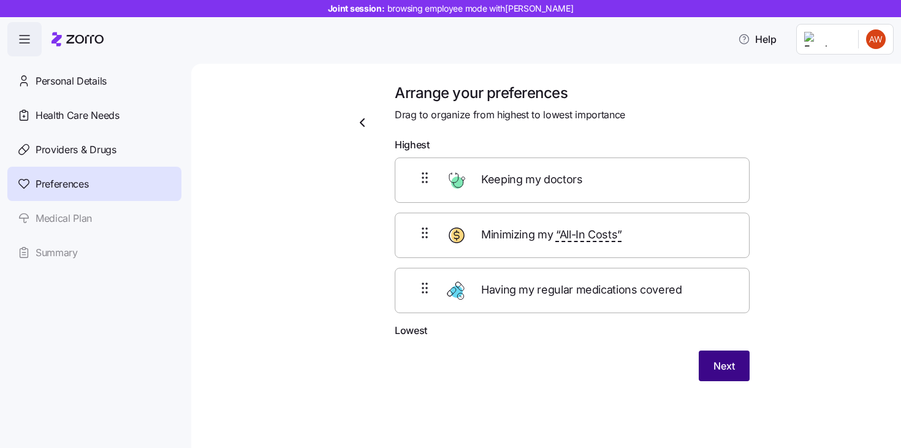
click at [710, 355] on button "Next" at bounding box center [723, 365] width 51 height 31
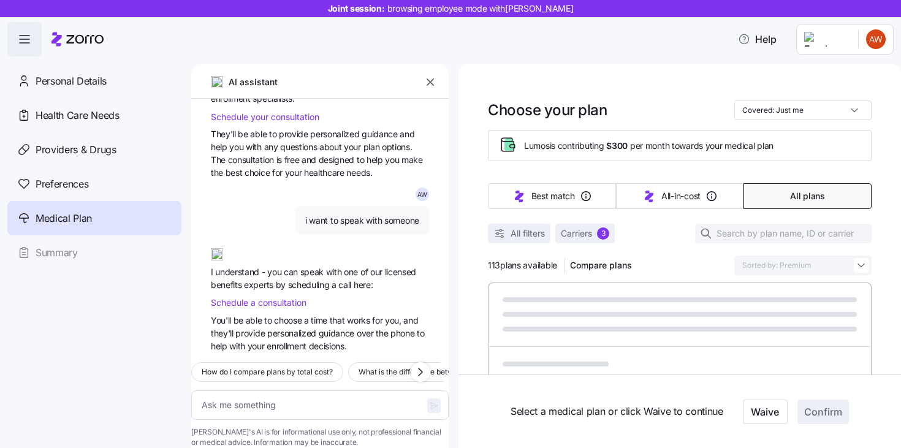
scroll to position [1618, 0]
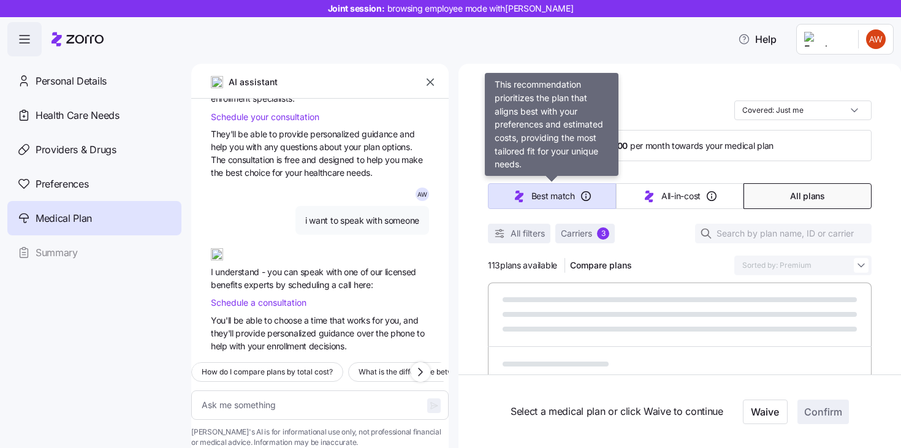
click at [567, 207] on button "Best match" at bounding box center [552, 196] width 128 height 26
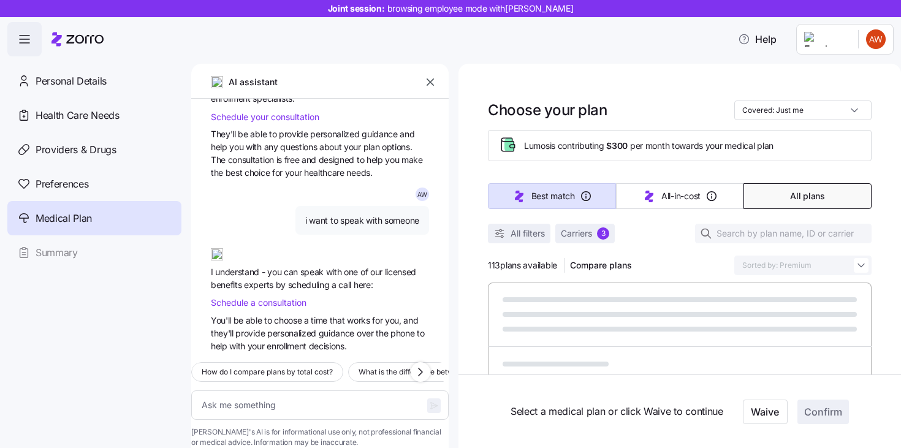
type textarea "x"
type input "Sorted by: Best match"
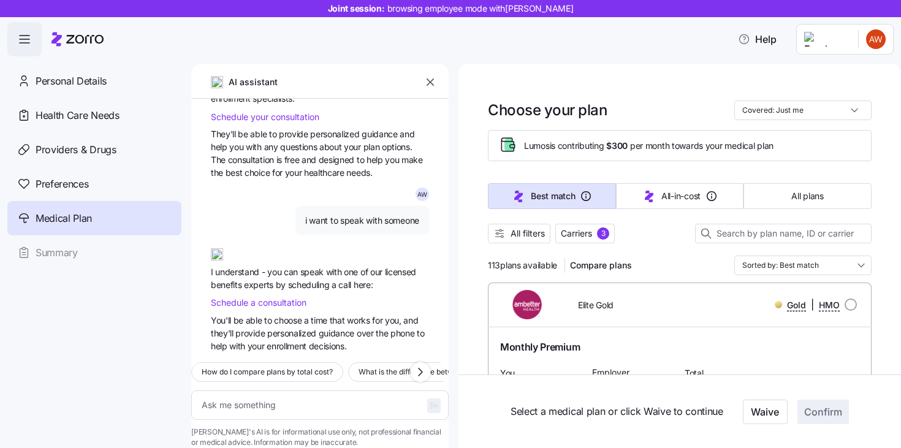
type textarea "x"
click at [427, 83] on icon "button" at bounding box center [430, 82] width 12 height 12
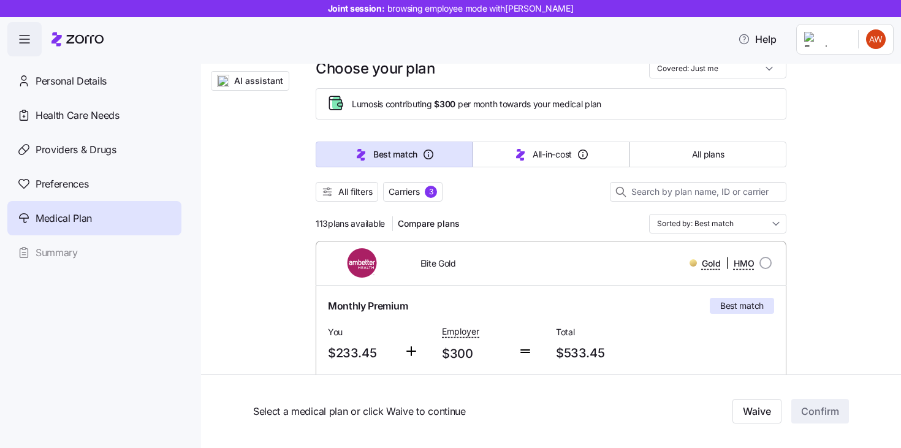
scroll to position [0, 0]
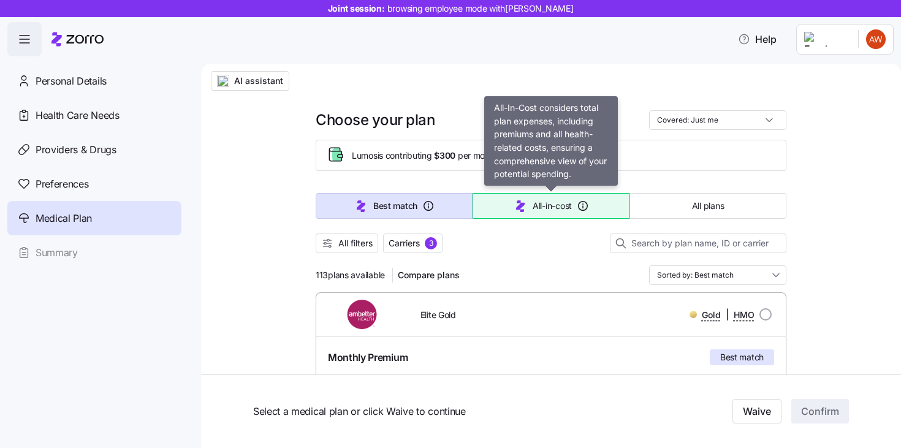
click at [547, 212] on button "All-in-cost" at bounding box center [550, 206] width 157 height 26
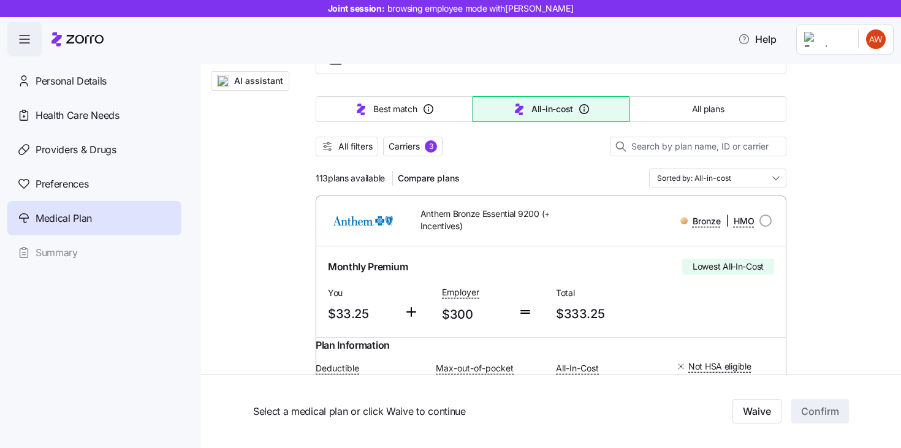
scroll to position [31, 0]
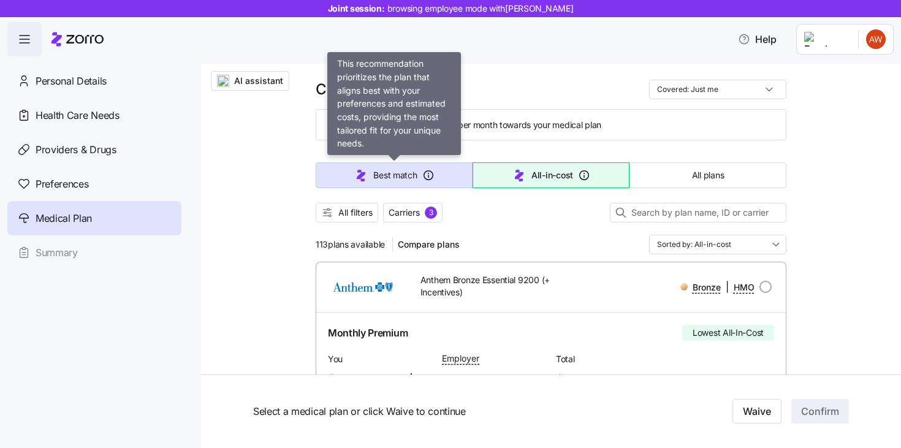
click at [385, 172] on span "Best match" at bounding box center [394, 175] width 43 height 12
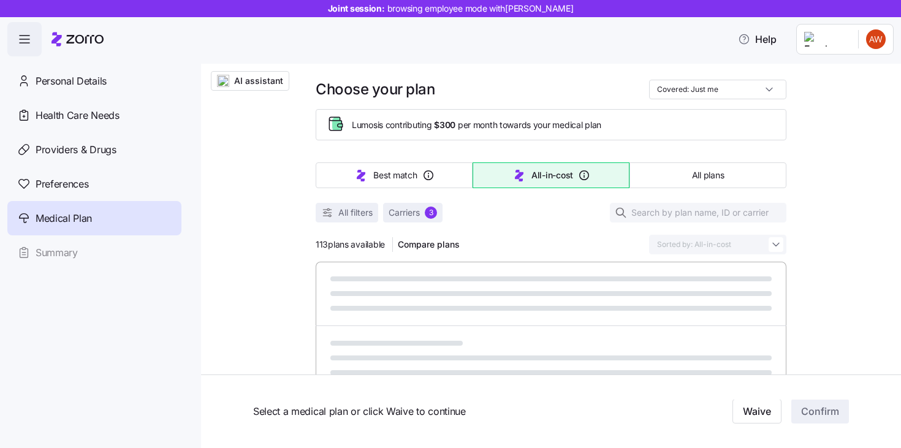
type input "Sorted by: Best match"
